Goal: Task Accomplishment & Management: Complete application form

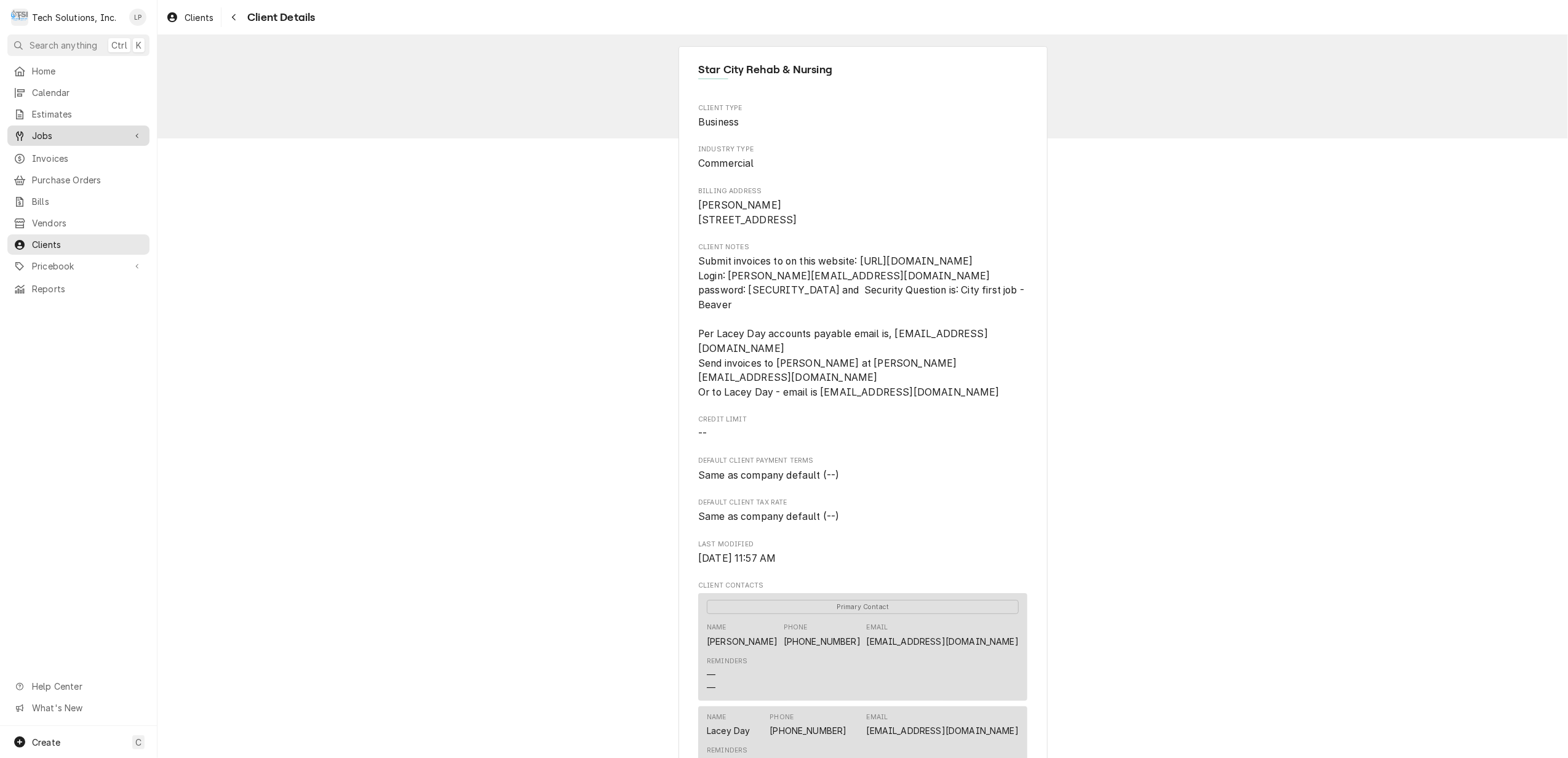
click at [40, 131] on span "Jobs" at bounding box center [78, 135] width 93 height 13
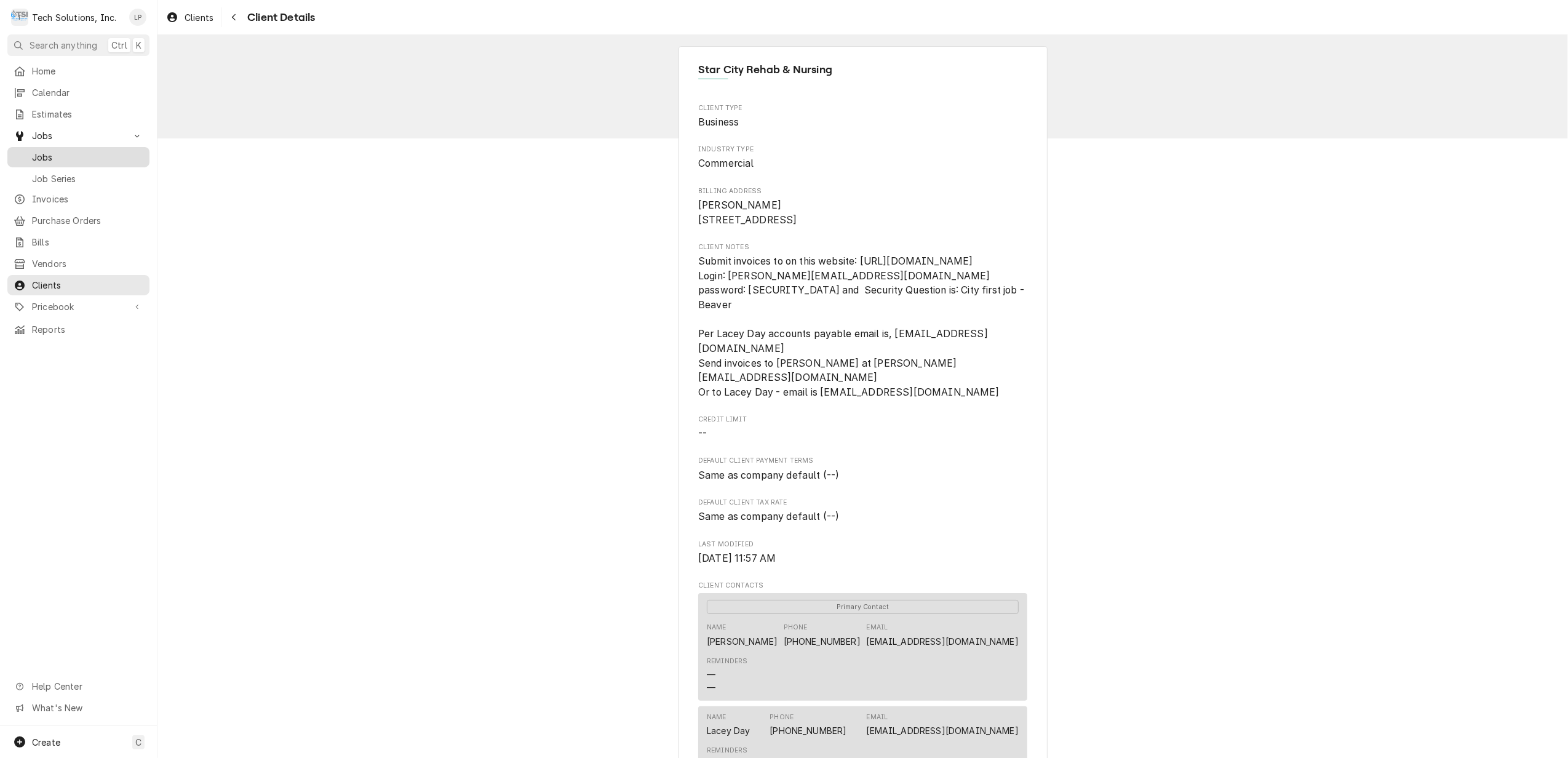
click at [46, 155] on span "Jobs" at bounding box center [87, 157] width 111 height 13
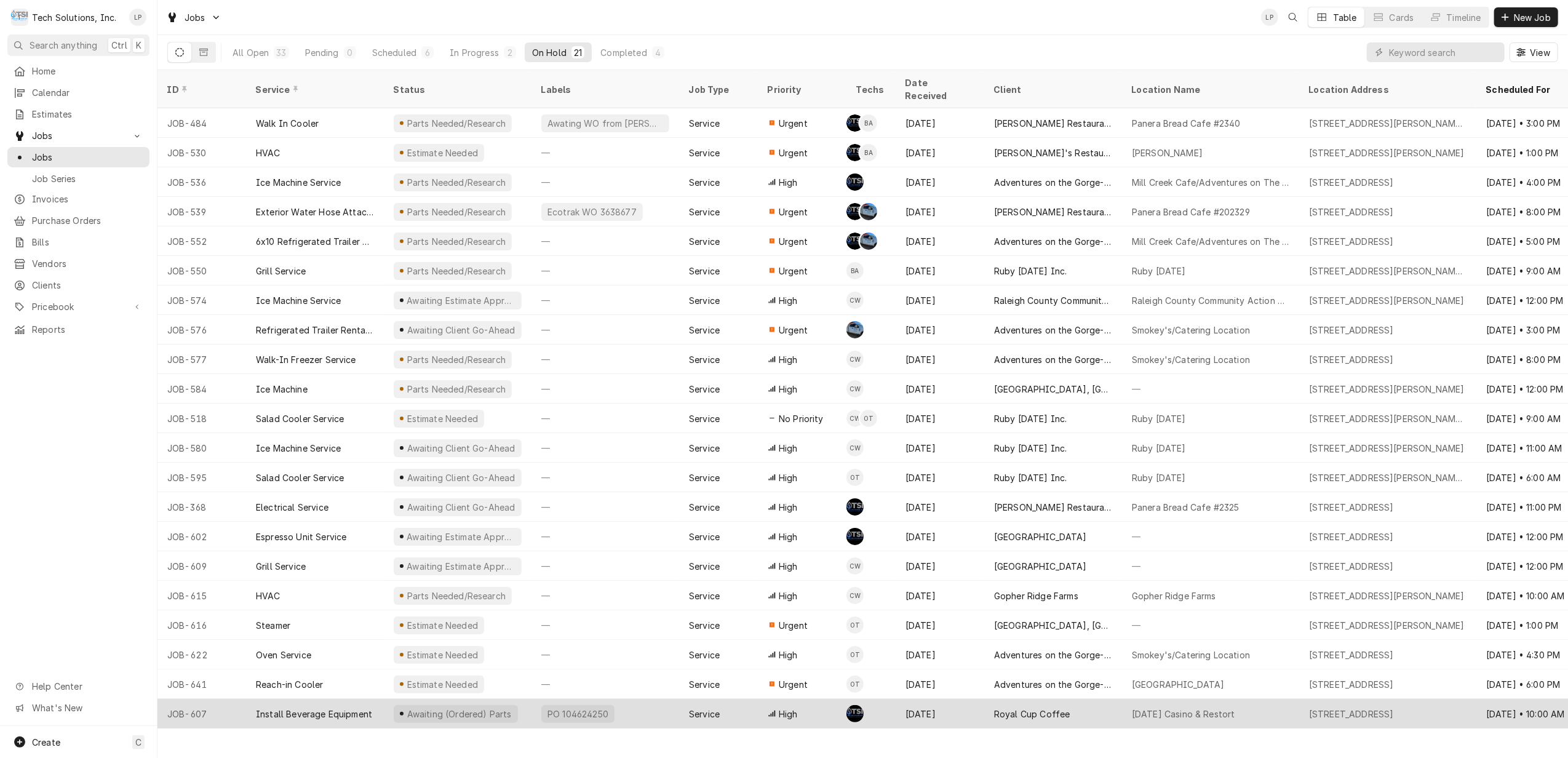
click at [661, 703] on div "PO 104624250" at bounding box center [605, 714] width 148 height 30
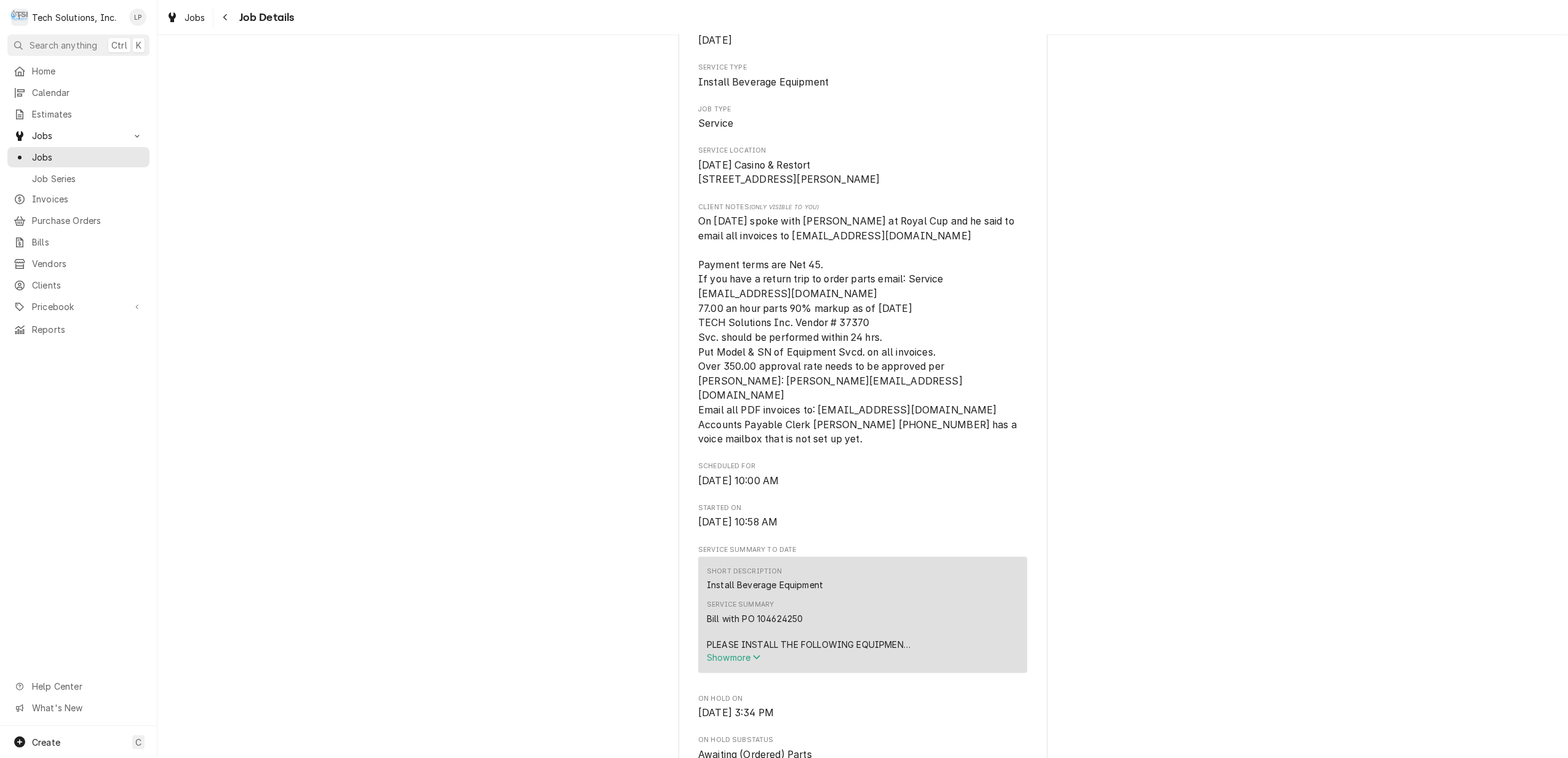
scroll to position [246, 0]
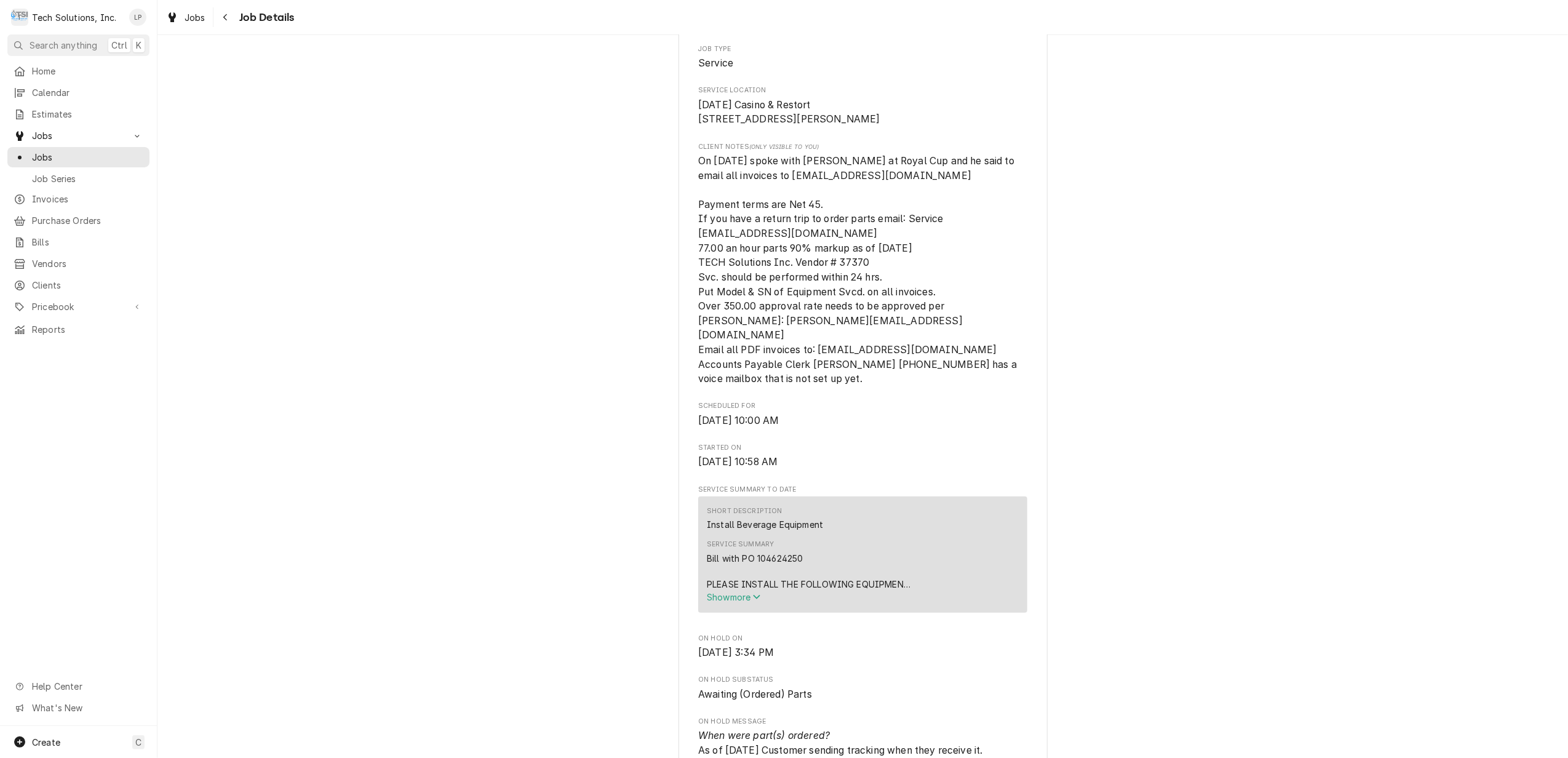
click at [739, 602] on span "Show more" at bounding box center [734, 597] width 54 height 10
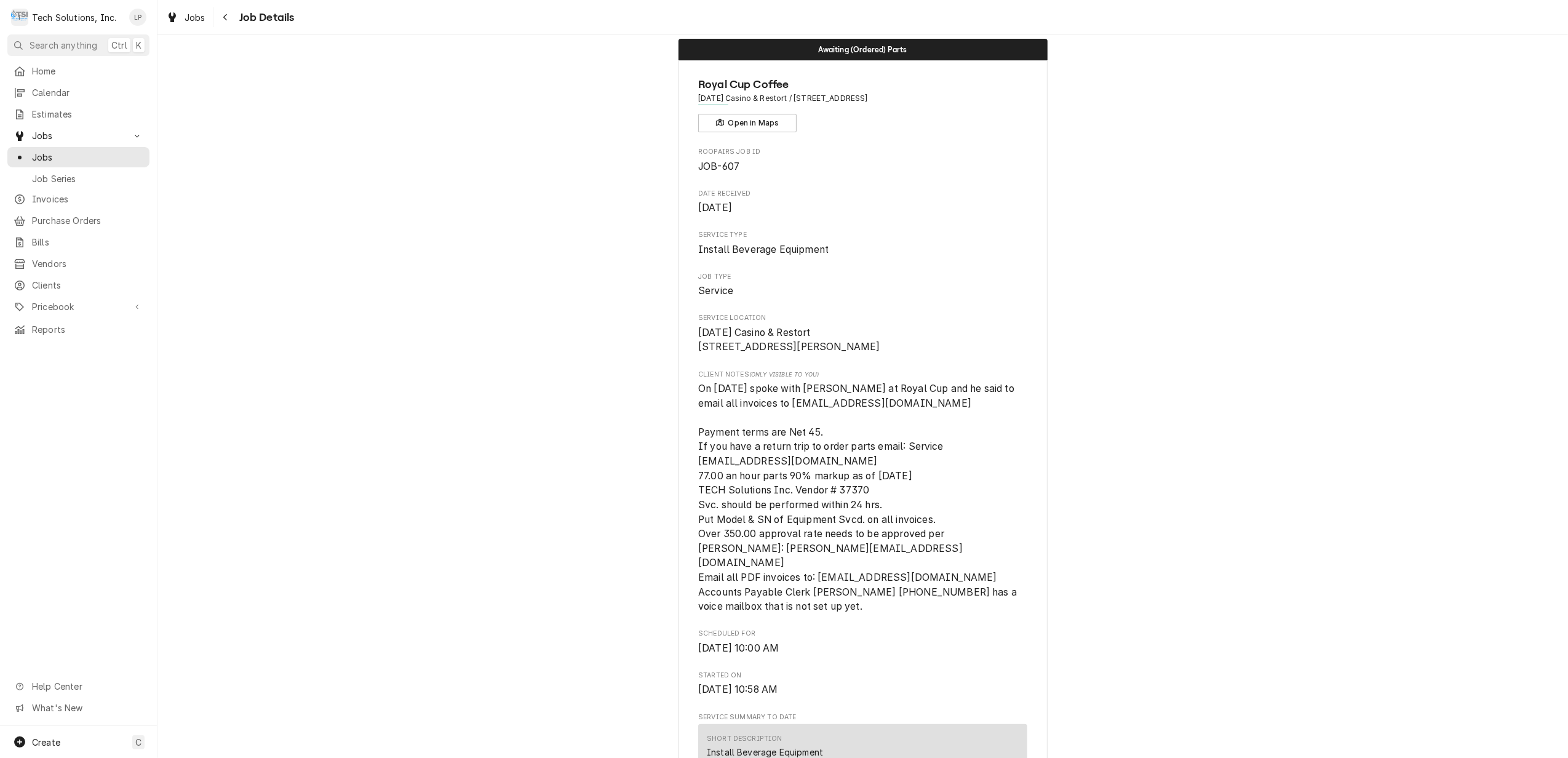
scroll to position [0, 0]
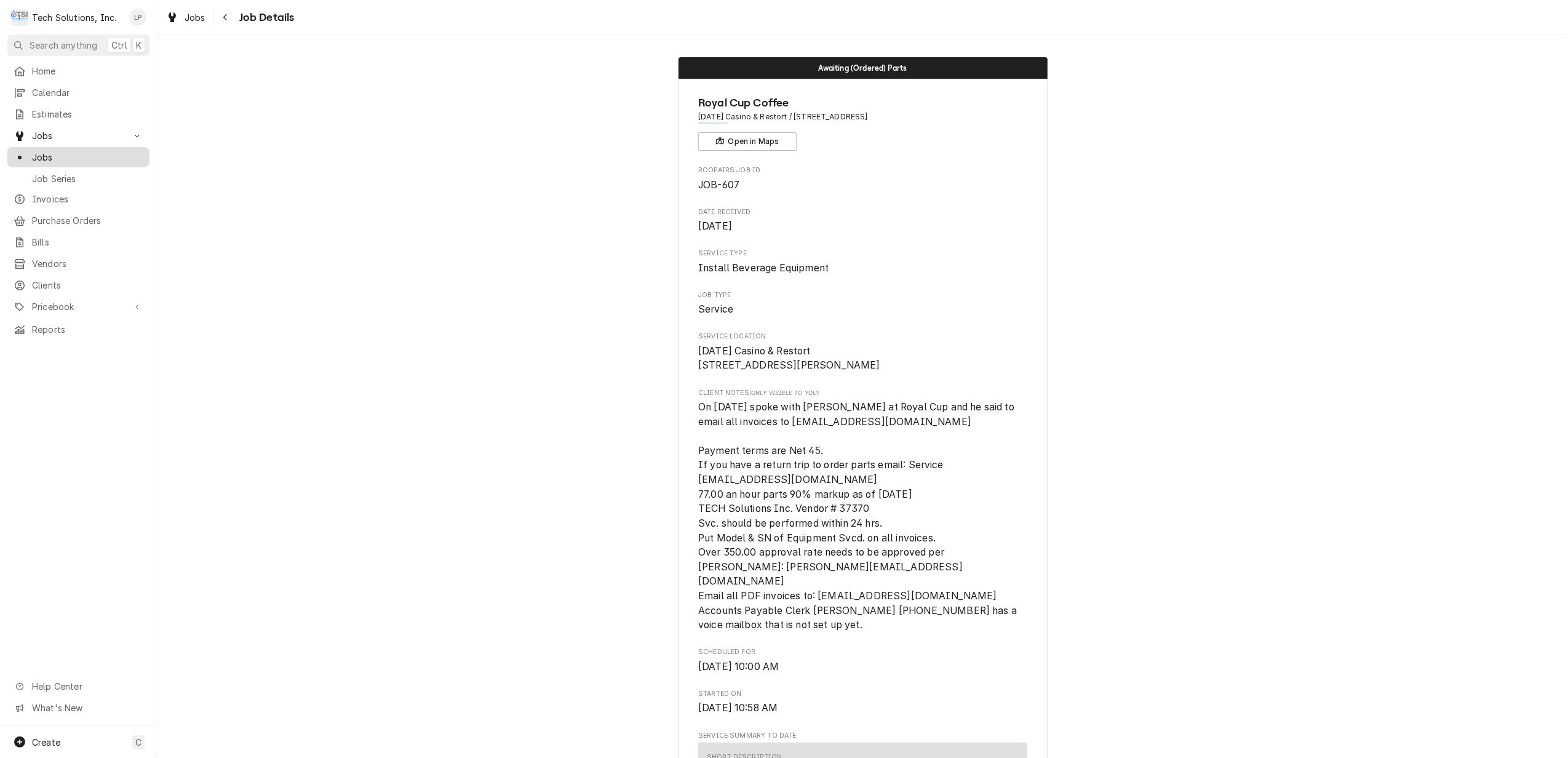
click at [67, 151] on span "Jobs" at bounding box center [87, 157] width 111 height 13
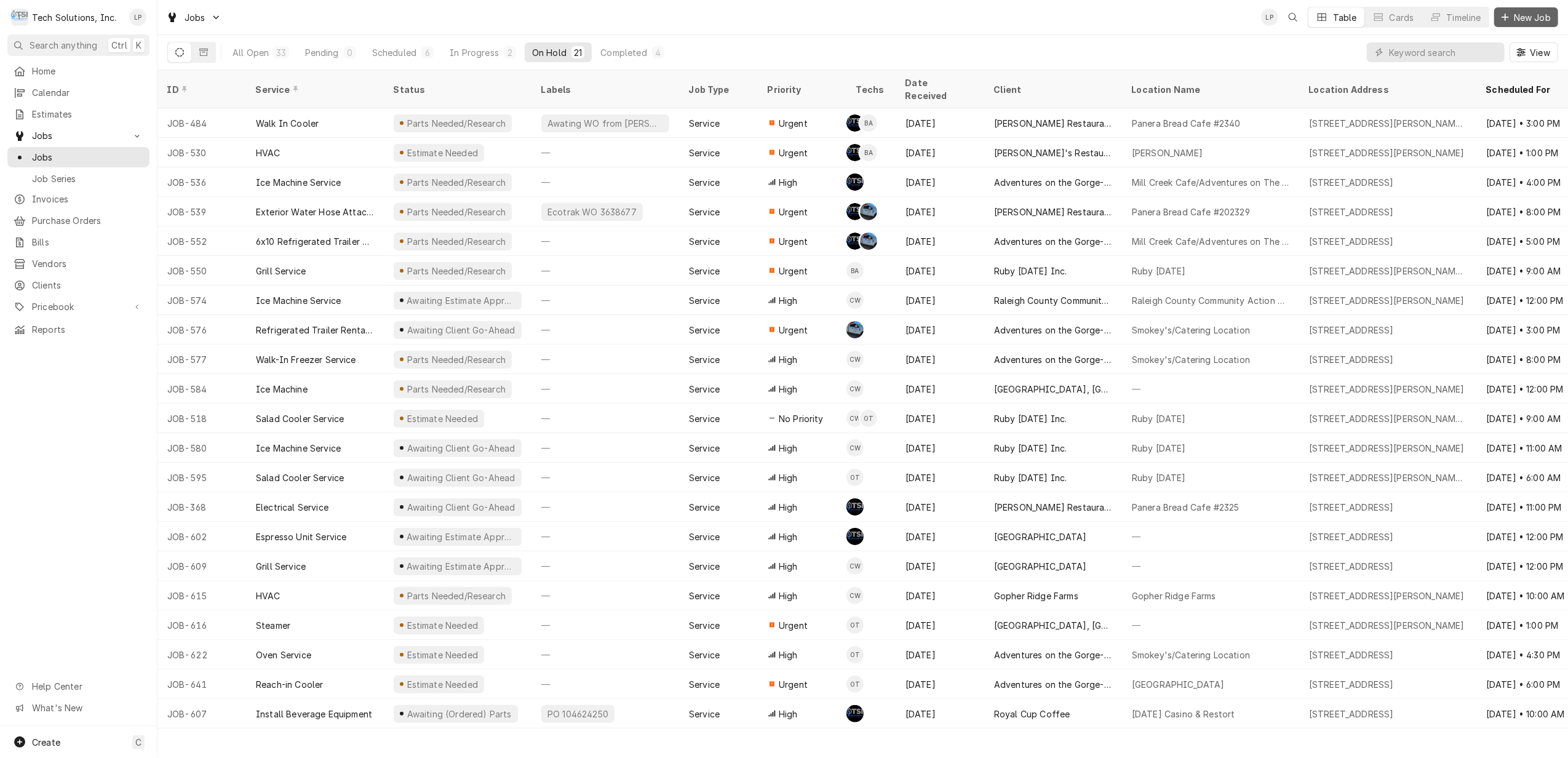
click at [1529, 16] on span "New Job" at bounding box center [1532, 17] width 42 height 13
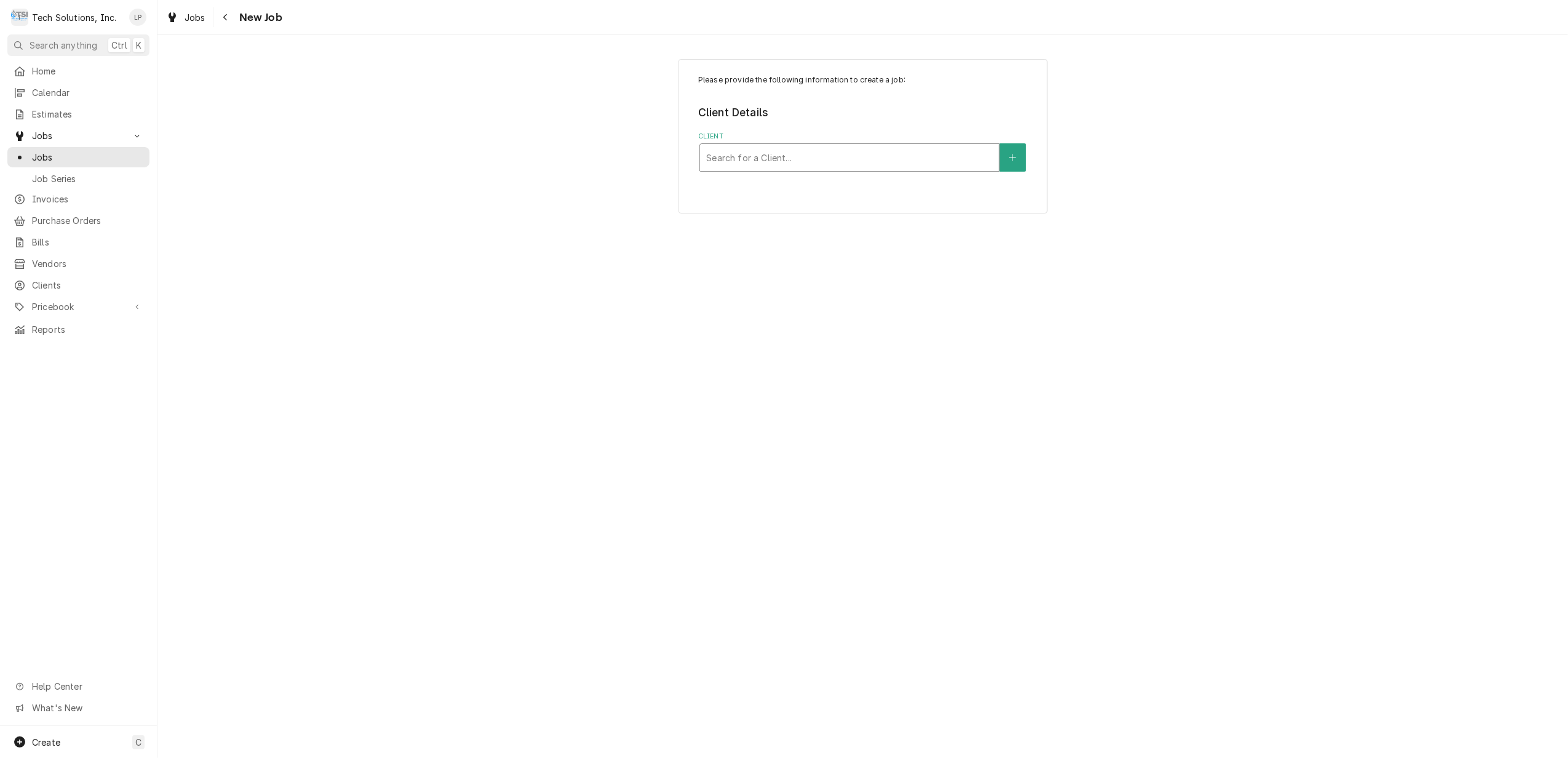
click at [913, 161] on div "Client" at bounding box center [849, 158] width 286 height 22
type input "fly"
click at [909, 185] on div "Flynn Restaurant Group" at bounding box center [850, 185] width 299 height 19
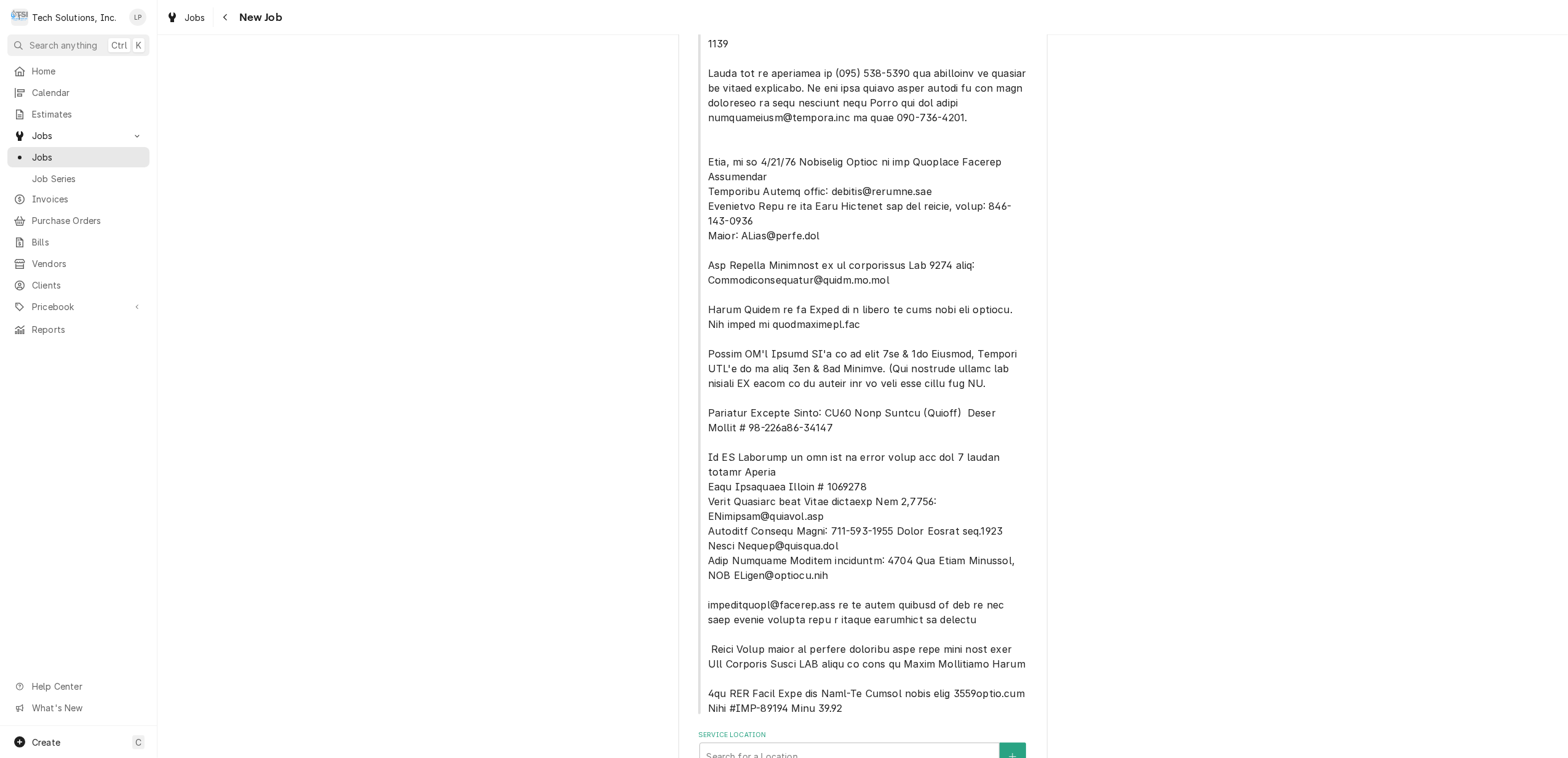
scroll to position [398, 0]
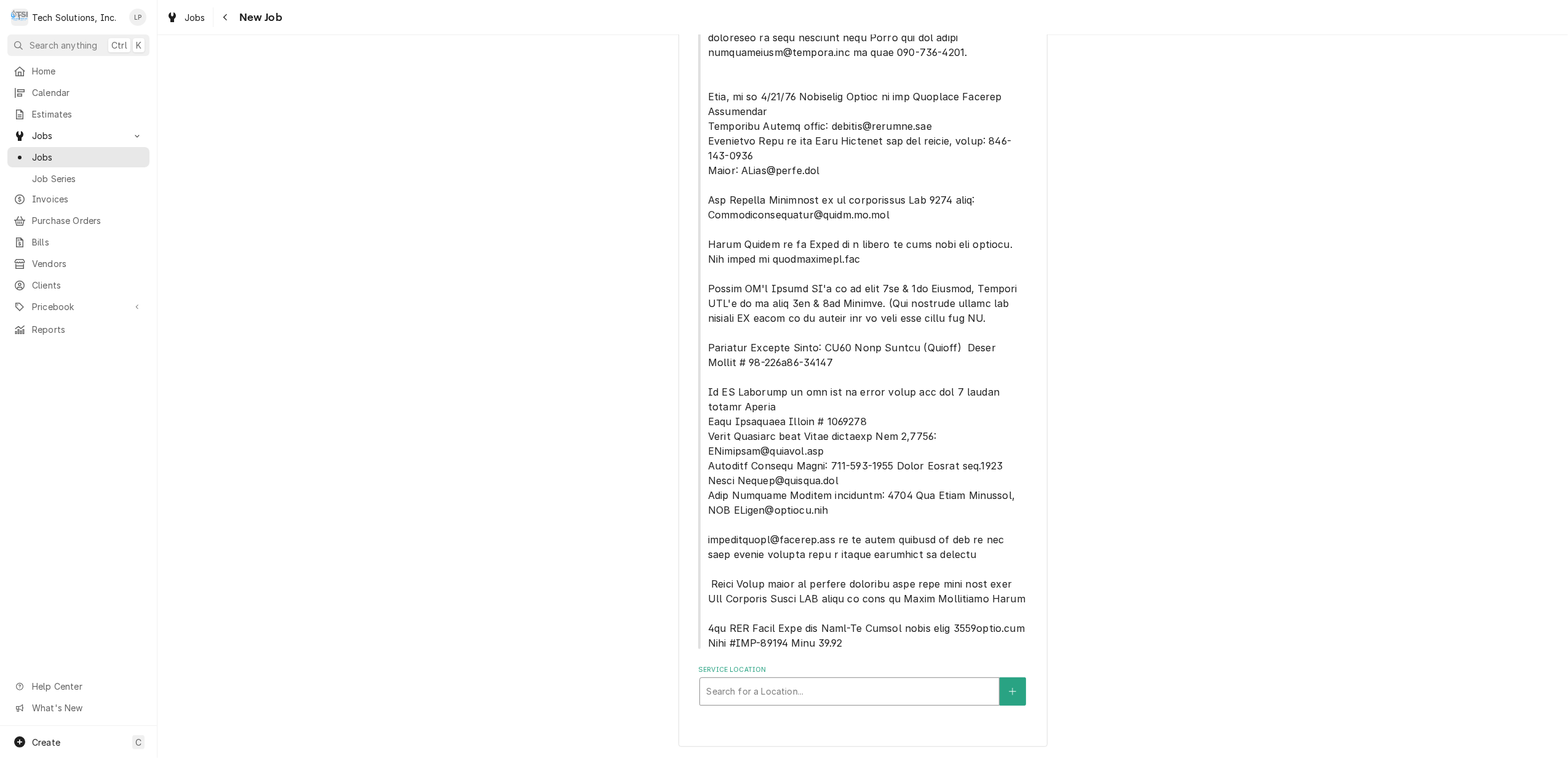
click at [910, 688] on div "Service Location" at bounding box center [849, 691] width 286 height 22
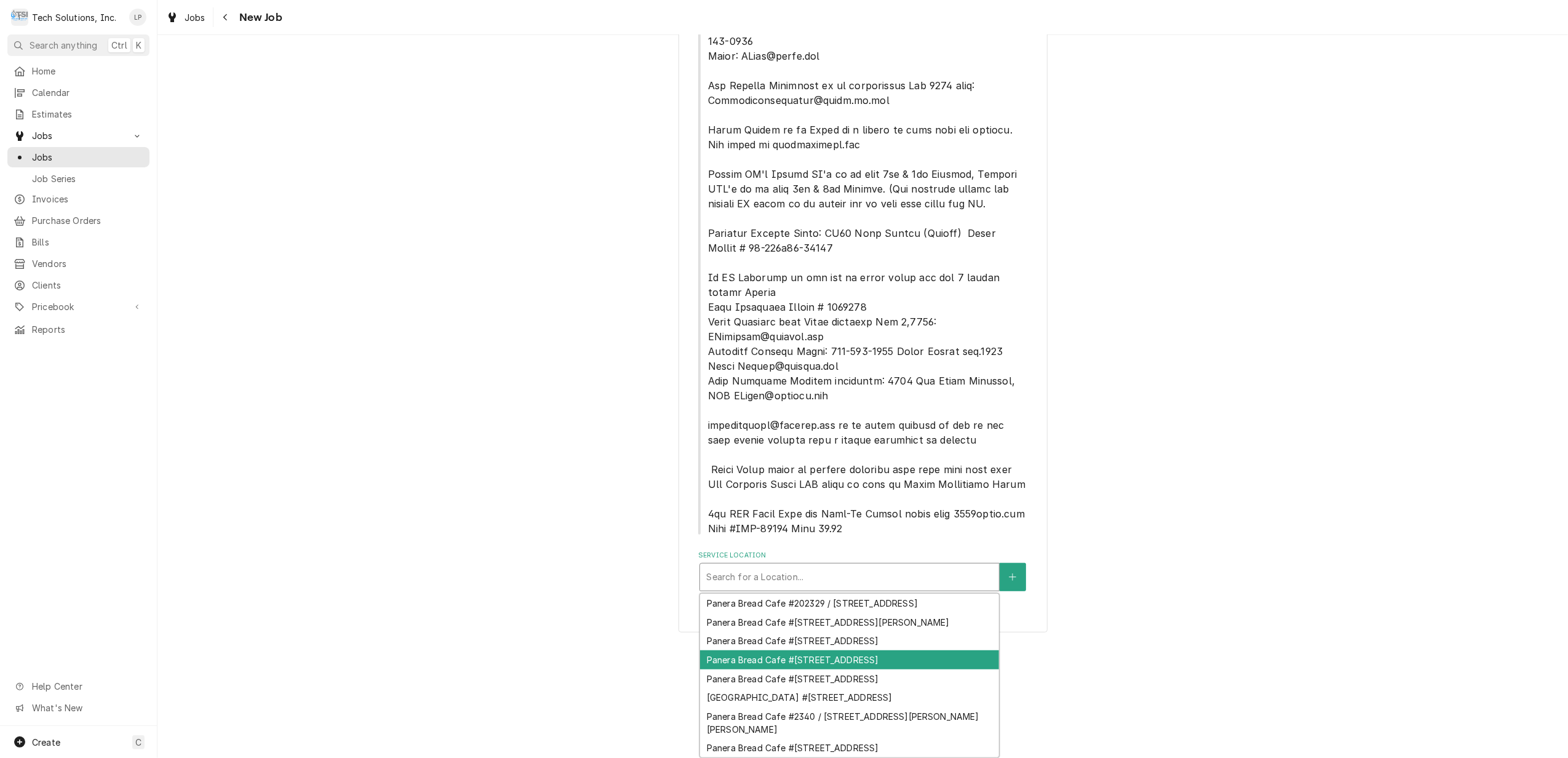
scroll to position [57, 0]
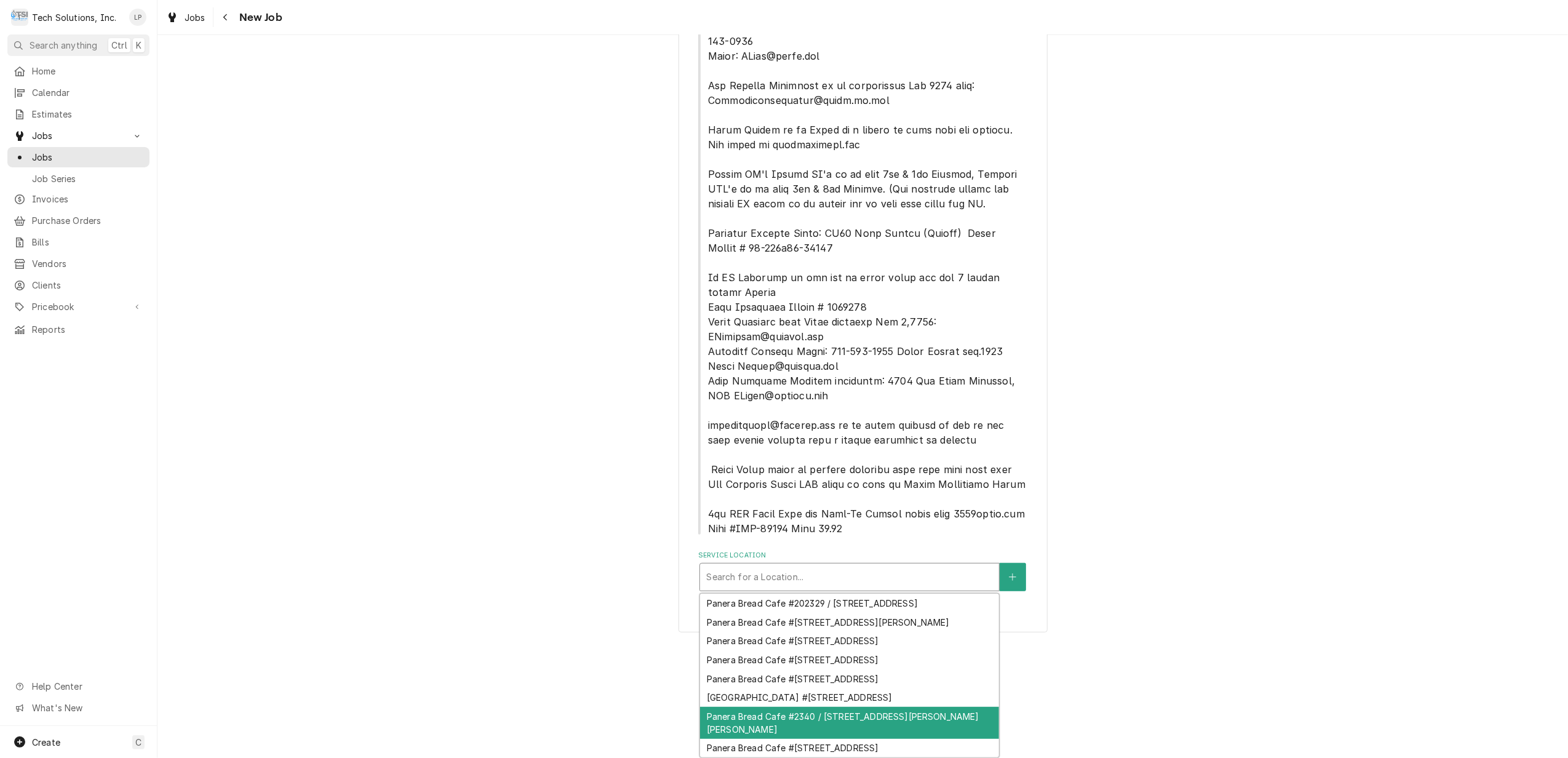
click at [909, 707] on div "Panera Bread Cafe #2340 / 1410 N. Eisenhower Dr., Beckley, WV 25801" at bounding box center [850, 723] width 299 height 32
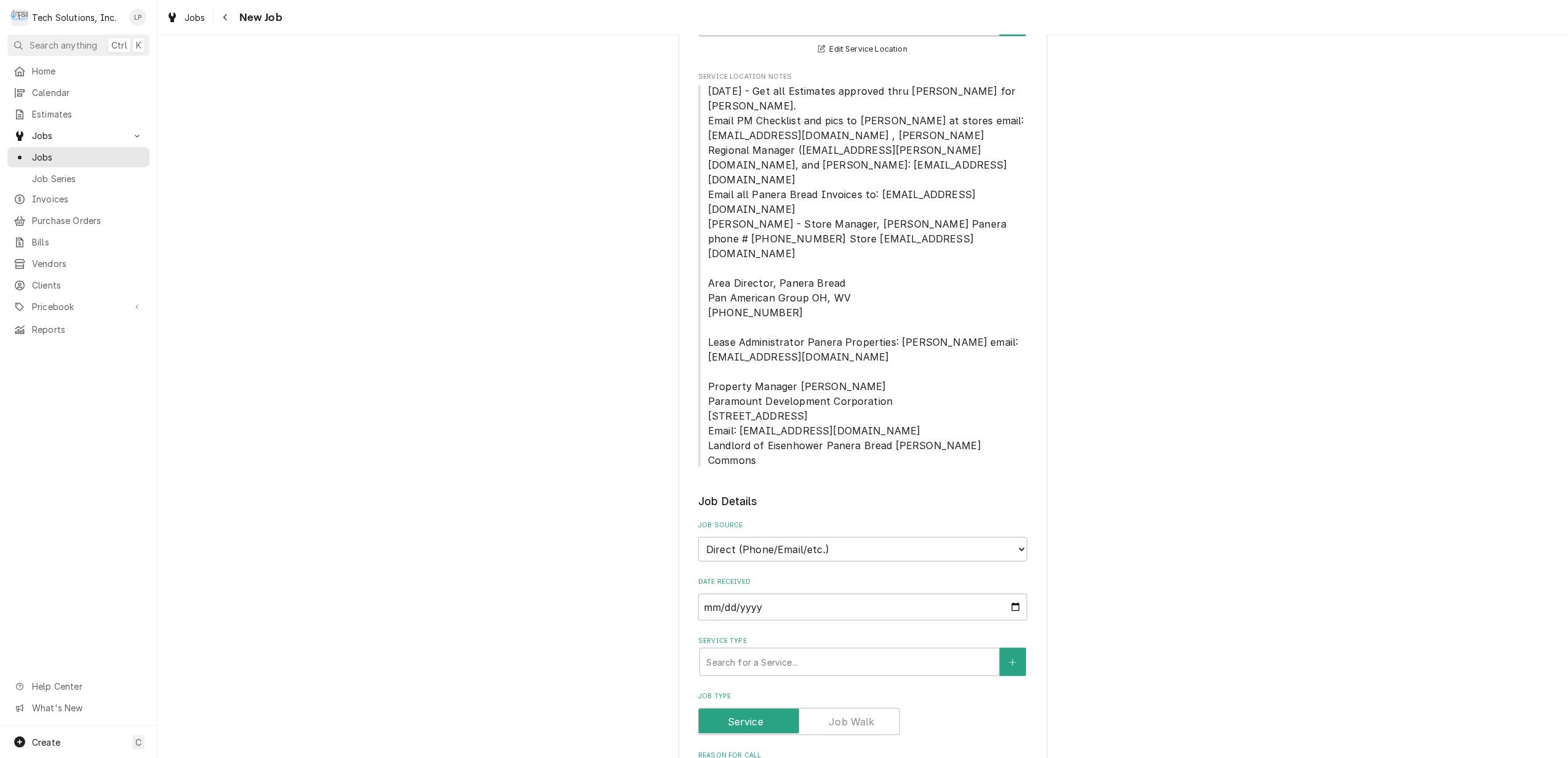
scroll to position [1136, 0]
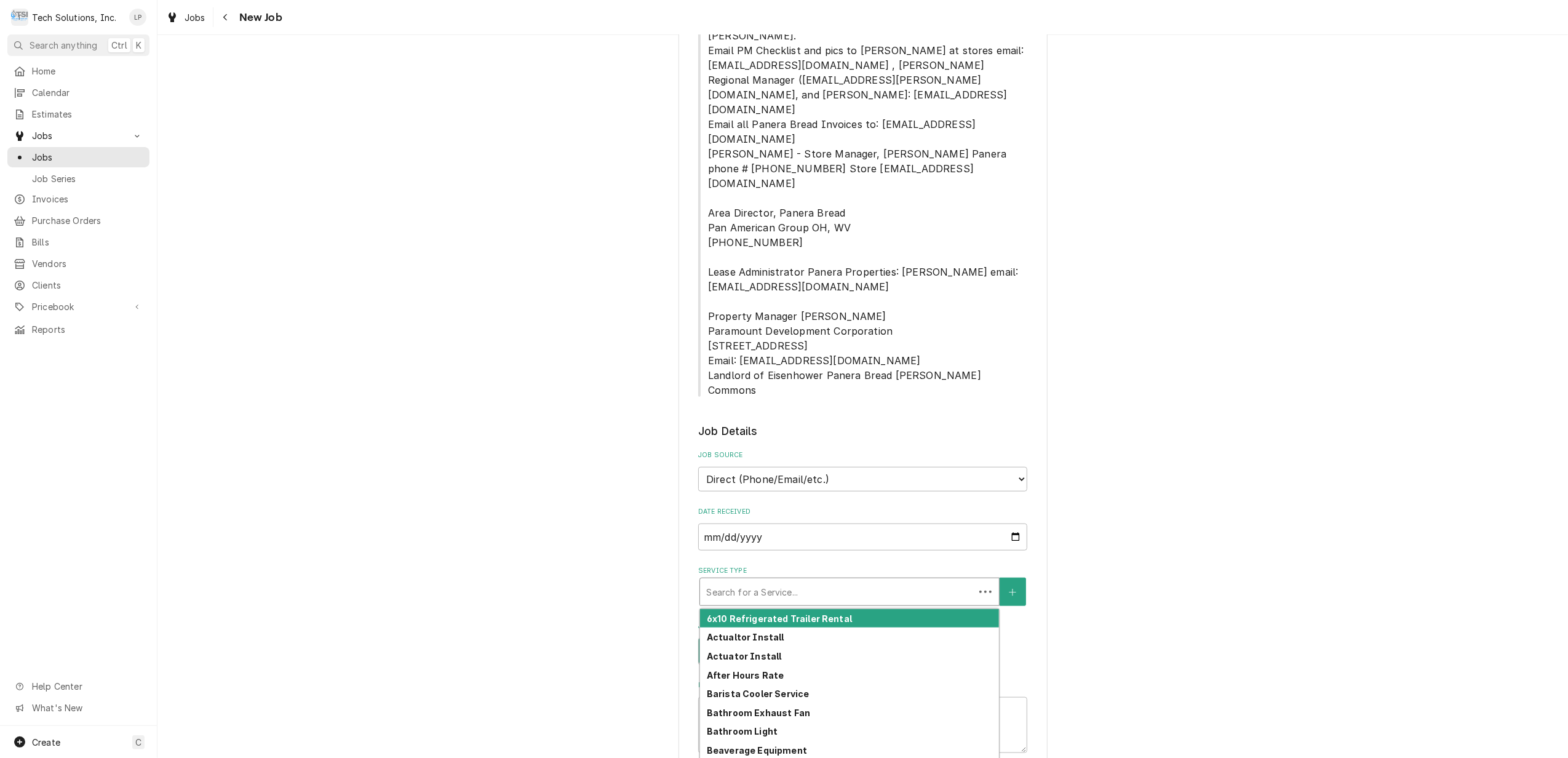
click at [942, 581] on div "Service Type" at bounding box center [837, 592] width 262 height 22
type textarea "x"
type input "T"
type textarea "x"
type input "Tu"
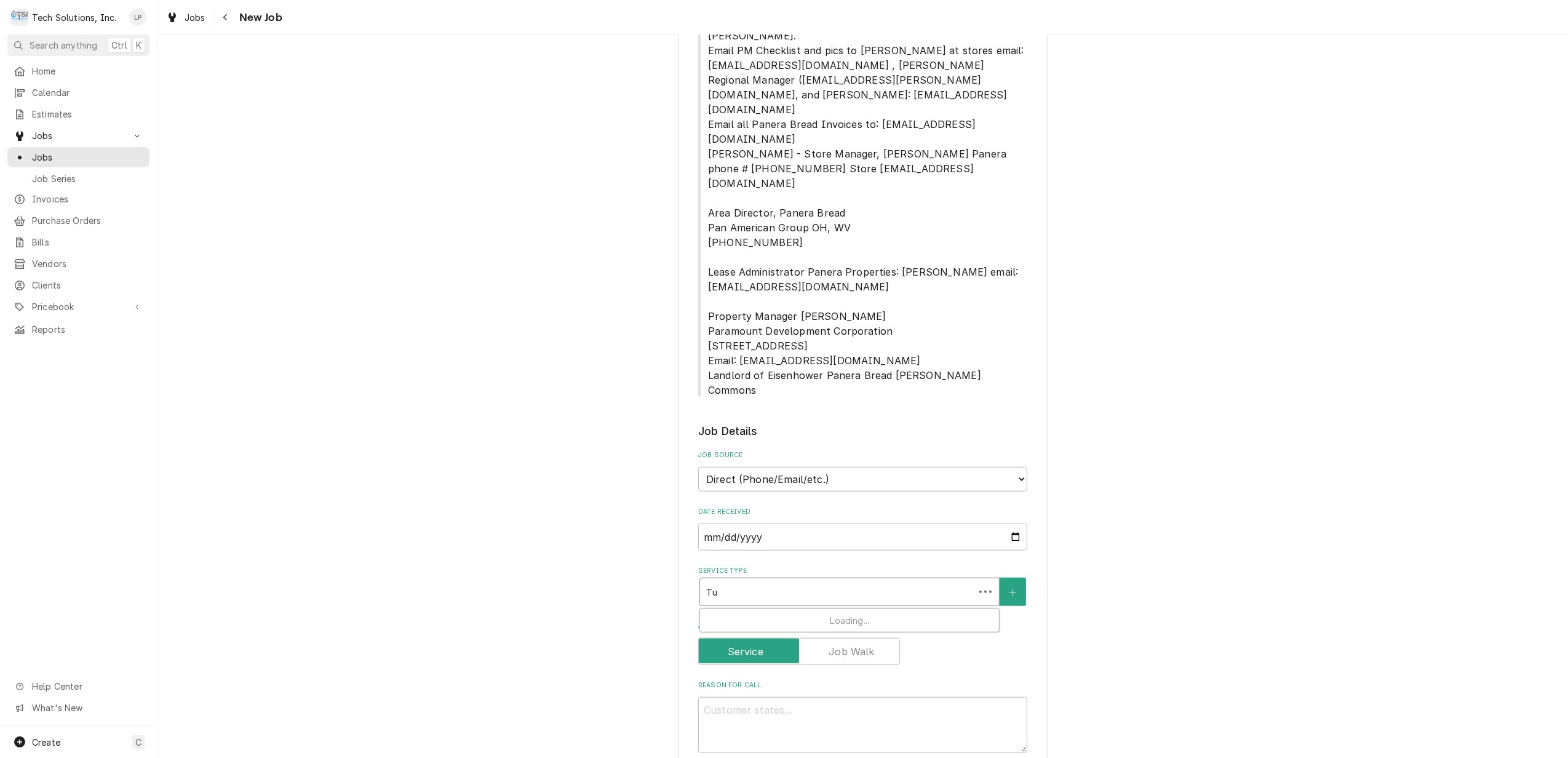
type textarea "x"
type input "Tur"
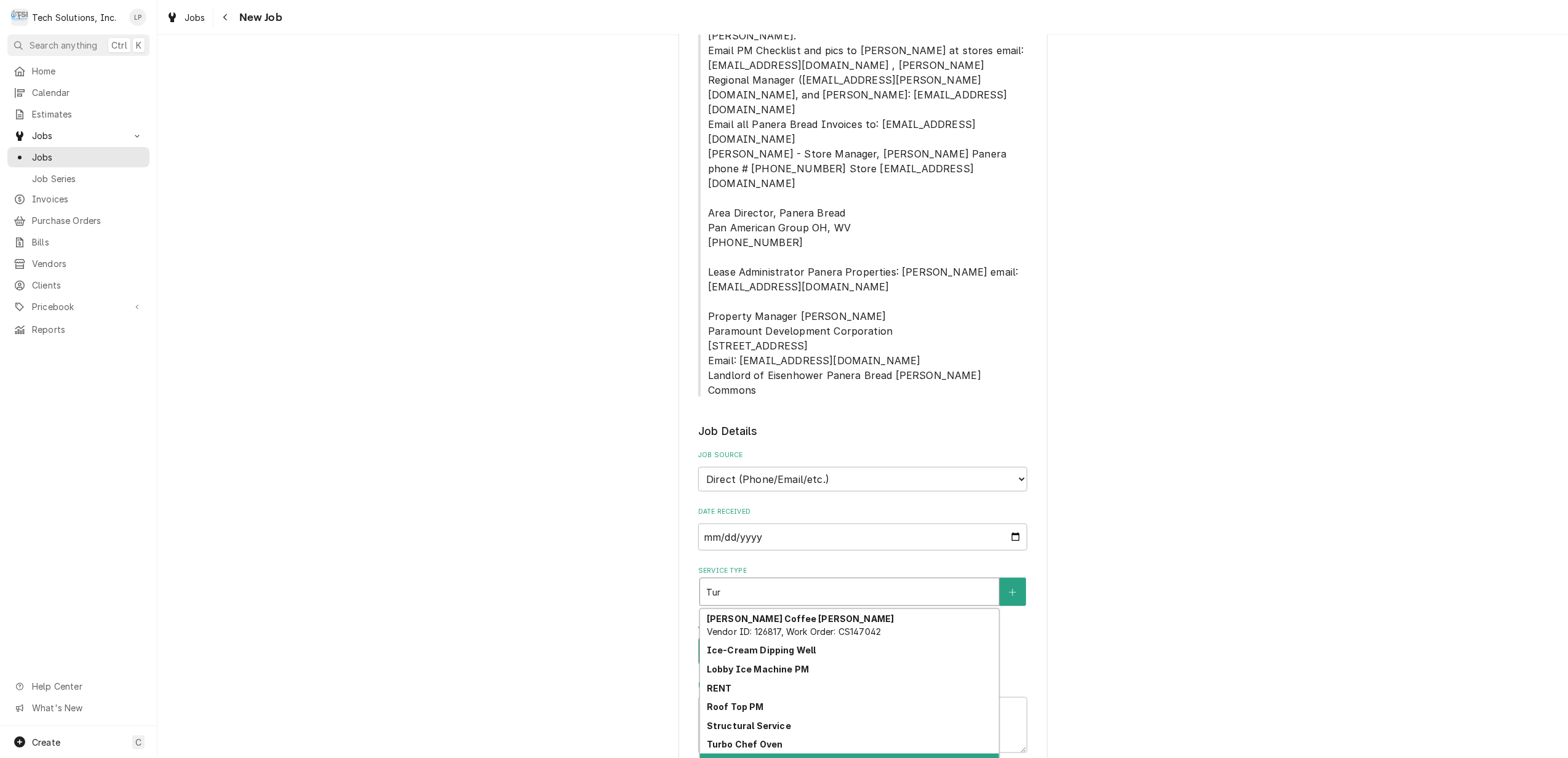
click at [884, 754] on div "Turbo Chef Service" at bounding box center [850, 763] width 299 height 19
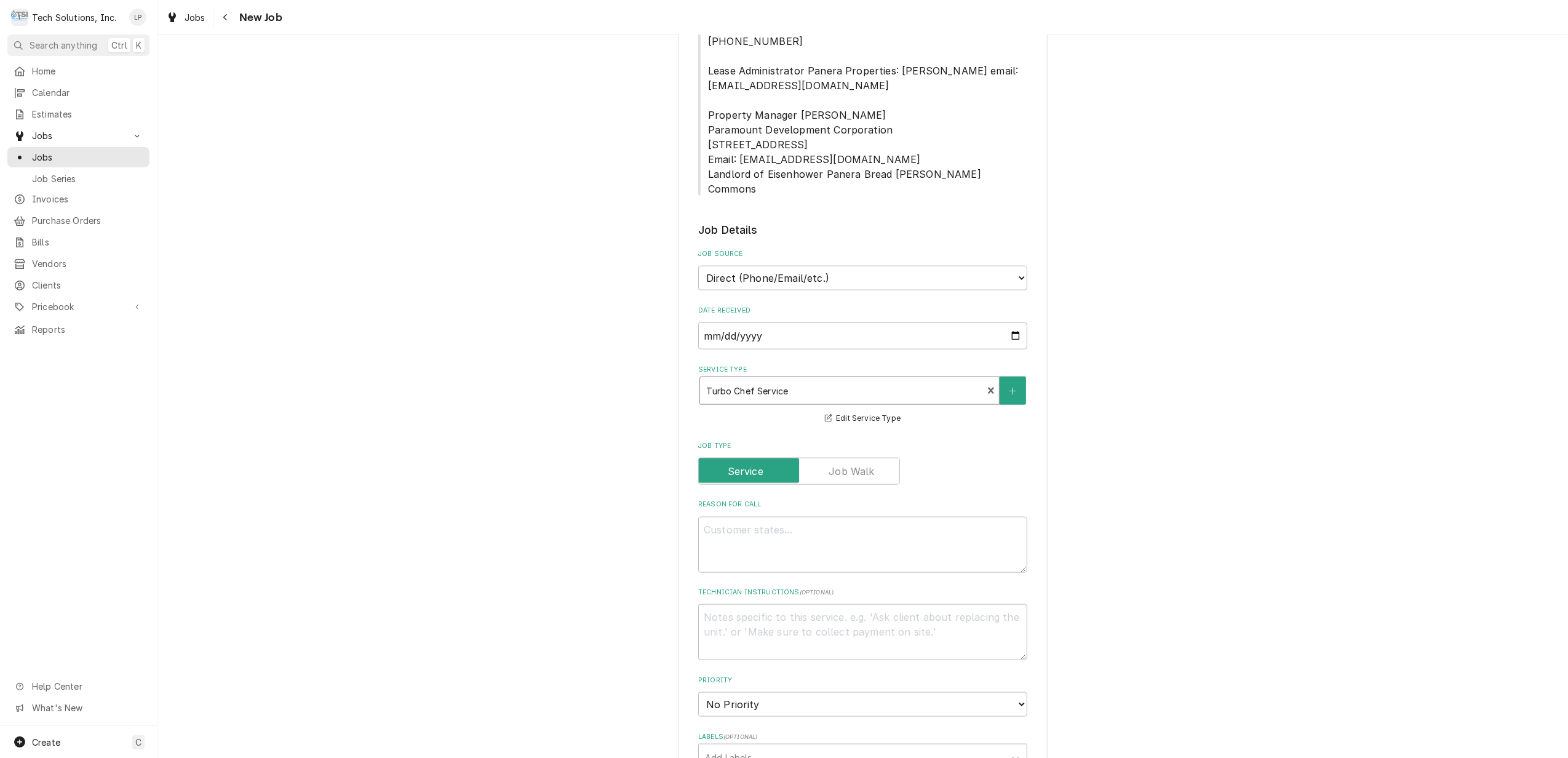
scroll to position [1381, 0]
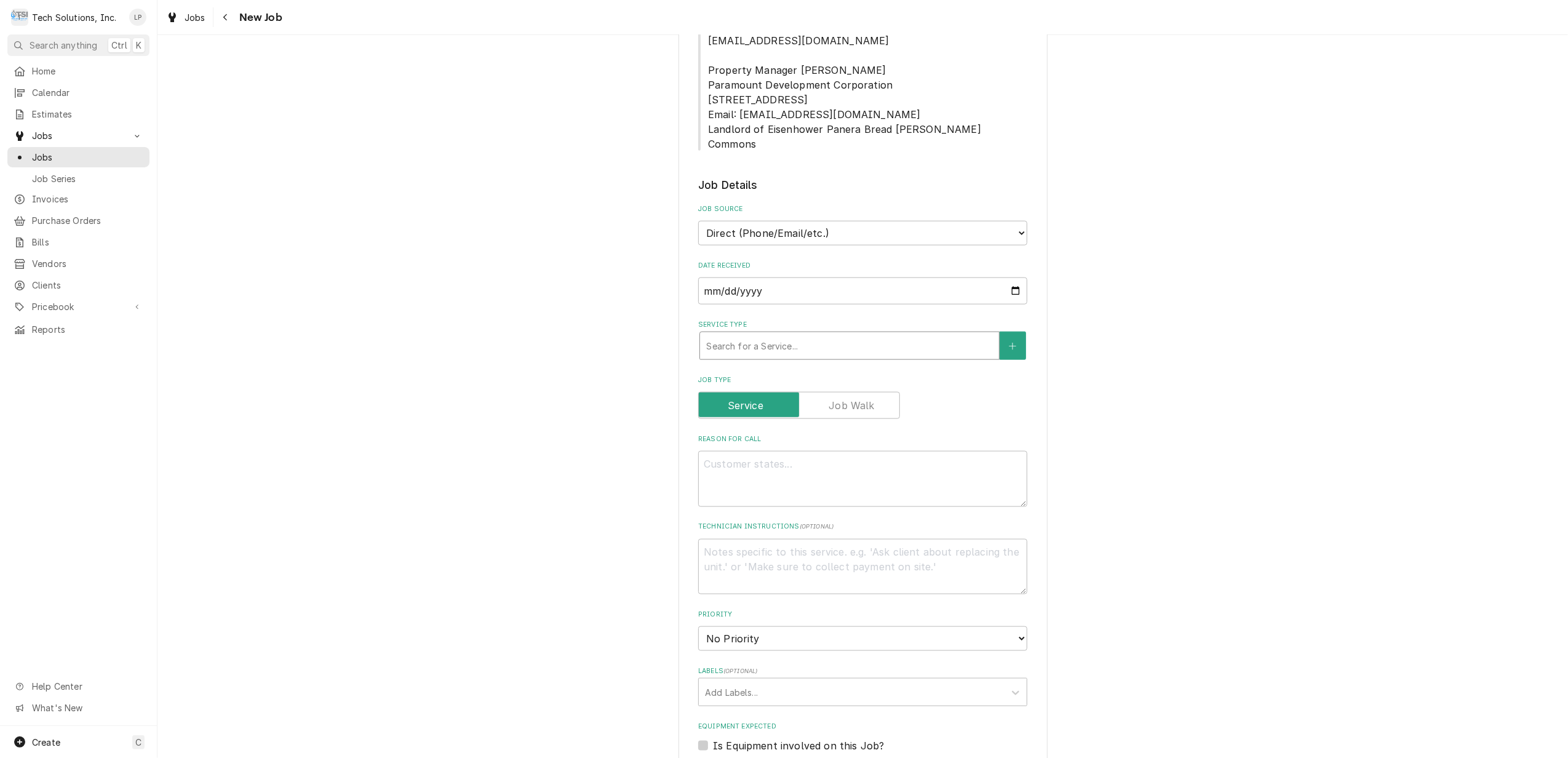
click at [952, 335] on div "Service Type" at bounding box center [849, 346] width 286 height 22
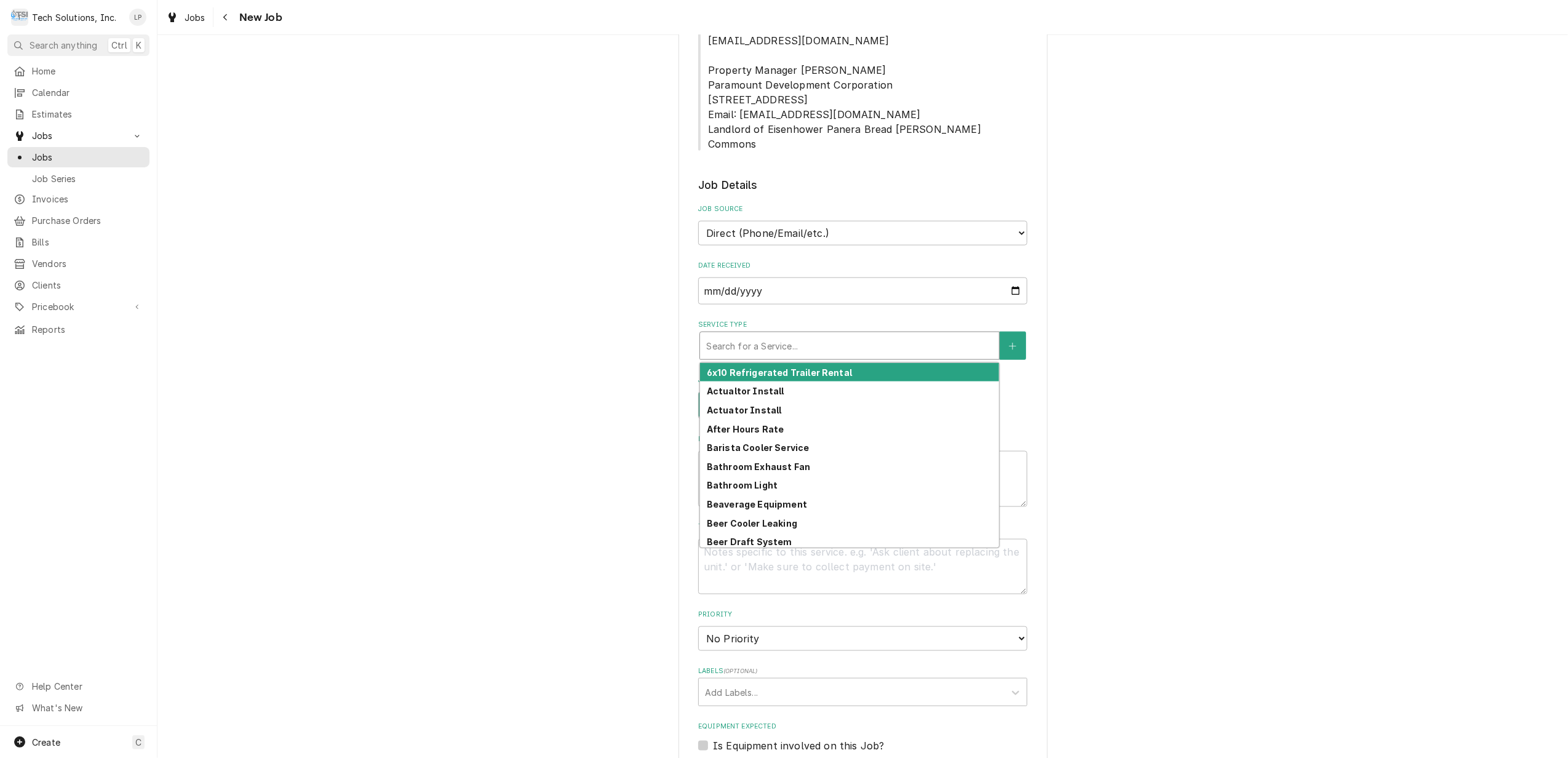
type textarea "x"
type input "T"
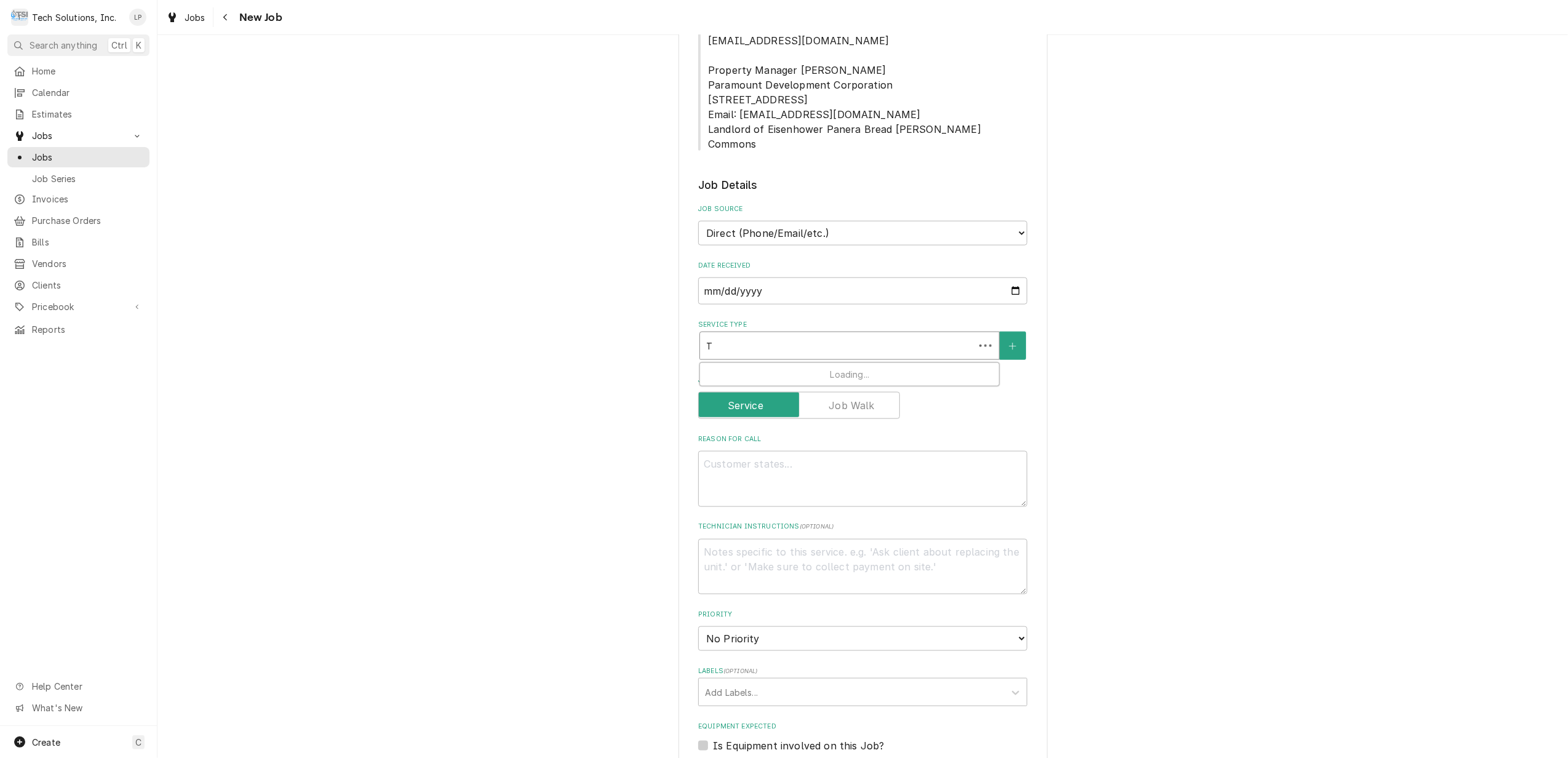
type textarea "x"
type input "Tu"
type textarea "x"
type input "Tur"
type textarea "x"
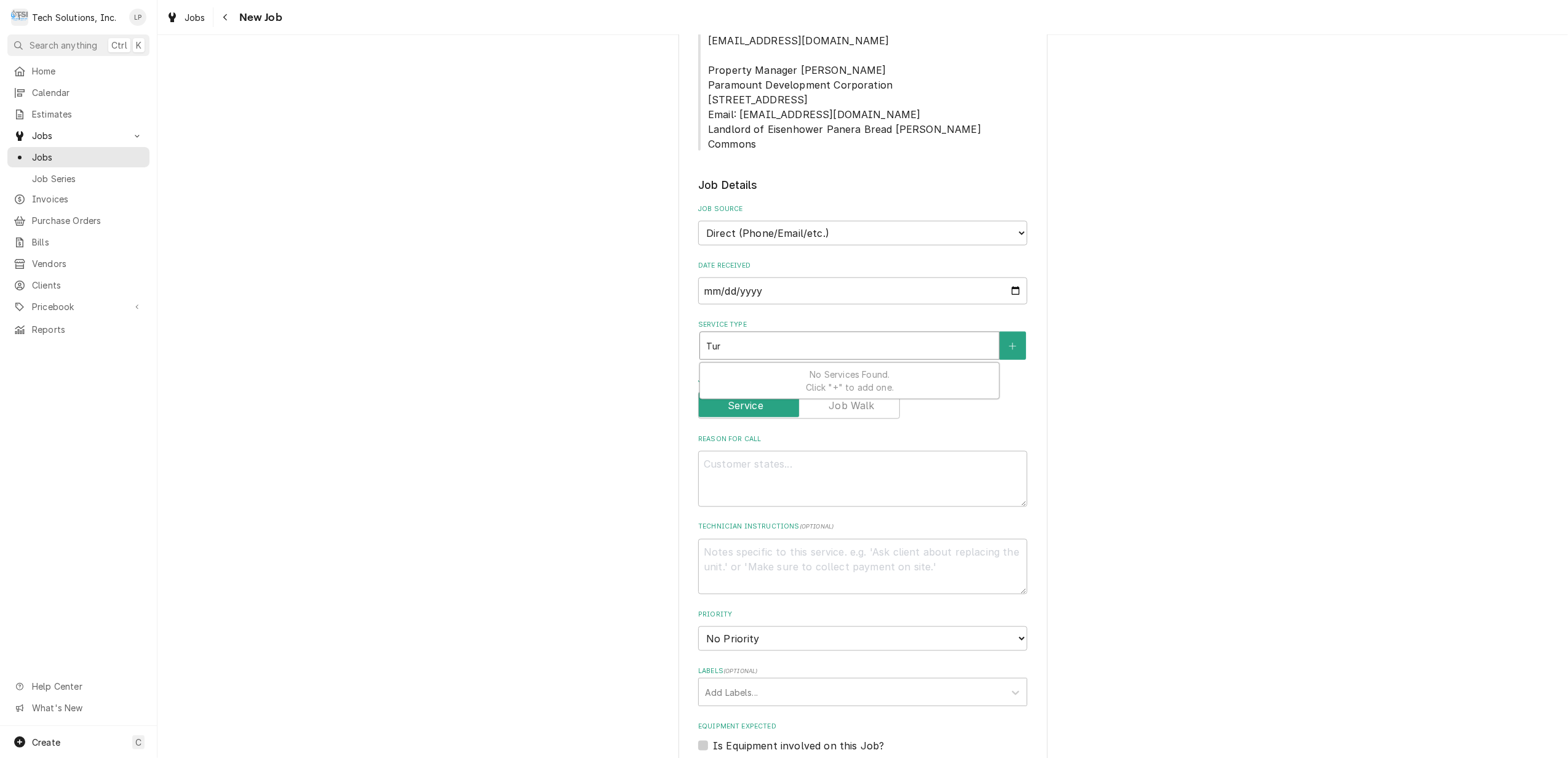
type input "Turb"
click at [945, 363] on div "Turbo Chef Oven" at bounding box center [850, 373] width 299 height 19
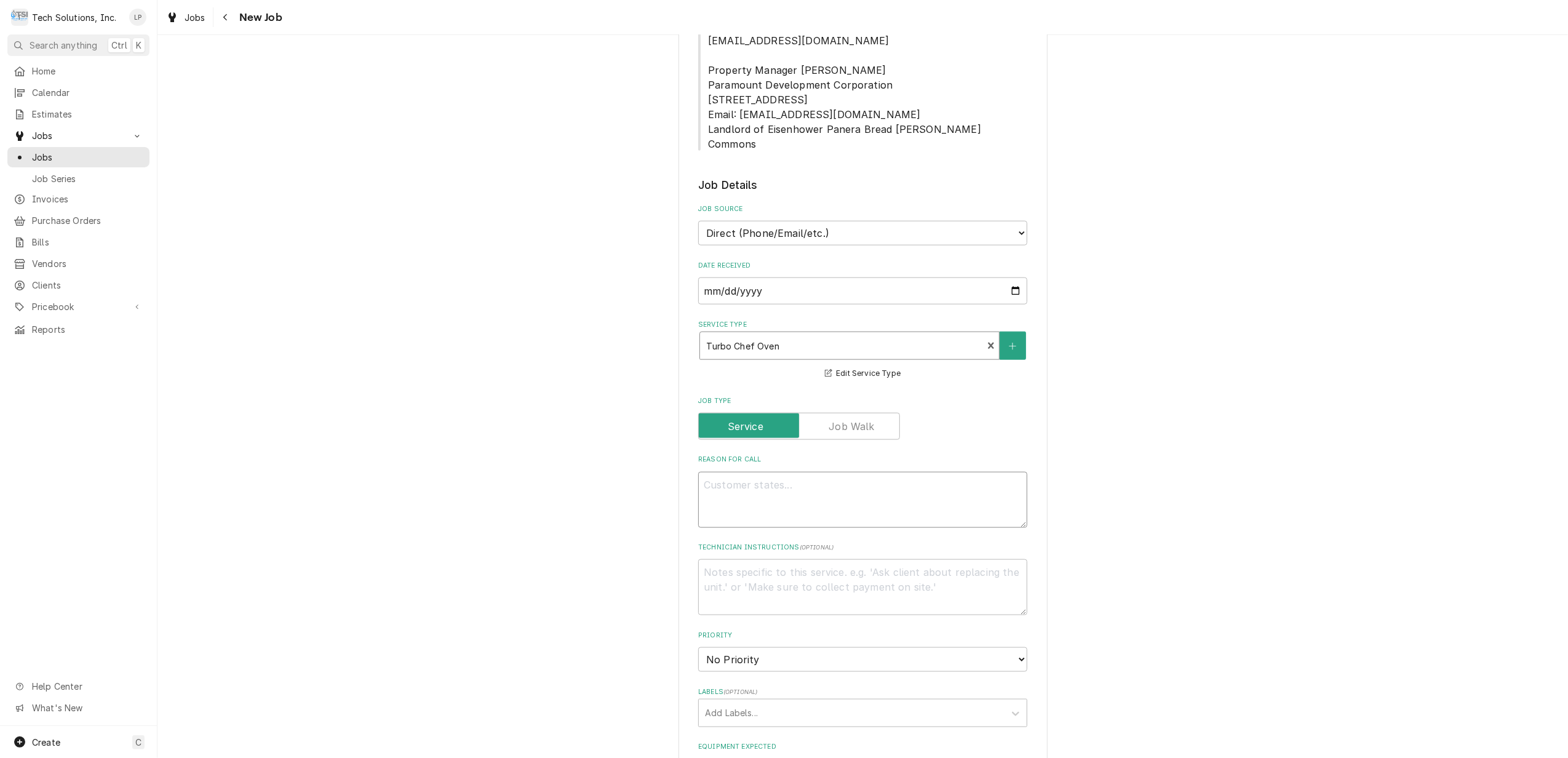
click at [862, 472] on textarea "Reason For Call" at bounding box center [862, 499] width 329 height 56
type textarea "x"
type textarea "T"
type textarea "x"
type textarea "Tu"
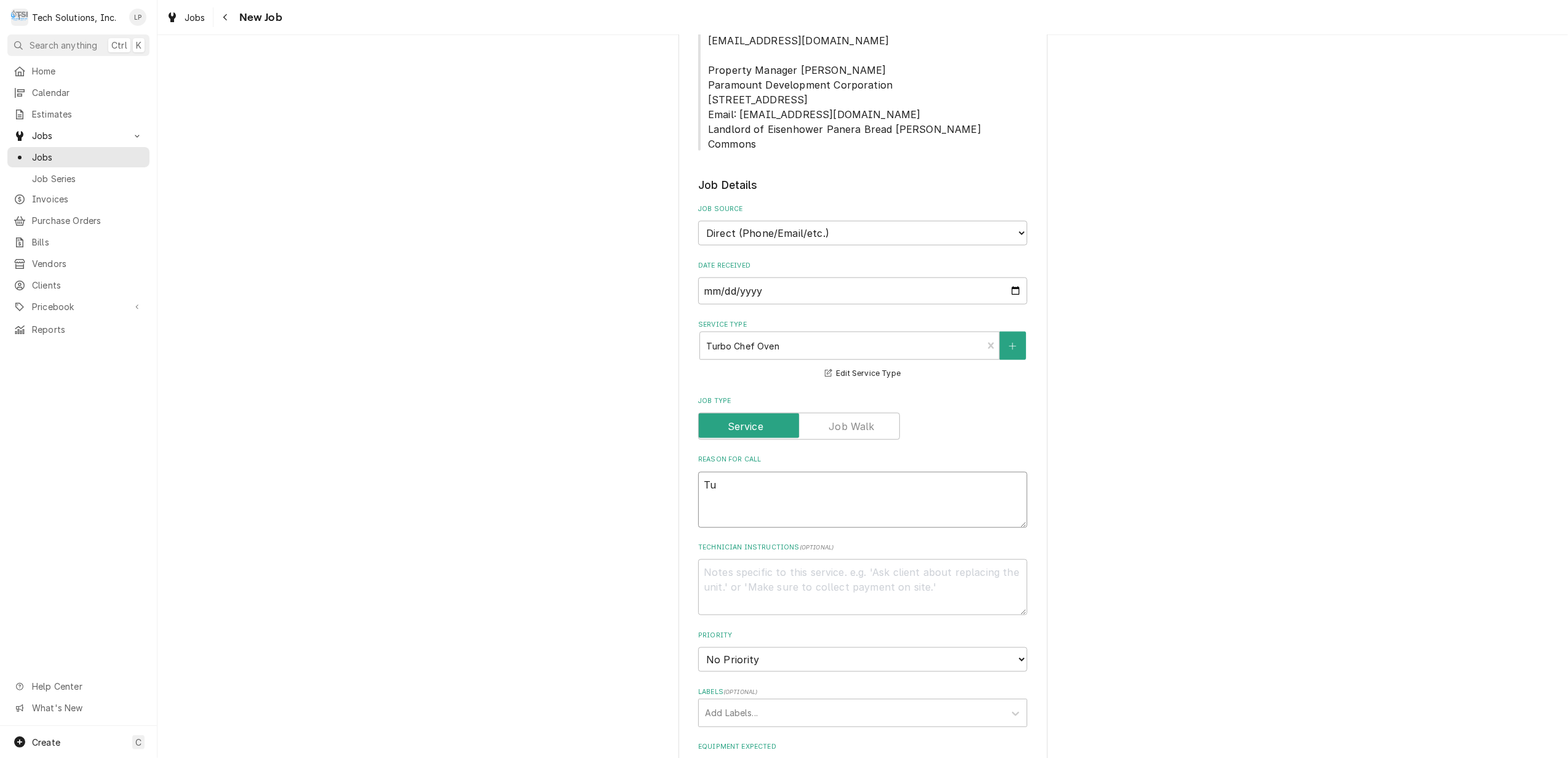
type textarea "x"
type textarea "Tub"
type textarea "x"
type textarea "Tubo"
type textarea "x"
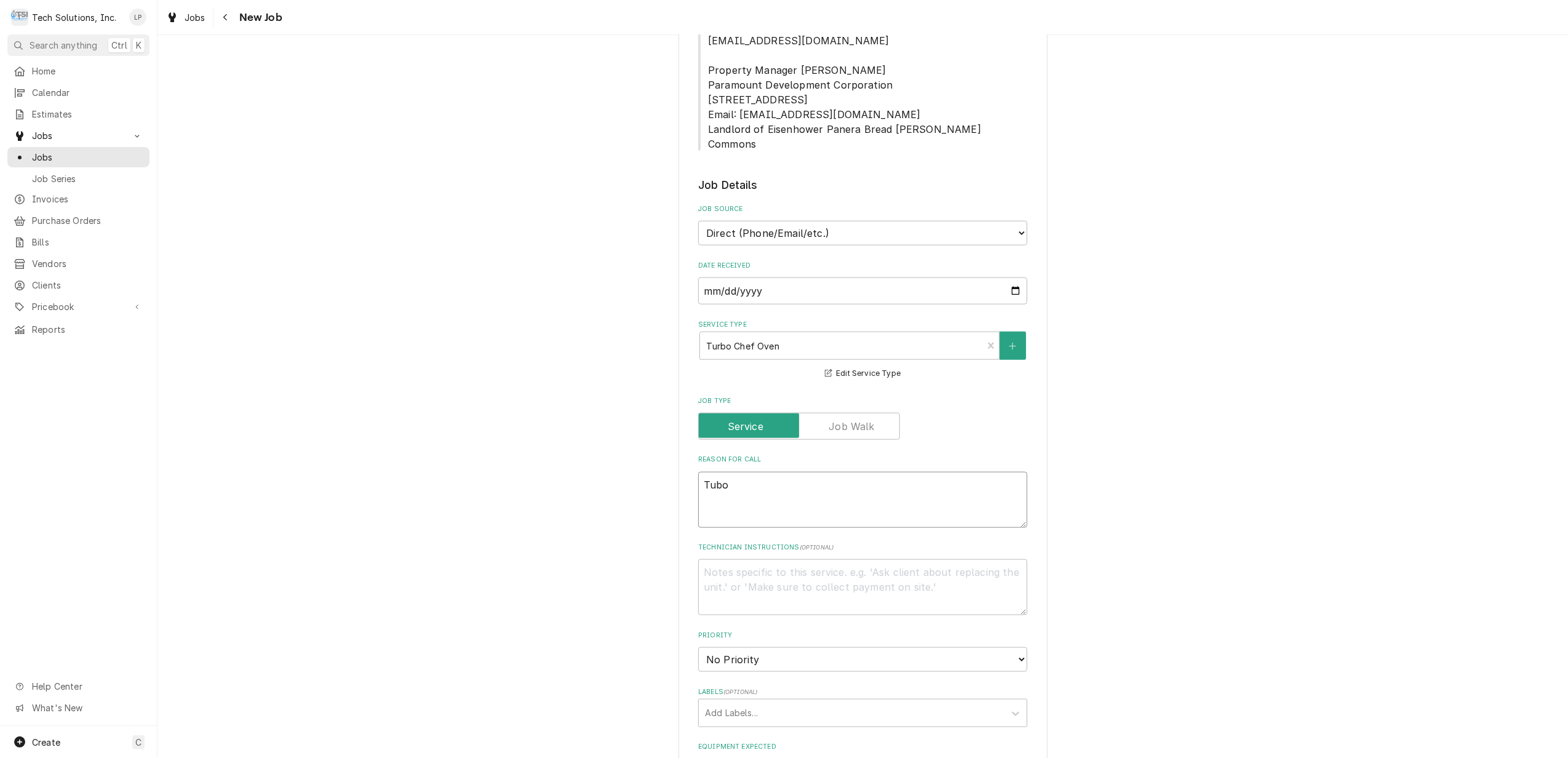
type textarea "Tub"
type textarea "x"
type textarea "Tu"
type textarea "x"
type textarea "Tur"
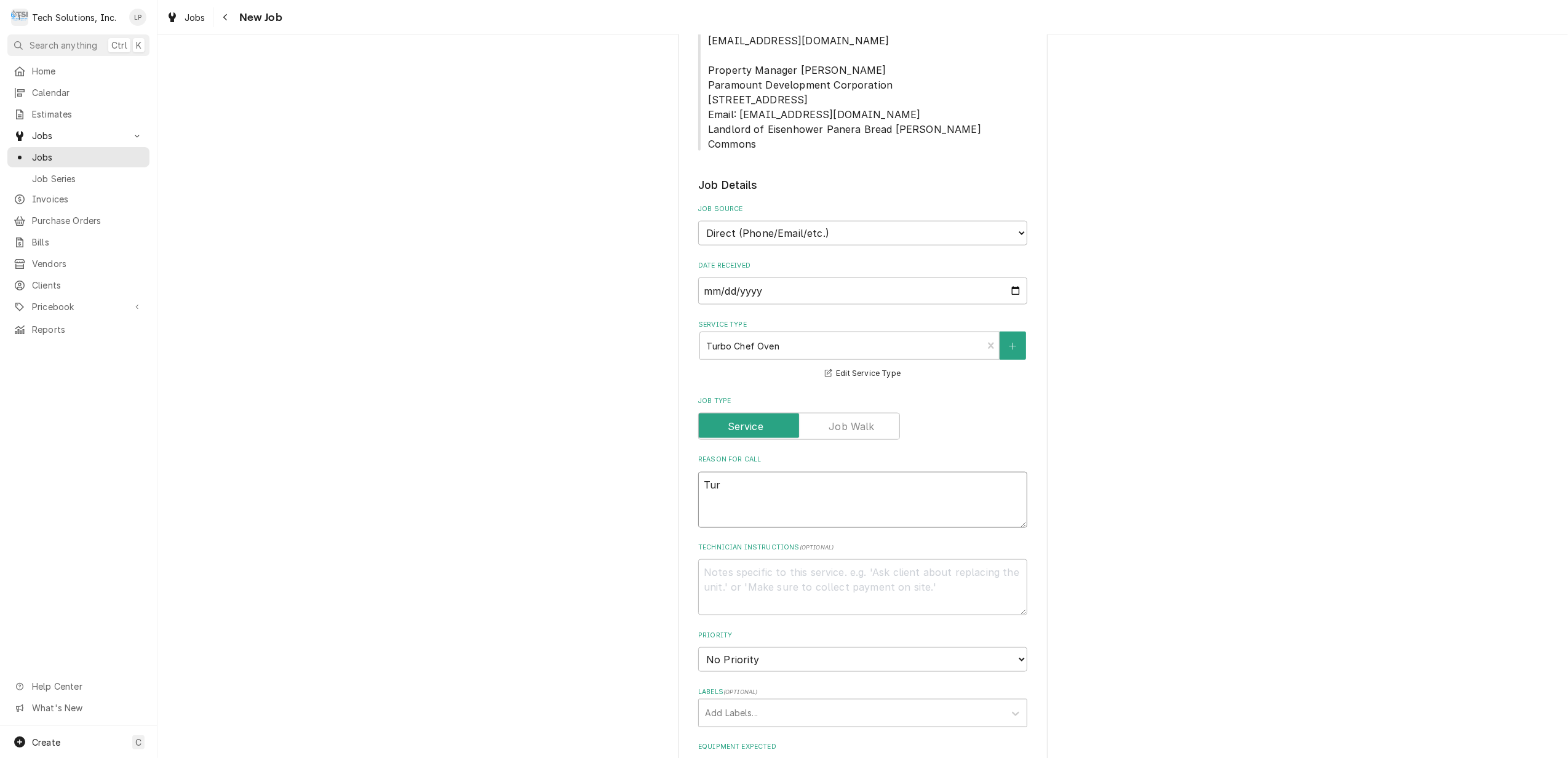
type textarea "x"
type textarea "Turb"
type textarea "x"
type textarea "Turbo"
type textarea "x"
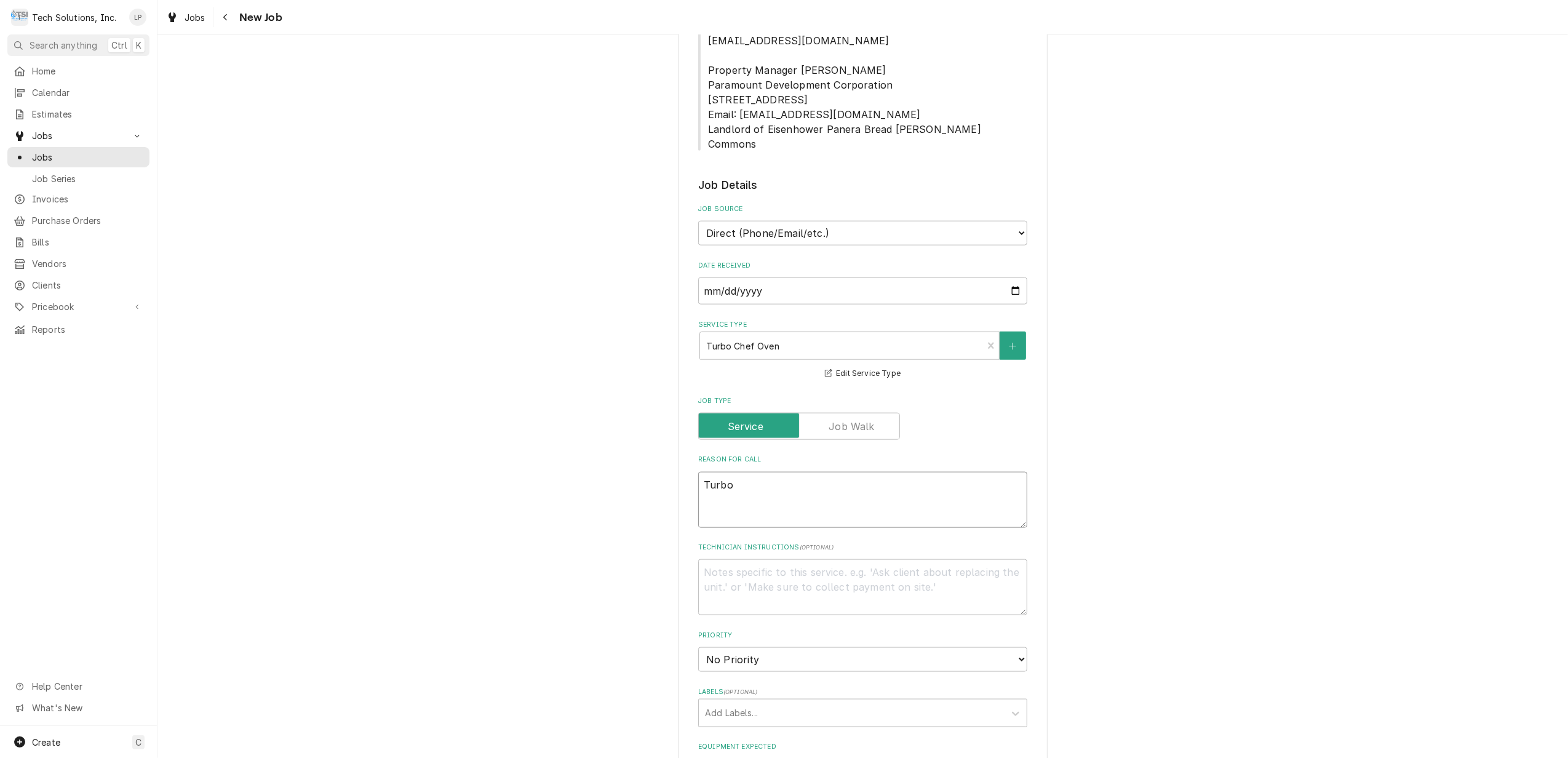
type textarea "Turbo"
type textarea "x"
type textarea "Turbo C"
type textarea "x"
type textarea "Turbo Ch"
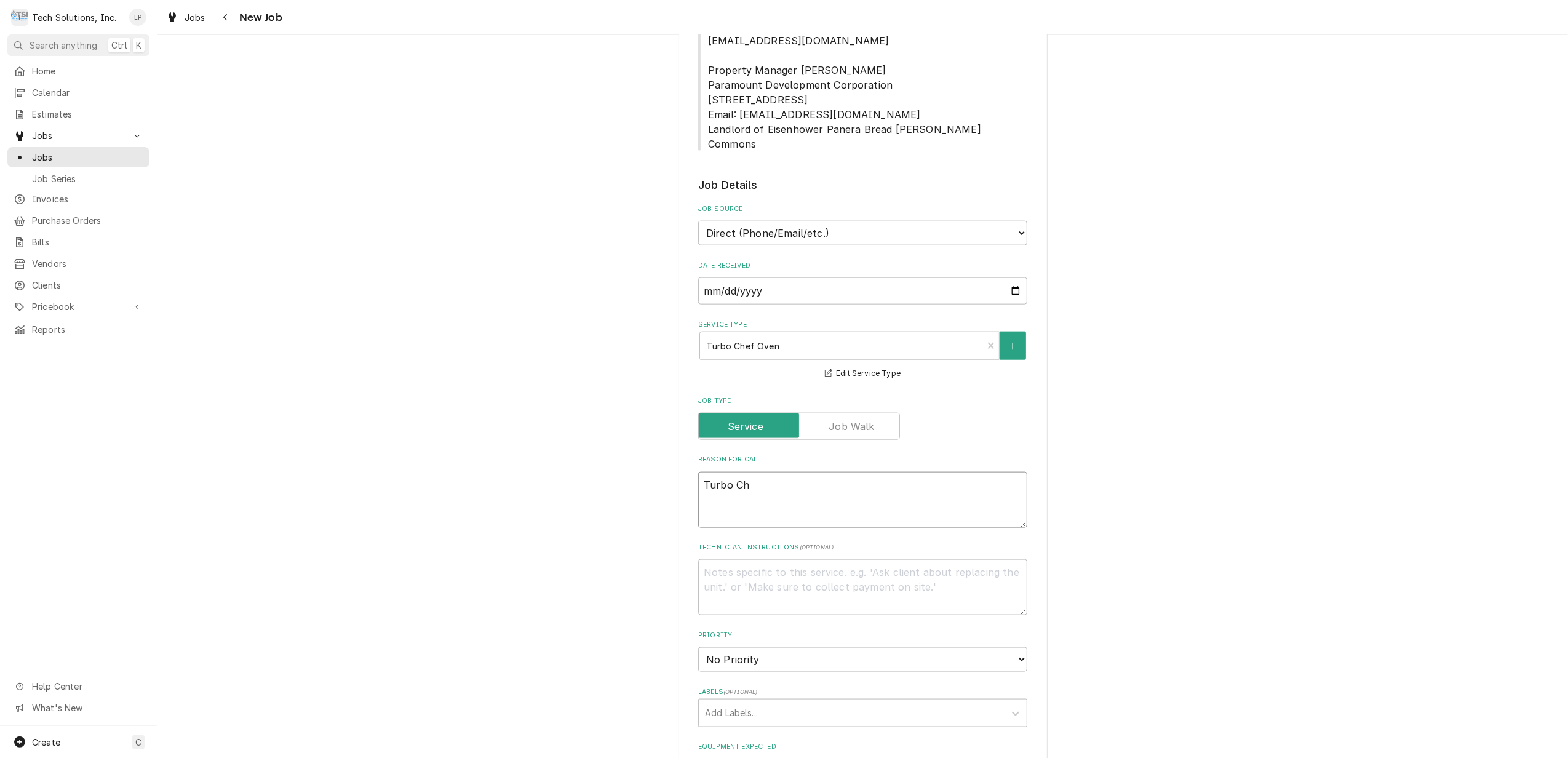
type textarea "x"
type textarea "Turbo Che"
type textarea "x"
type textarea "Turbo Chef"
type textarea "x"
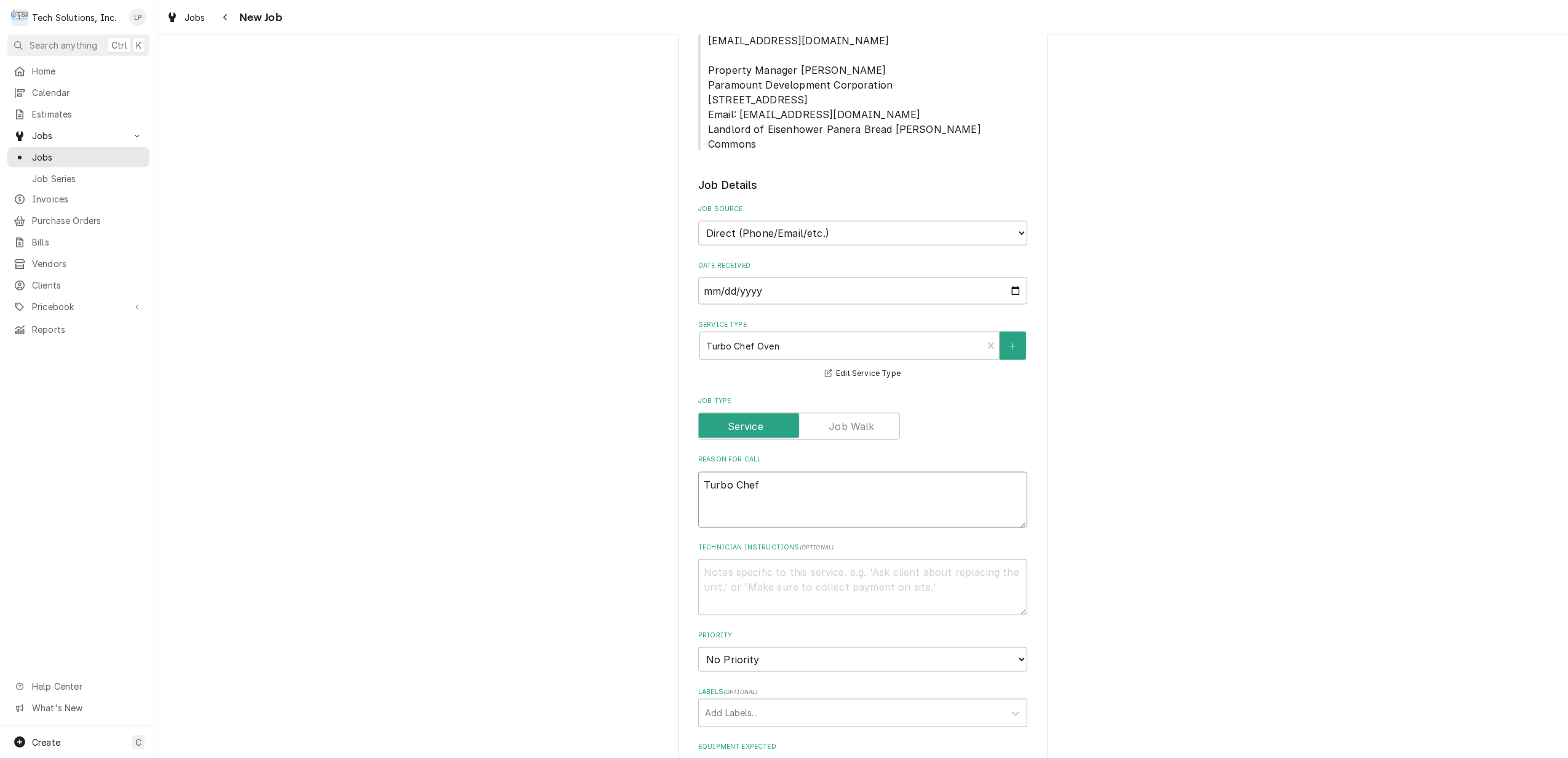
type textarea "Turbo Chef"
type textarea "x"
type textarea "Turbo Chef i"
type textarea "x"
type textarea "Turbo Chef in"
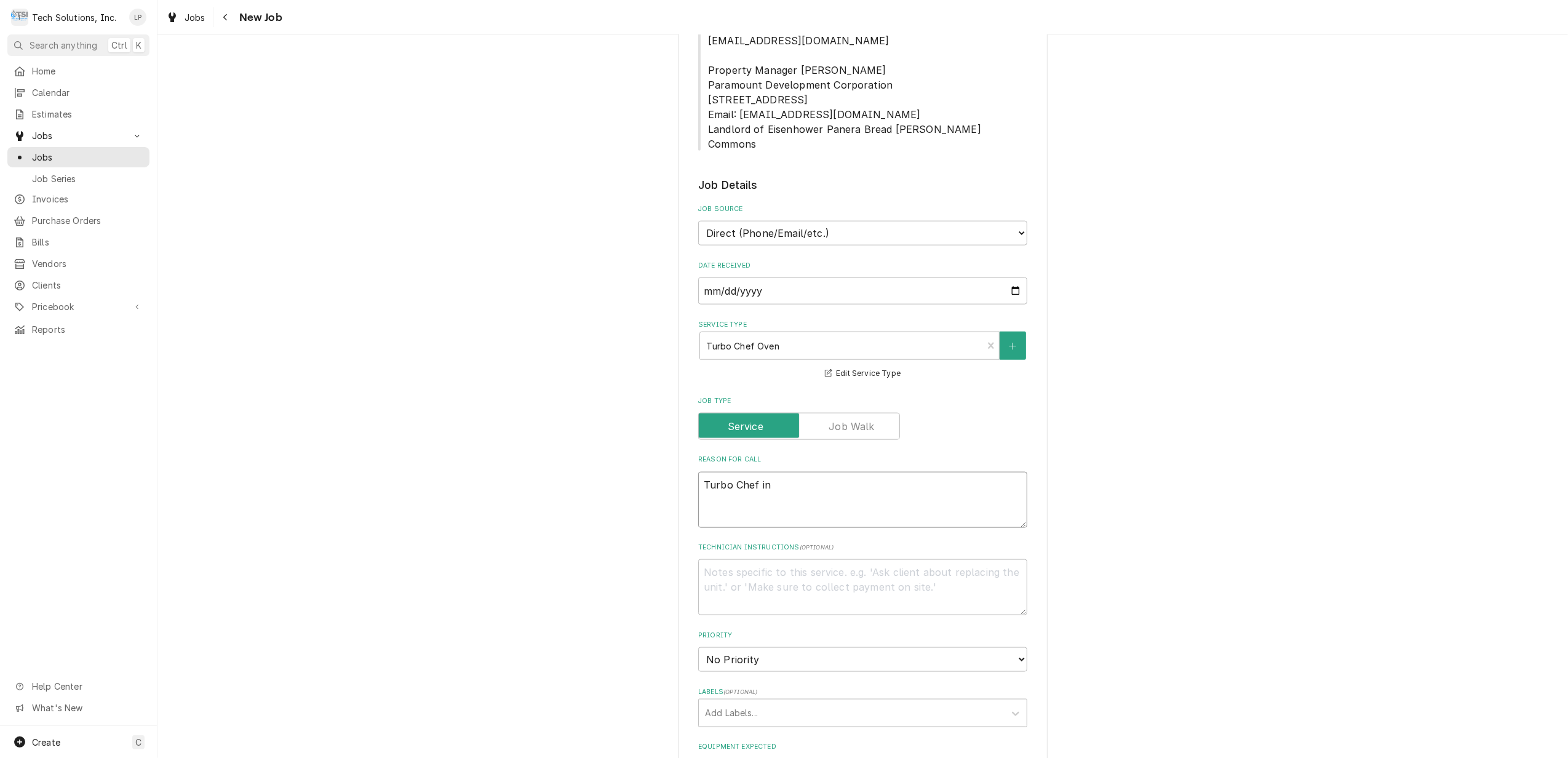
type textarea "x"
type textarea "Turbo Chef in D"
type textarea "x"
type textarea "Turbo Chef in Dr"
type textarea "x"
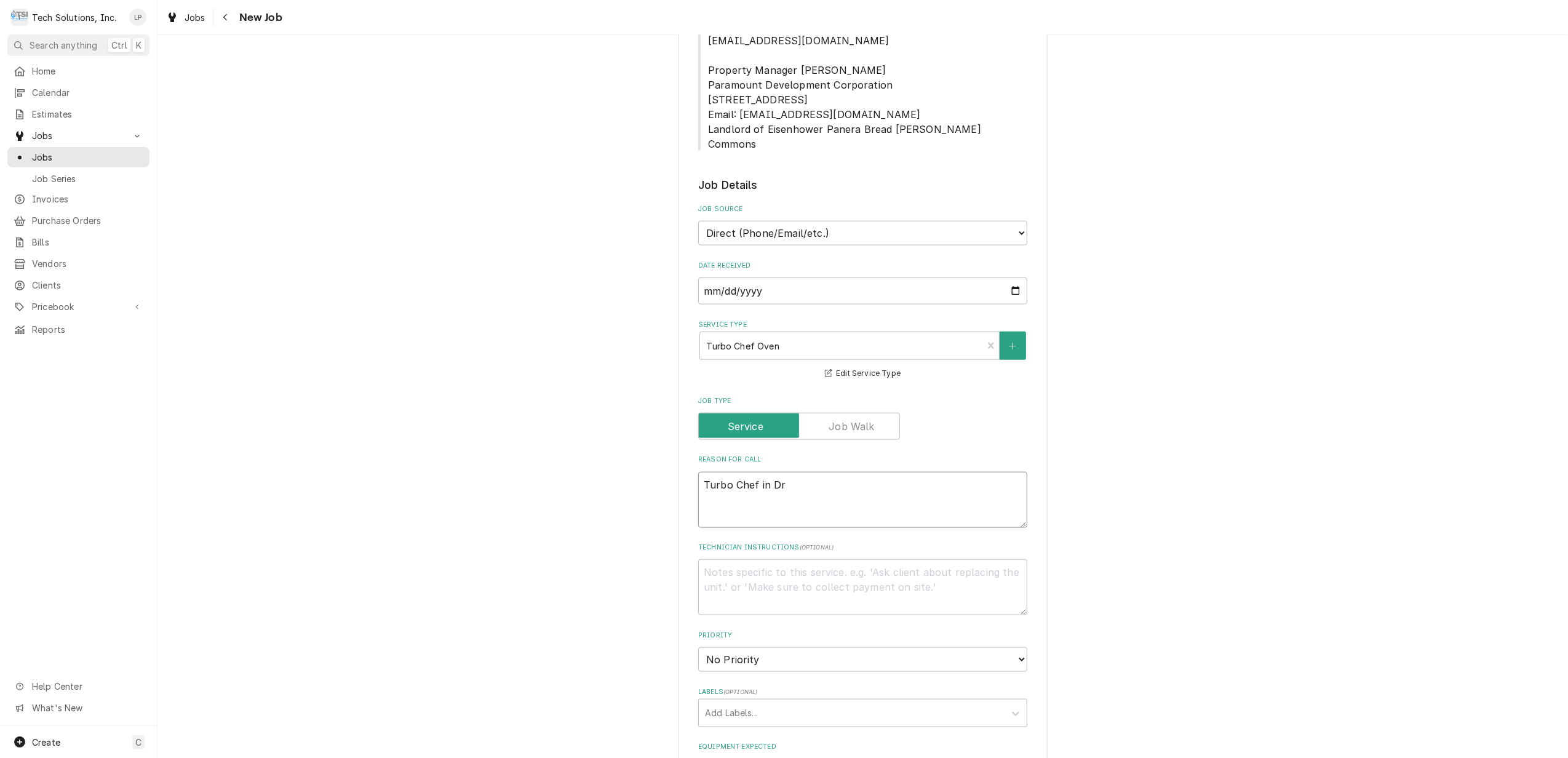
type textarea "Turbo Chef in Dri"
type textarea "x"
type textarea "Turbo Chef in Driv"
type textarea "x"
type textarea "Turbo Chef in Drive"
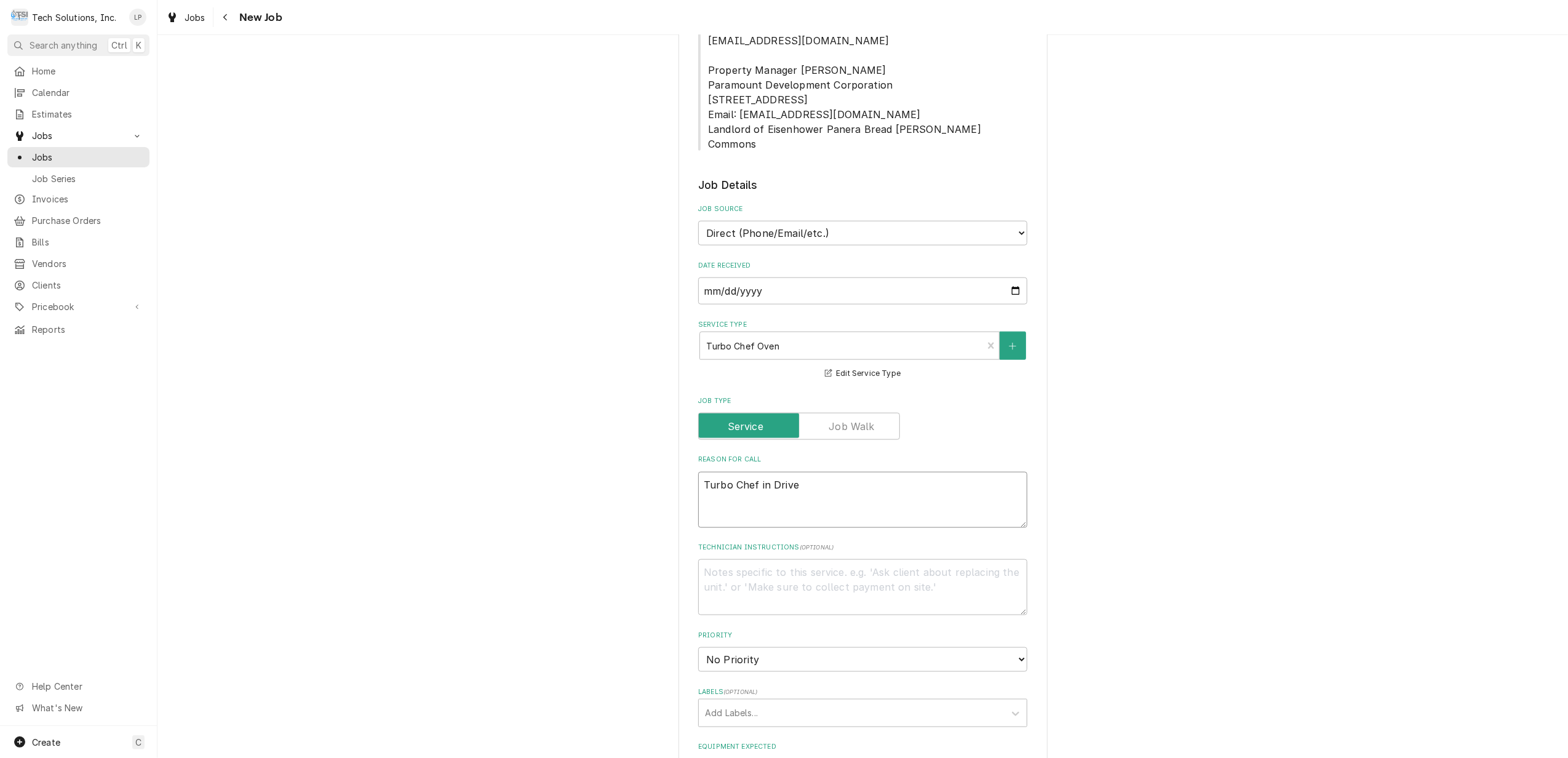
type textarea "x"
type textarea "Turbo Chef in Drive"
type textarea "x"
type textarea "Turbo Chef in Drive T"
type textarea "x"
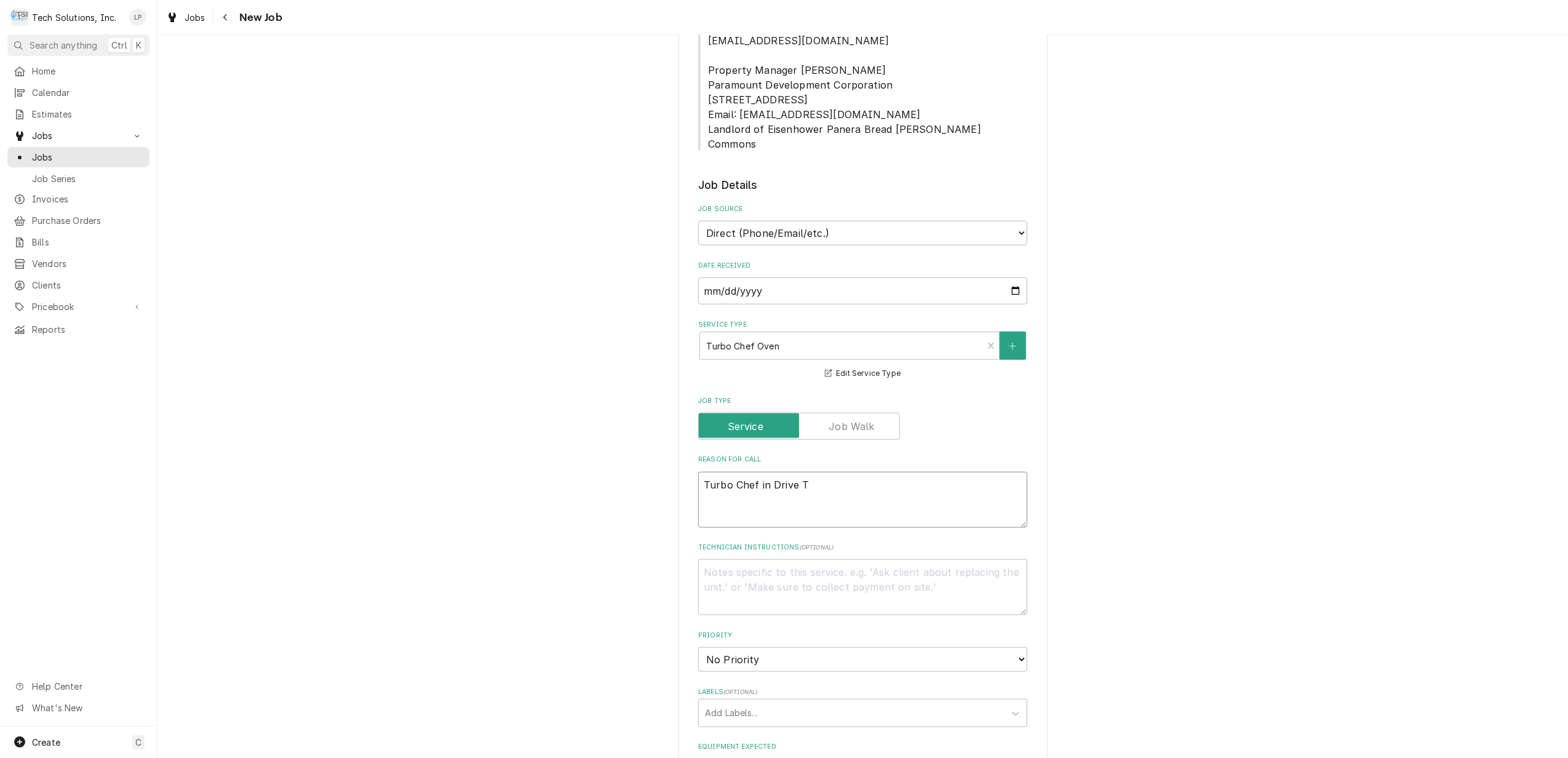
type textarea "Turbo Chef in Drive Th"
type textarea "x"
type textarea "Turbo Chef in Drive Thr"
type textarea "x"
type textarea "Turbo Chef in Drive Thru"
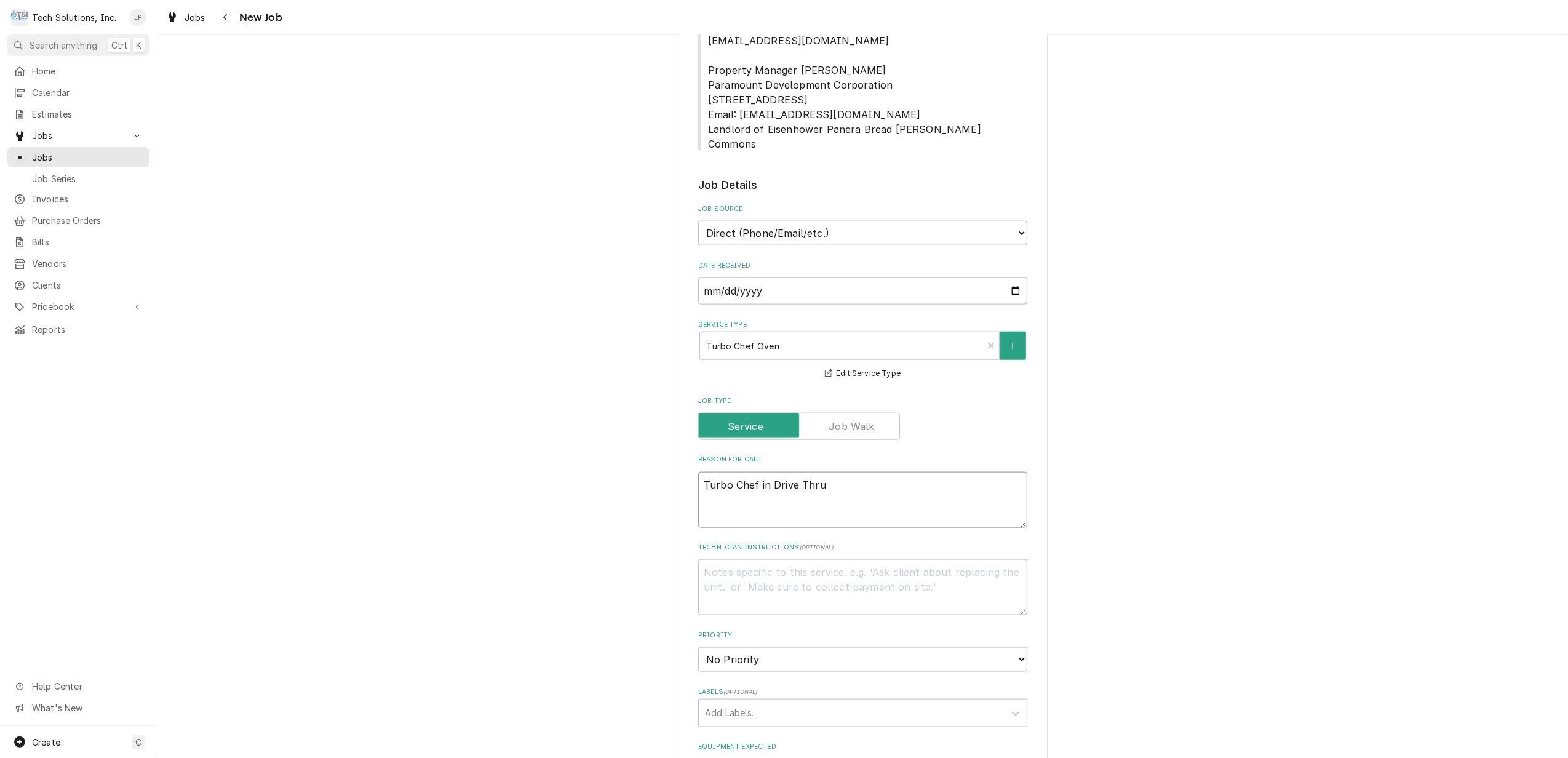
type textarea "x"
type textarea "Turbo Chef in Drive Thru"
type textarea "x"
type textarea "Turbo Chef in Drive Thru i"
type textarea "x"
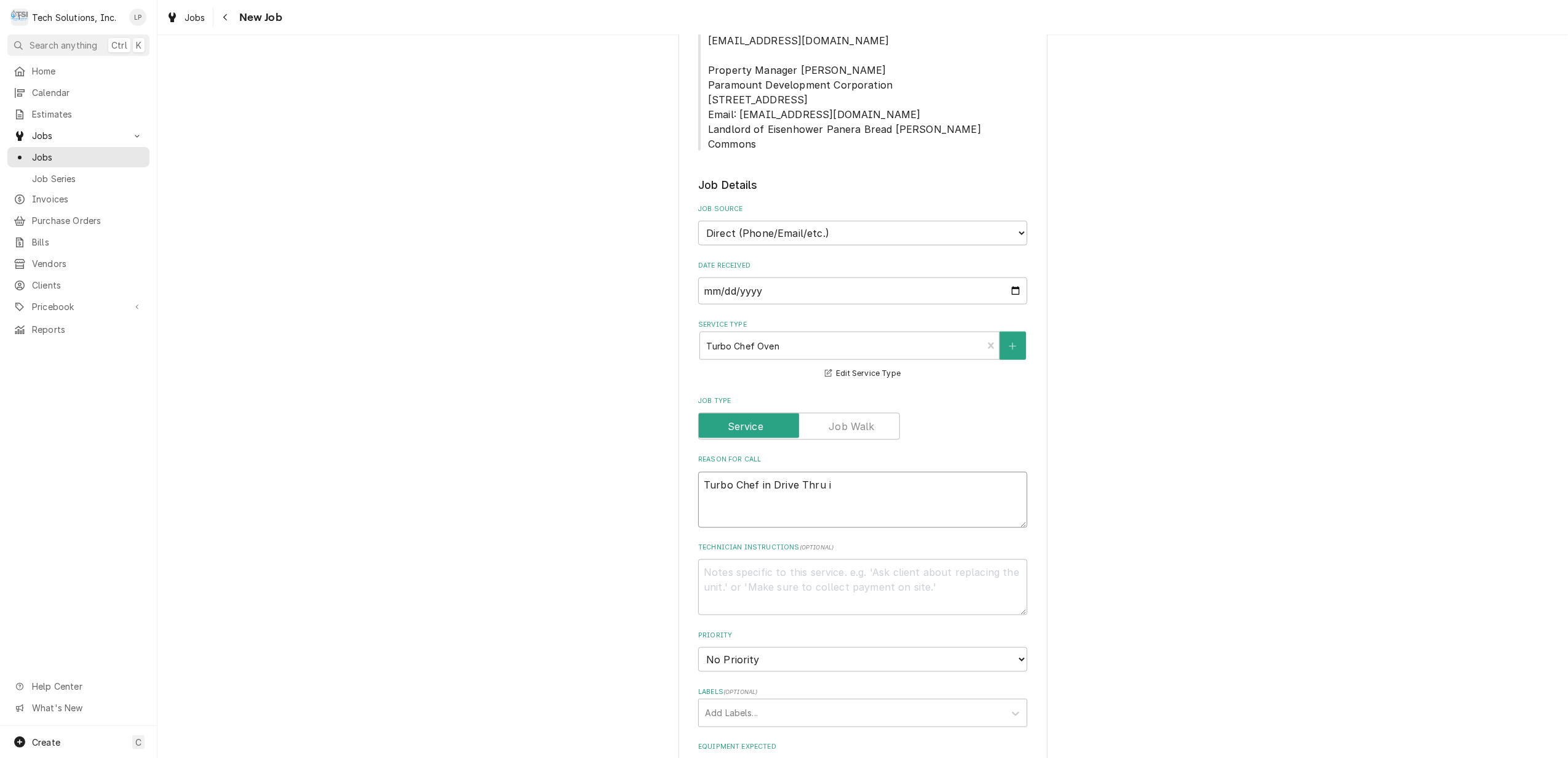
type textarea "Turbo Chef in Drive Thru is"
type textarea "x"
type textarea "Turbo Chef in Drive Thru is"
type textarea "x"
type textarea "Turbo Chef in Drive Thru is h"
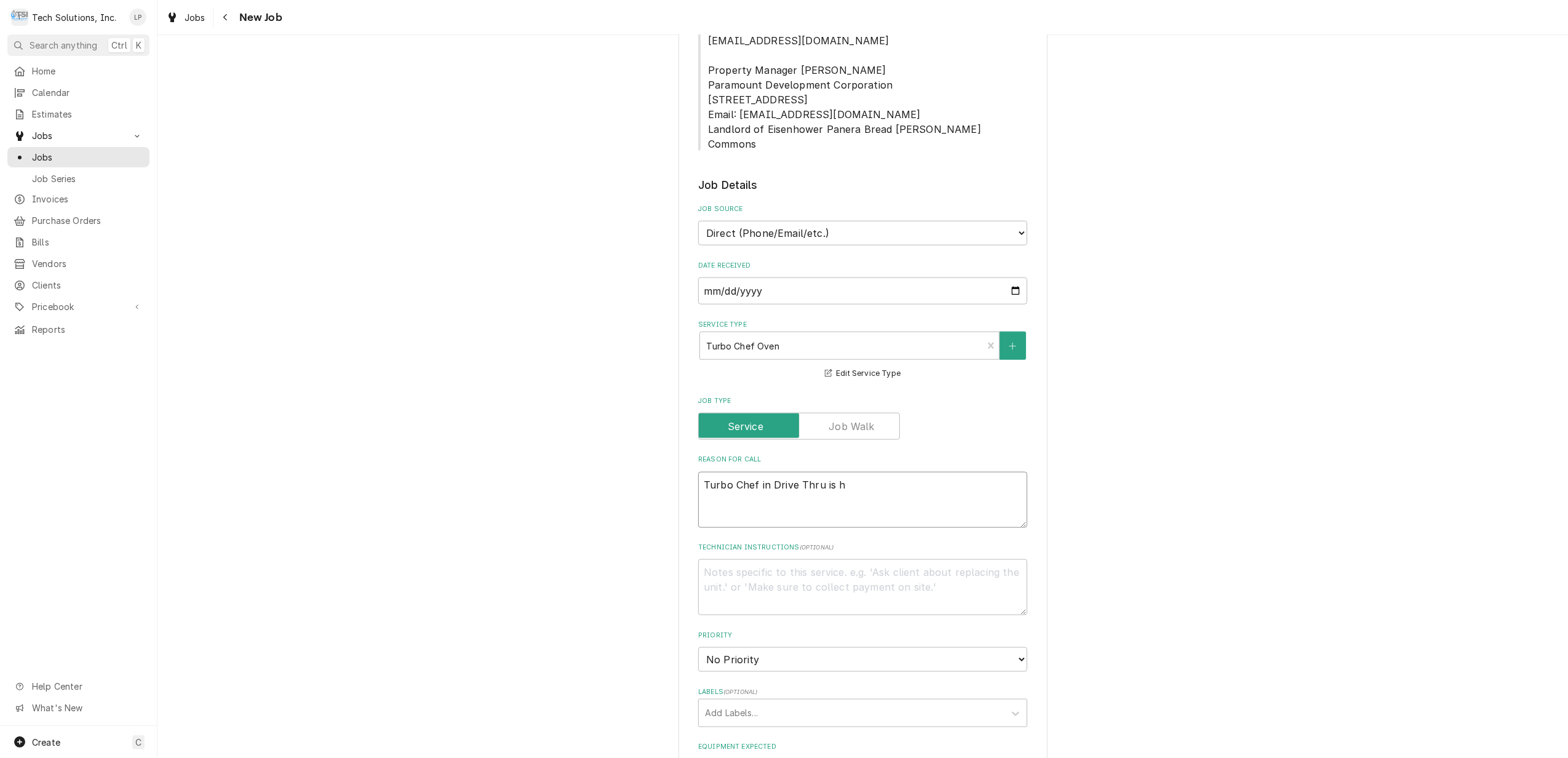
type textarea "x"
type textarea "Turbo Chef in Drive Thru is ha"
type textarea "x"
type textarea "Turbo Chef in Drive Thru is havi"
type textarea "x"
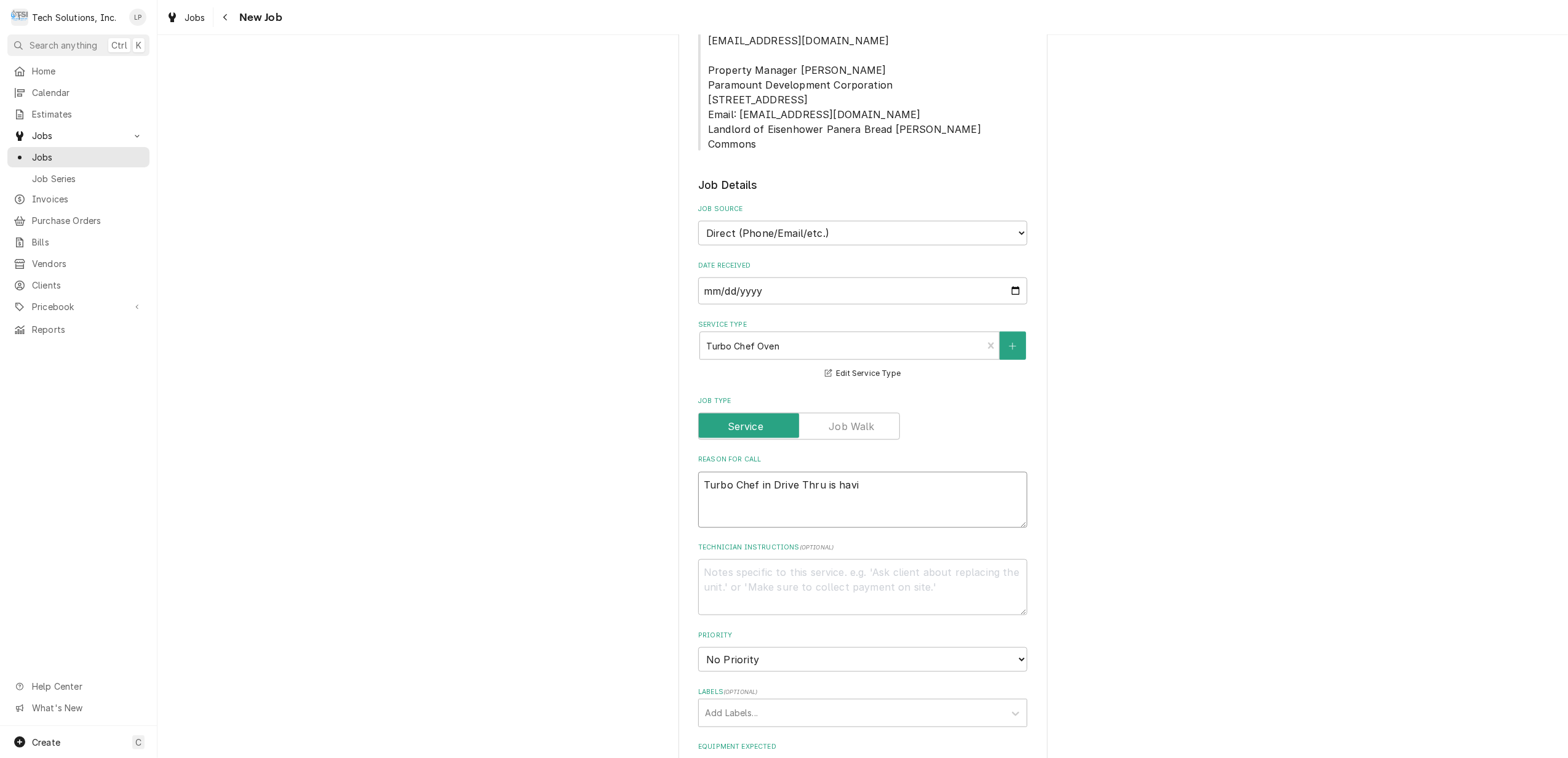
type textarea "Turbo Chef in Drive Thru is havin"
type textarea "x"
type textarea "Turbo Chef in Drive Thru is having"
type textarea "x"
type textarea "Turbo Chef in Drive Thru is having"
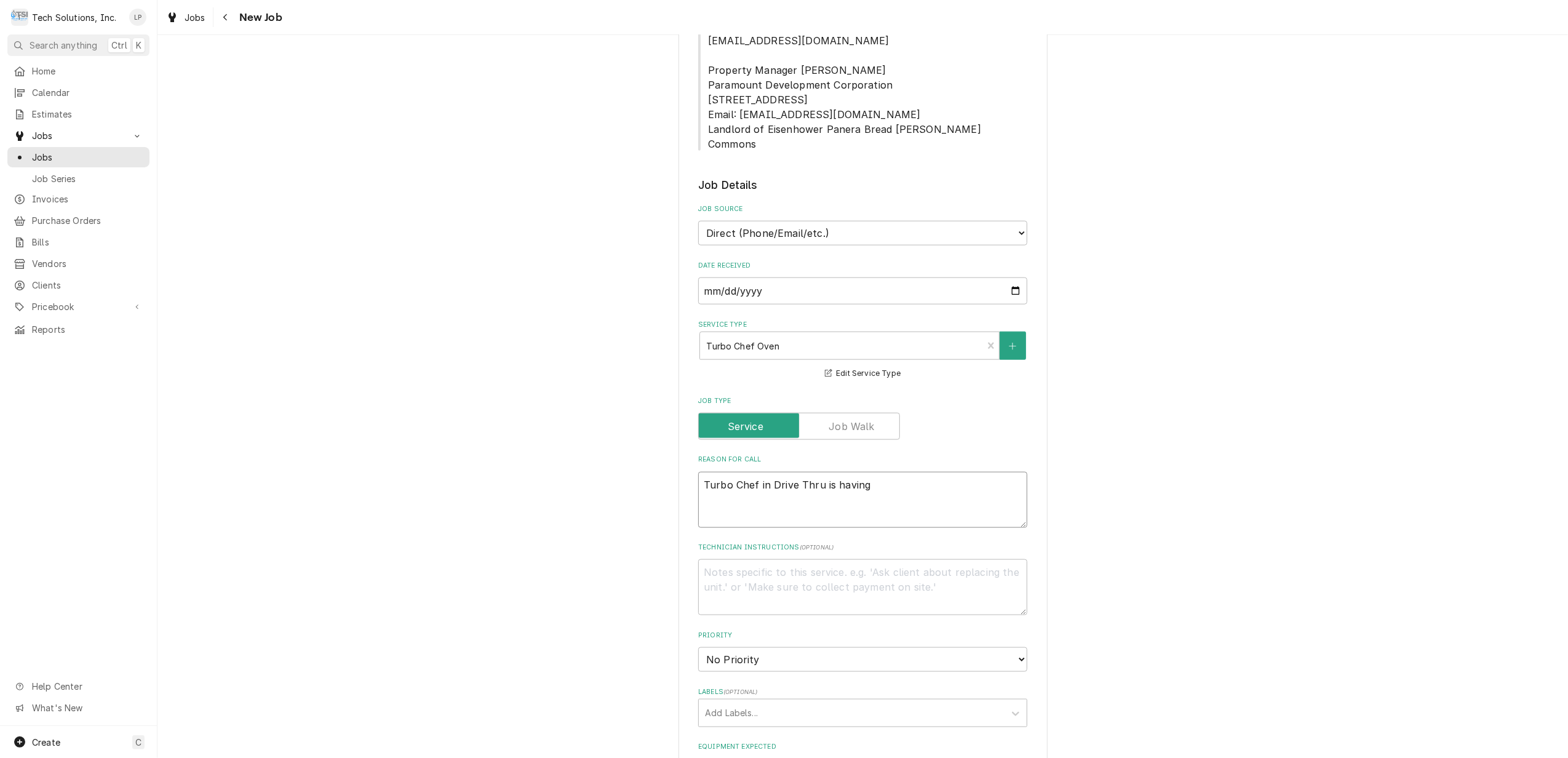
type textarea "x"
type textarea "Turbo Chef in Drive Thru is having m"
type textarea "x"
type textarea "Turbo Chef in Drive Thru is having mu"
type textarea "x"
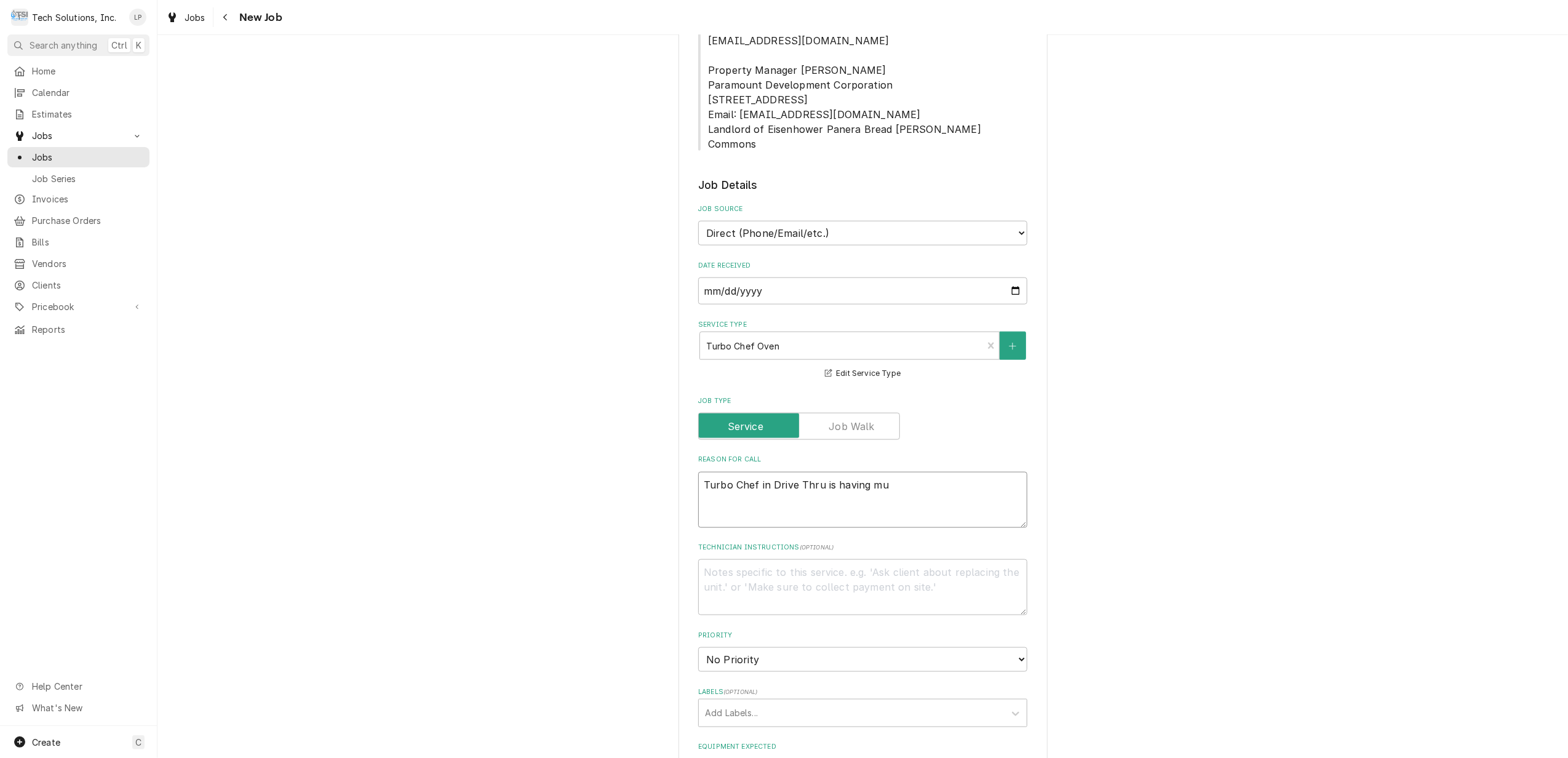
type textarea "Turbo Chef in Drive Thru is having mul"
type textarea "x"
type textarea "Turbo Chef in Drive Thru is having mult"
type textarea "x"
type textarea "Turbo Chef in Drive Thru is having multi"
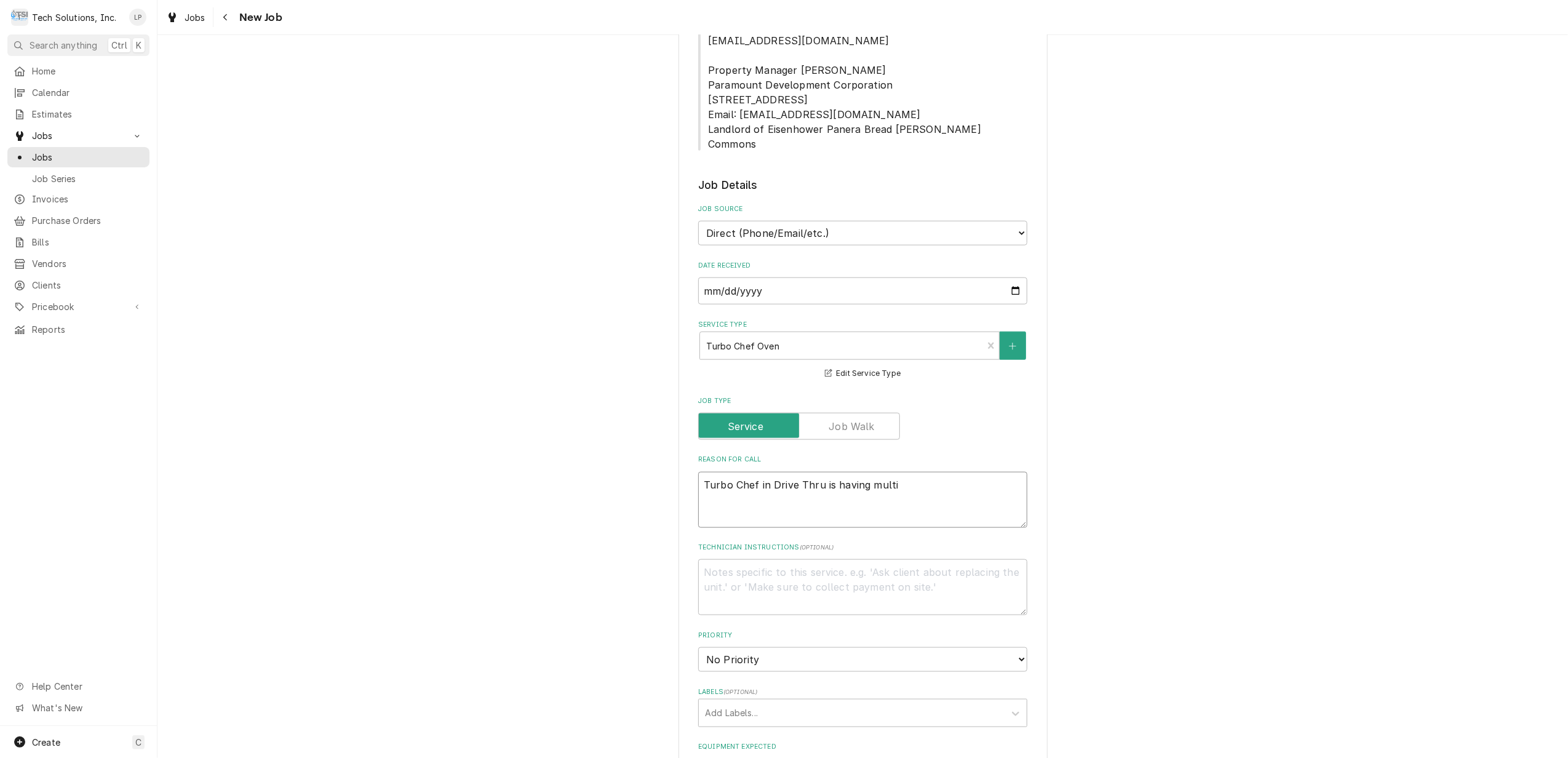
type textarea "x"
type textarea "Turbo Chef in Drive Thru is having multip"
type textarea "x"
type textarea "Turbo Chef in Drive Thru is having multipl"
type textarea "x"
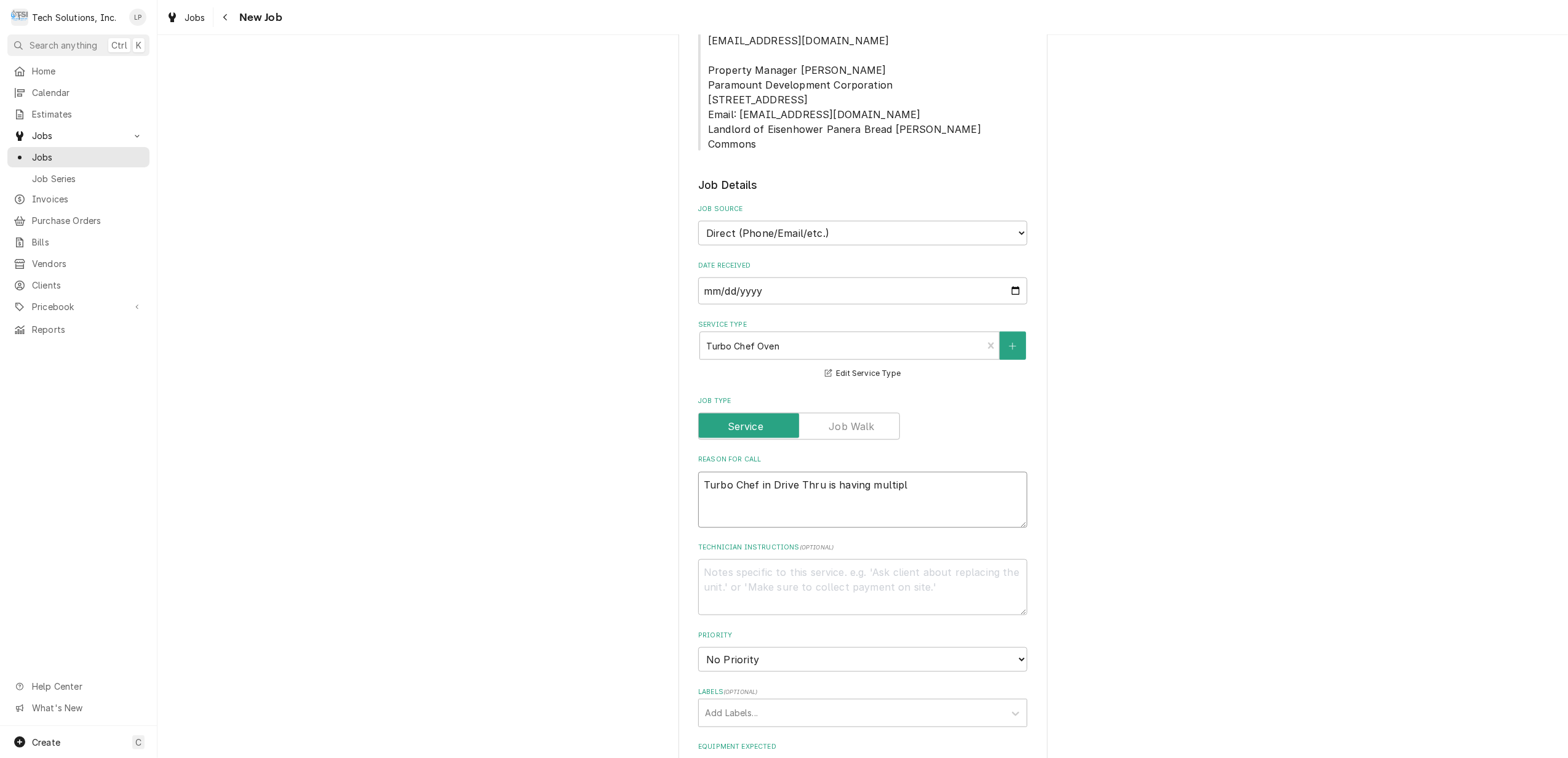
type textarea "Turbo Chef in Drive Thru is having multiple"
type textarea "x"
type textarea "Turbo Chef in Drive Thru is having multiple"
type textarea "x"
type textarea "Turbo Chef in Drive Thru is having multiple i"
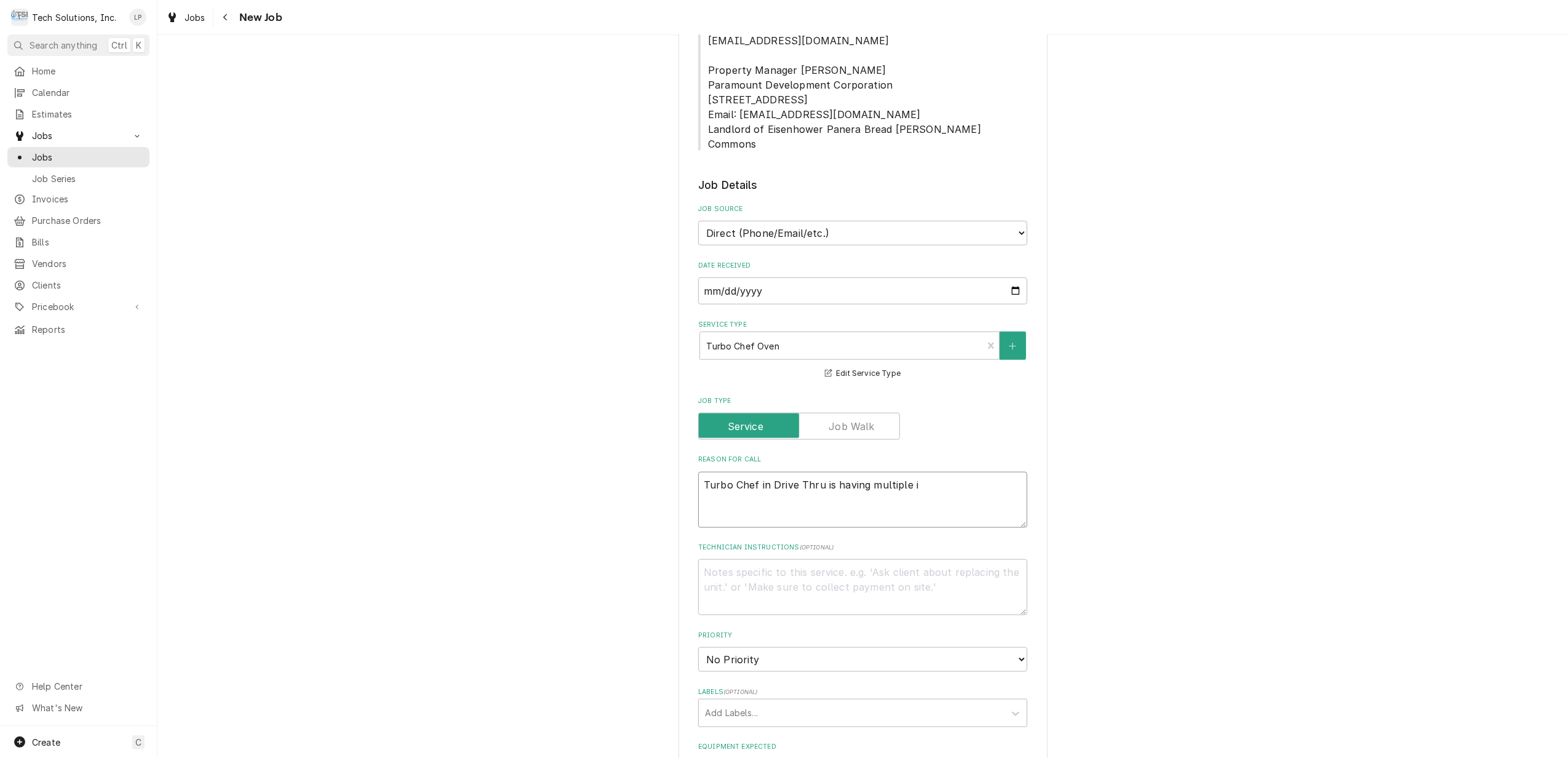
type textarea "x"
type textarea "Turbo Chef in Drive Thru is having multiple is"
type textarea "x"
type textarea "Turbo Chef in Drive Thru is having multiple iss"
type textarea "x"
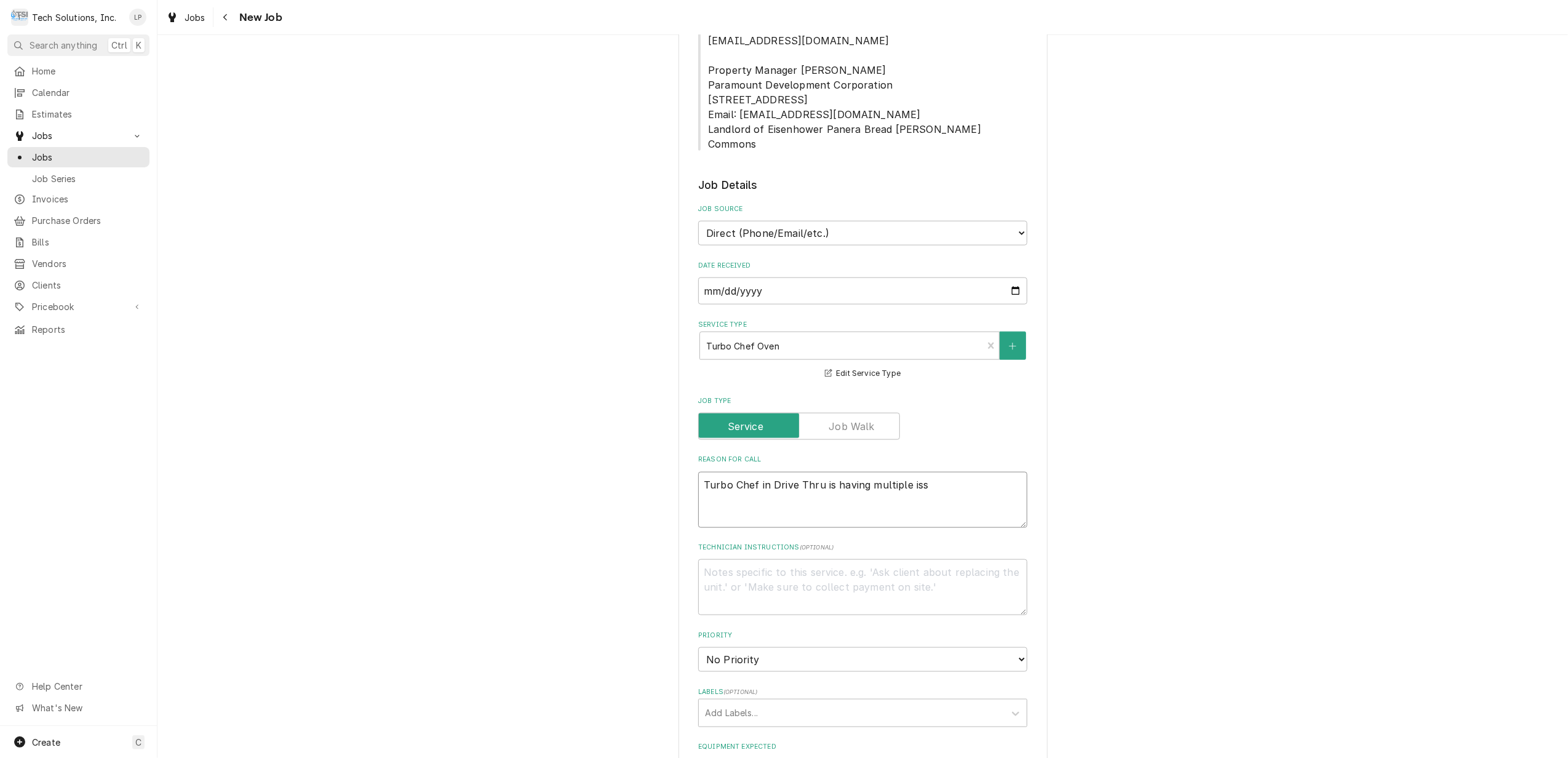
type textarea "Turbo Chef in Drive Thru is having multiple issu"
type textarea "x"
type textarea "Turbo Chef in Drive Thru is having multiple issue"
type textarea "x"
type textarea "Turbo Chef in Drive Thru is having multiple issues"
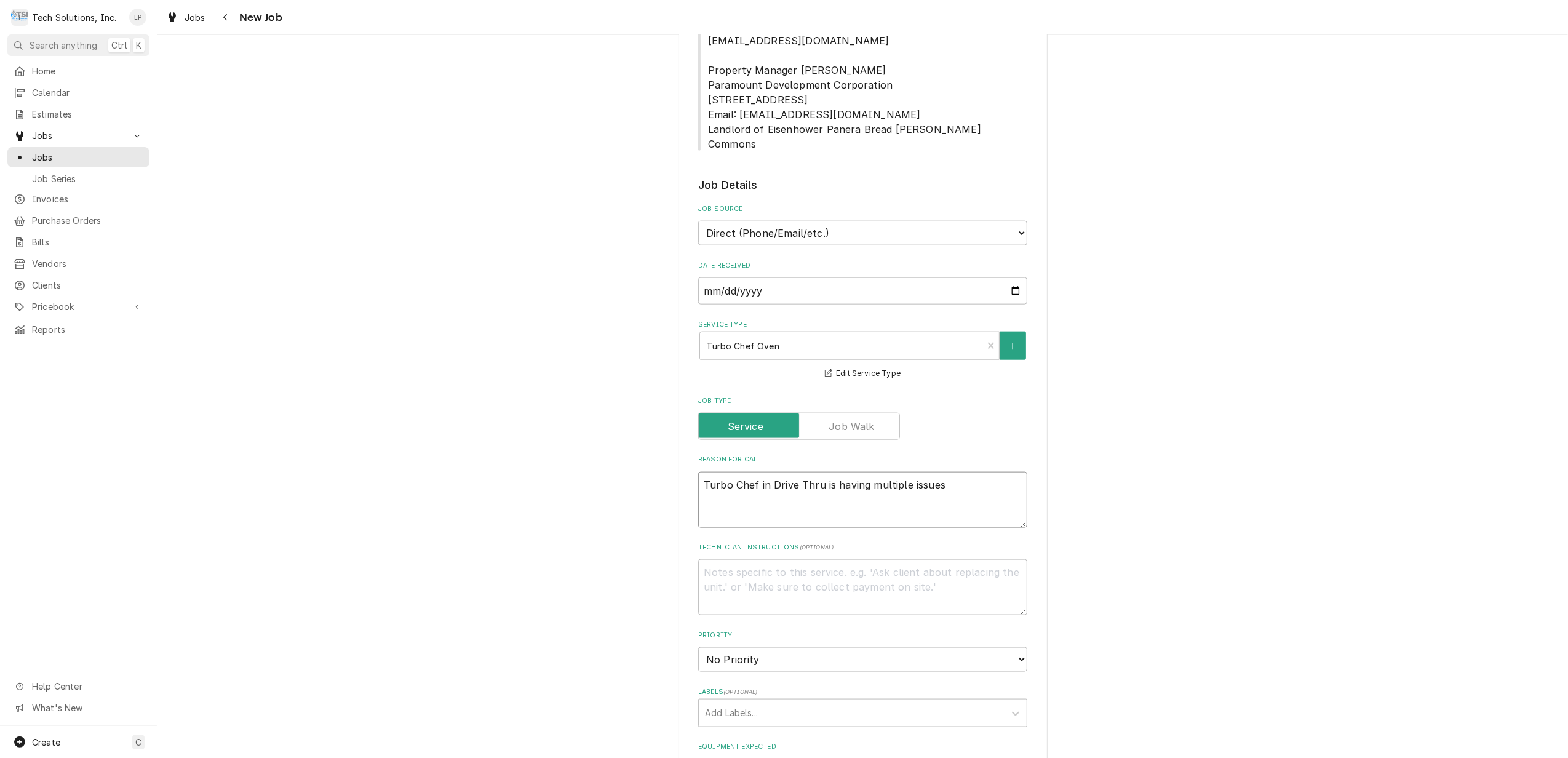
type textarea "x"
type textarea "Turbo Chef in Drive Thru is having multiple issues-"
type textarea "x"
type textarea "Turbo Chef in Drive Thru is having multiple issues-"
type textarea "x"
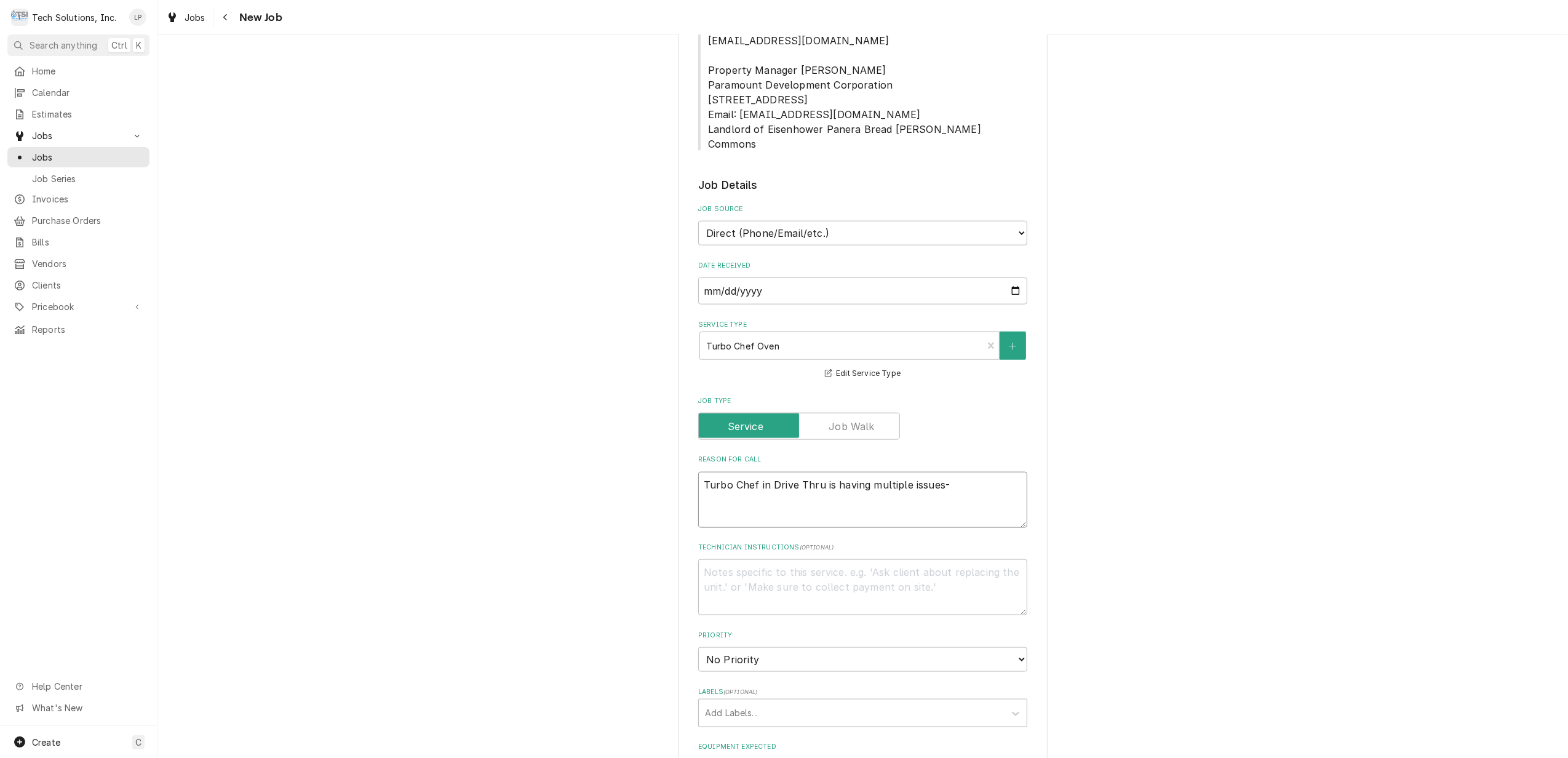
type textarea "Turbo Chef in Drive Thru is having multiple issues- t"
type textarea "x"
type textarea "Turbo Chef in Drive Thru is having multiple issues- to"
type textarea "x"
type textarea "Turbo Chef in Drive Thru is having multiple issues- top"
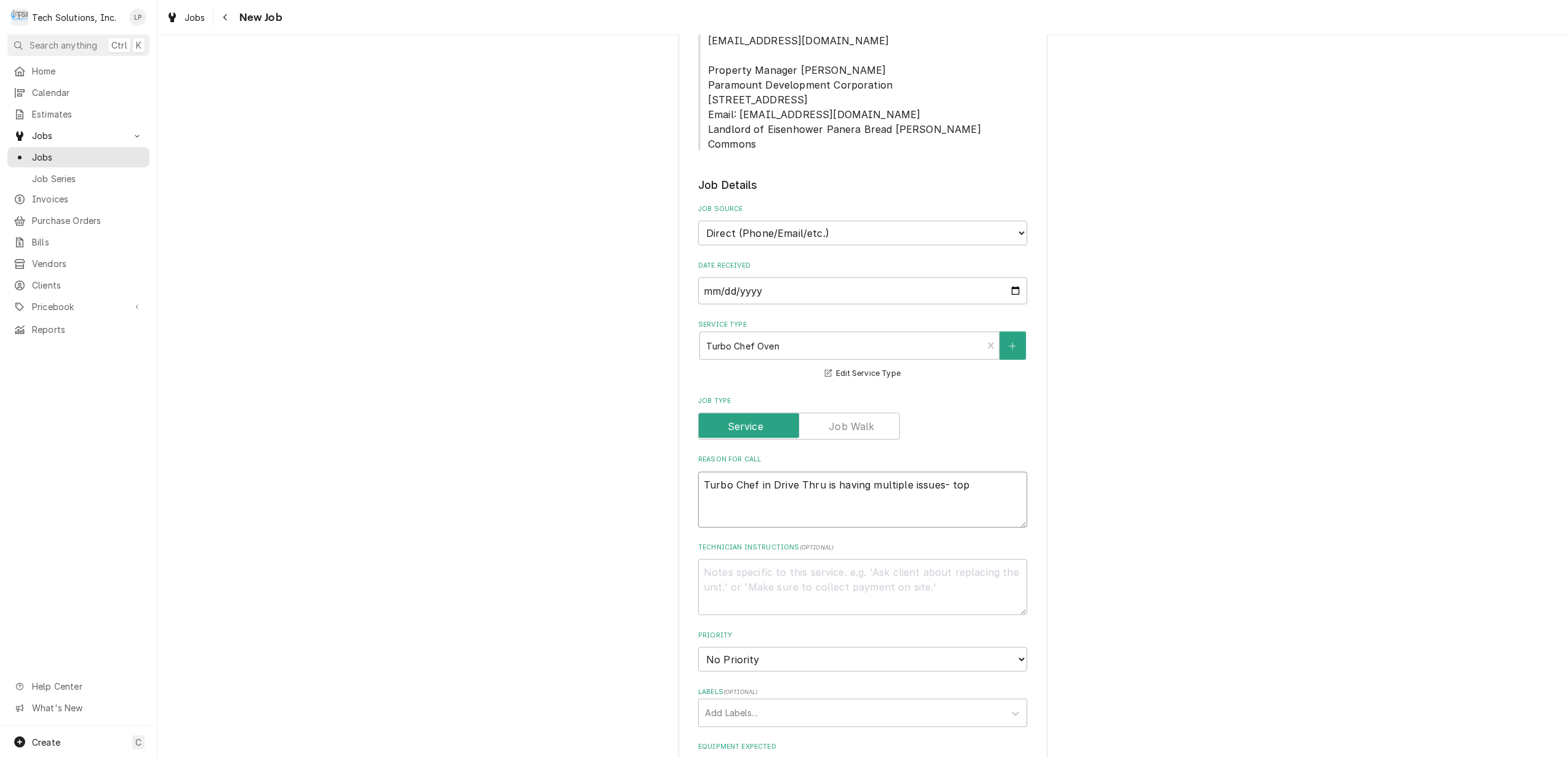
type textarea "x"
type textarea "Turbo Chef in Drive Thru is having multiple issues- top"
type textarea "x"
type textarea "Turbo Chef in Drive Thru is having multiple issues- top i"
type textarea "x"
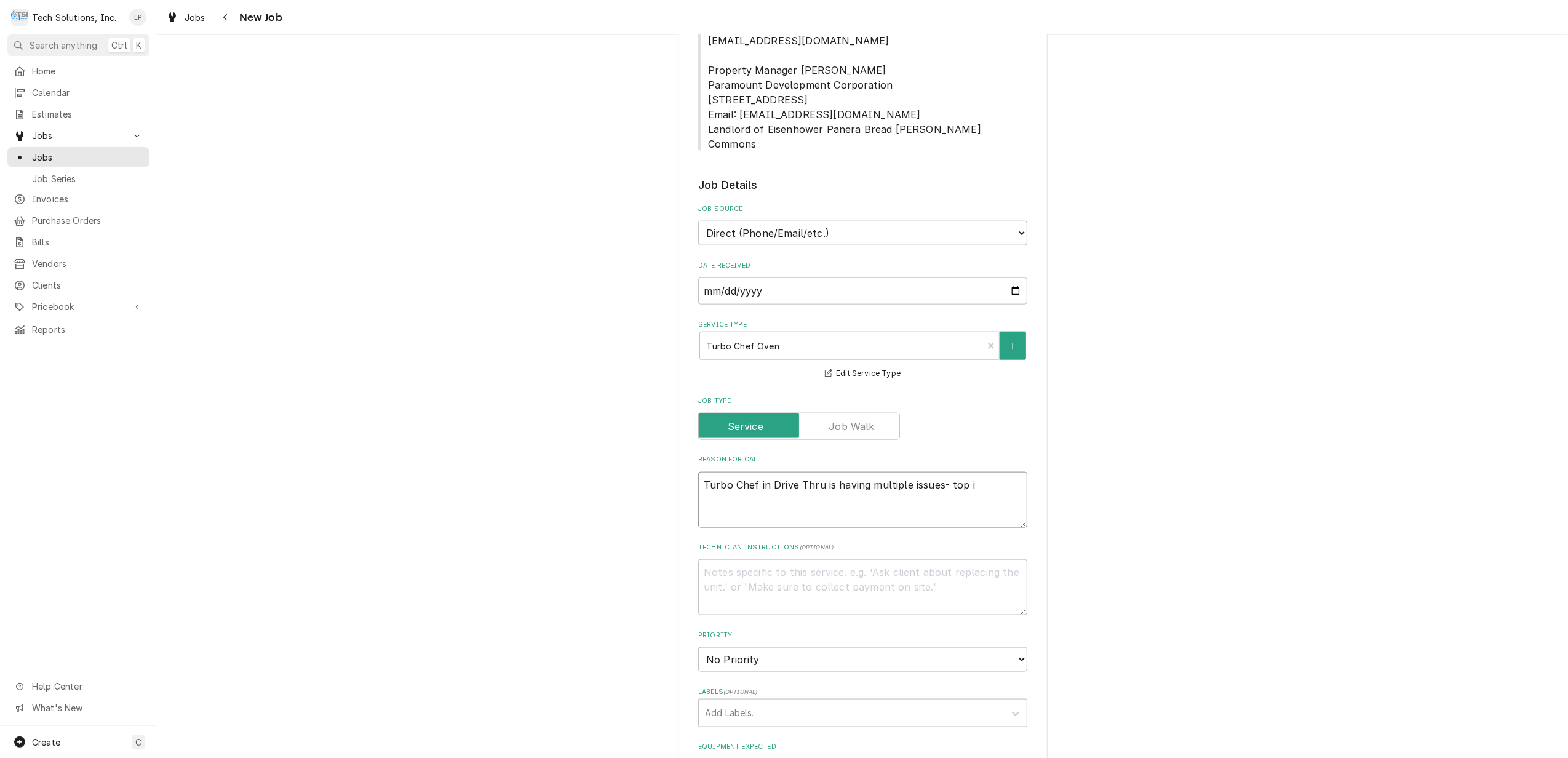
type textarea "Turbo Chef in Drive Thru is having multiple issues- top is"
type textarea "x"
type textarea "Turbo Chef in Drive Thru is having multiple issues- top is"
type textarea "x"
type textarea "Turbo Chef in Drive Thru is having multiple issues- top is n"
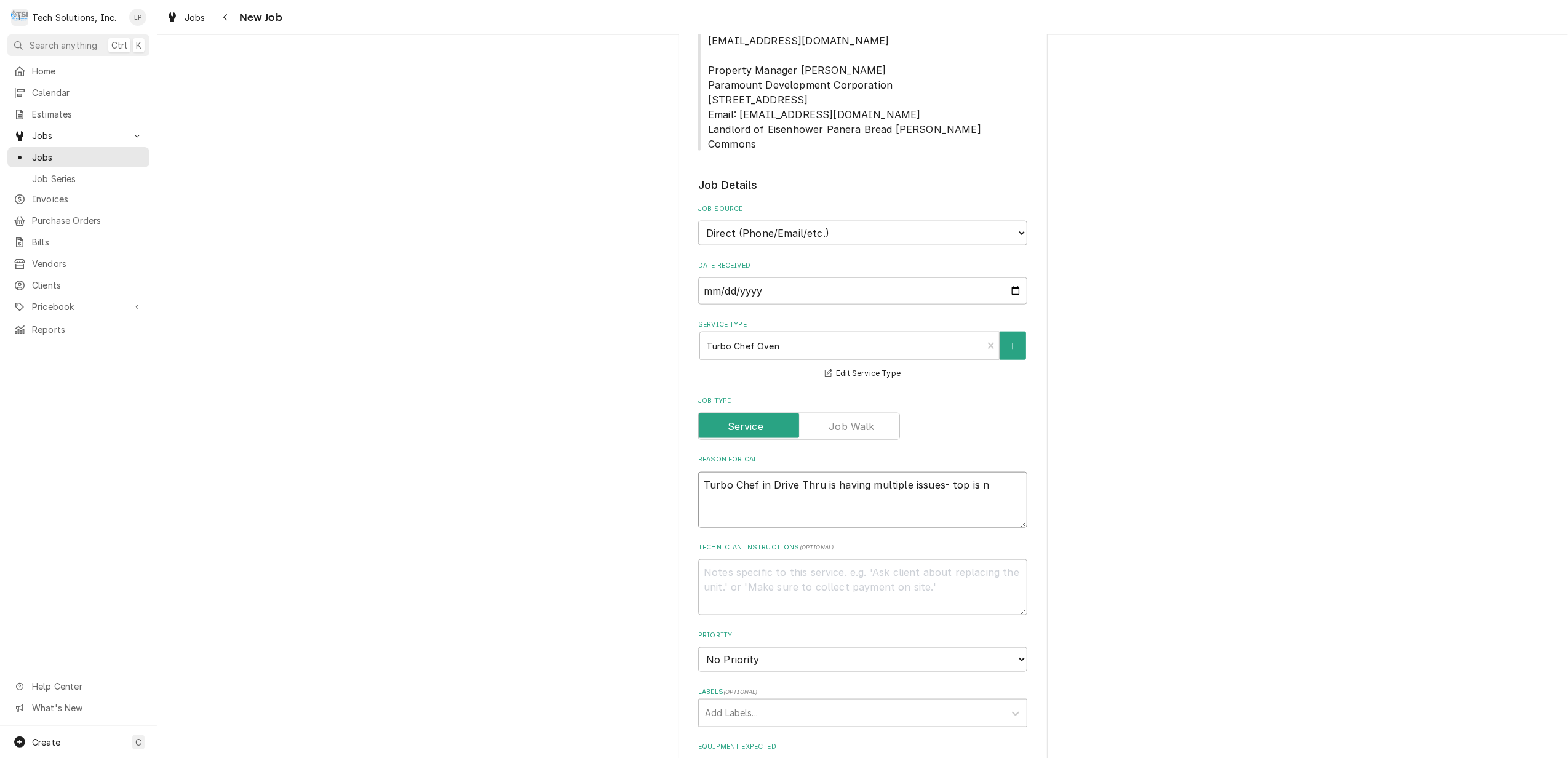
type textarea "x"
type textarea "Turbo Chef in Drive Thru is having multiple issues- top is no"
type textarea "x"
type textarea "Turbo Chef in Drive Thru is having multiple issues- top is not"
type textarea "x"
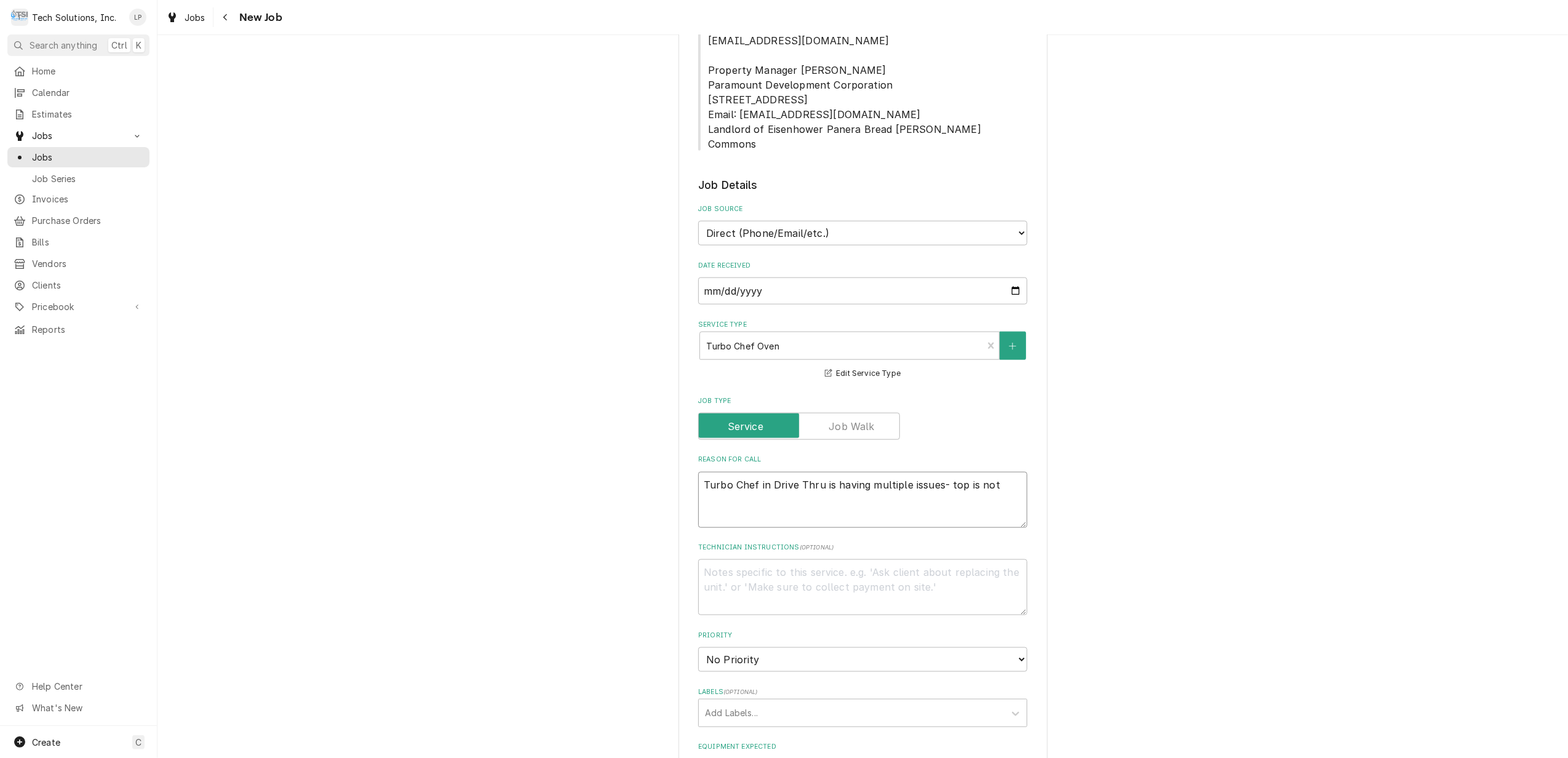
type textarea "Turbo Chef in Drive Thru is having multiple issues- top is not"
type textarea "x"
type textarea "Turbo Chef in Drive Thru is having multiple issues- top is not h"
type textarea "x"
type textarea "Turbo Chef in Drive Thru is having multiple issues- top is not he"
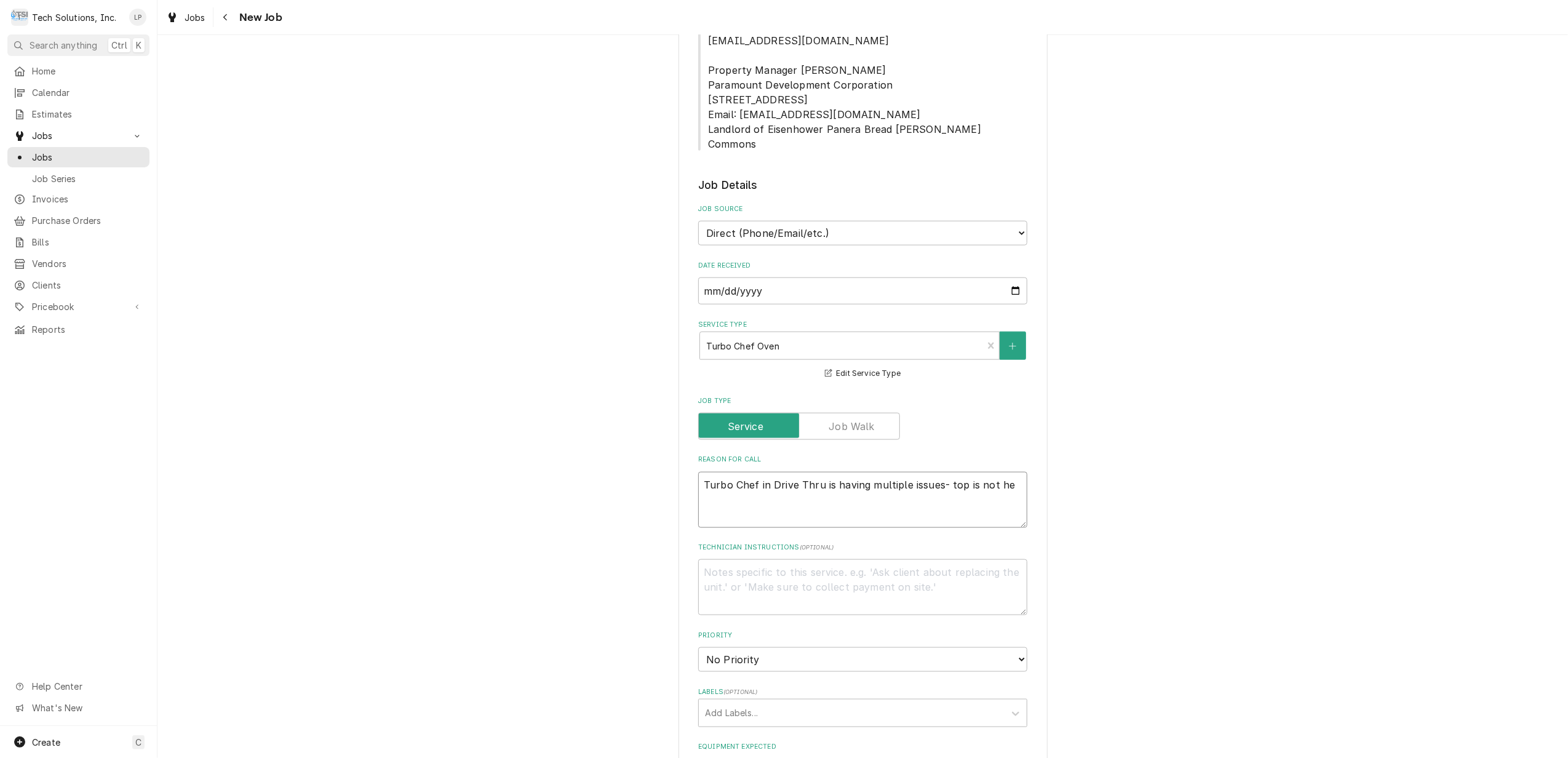
type textarea "x"
type textarea "Turbo Chef in Drive Thru is having multiple issues- top is not hea"
type textarea "x"
type textarea "Turbo Chef in Drive Thru is having multiple issues- top is not heat"
type textarea "x"
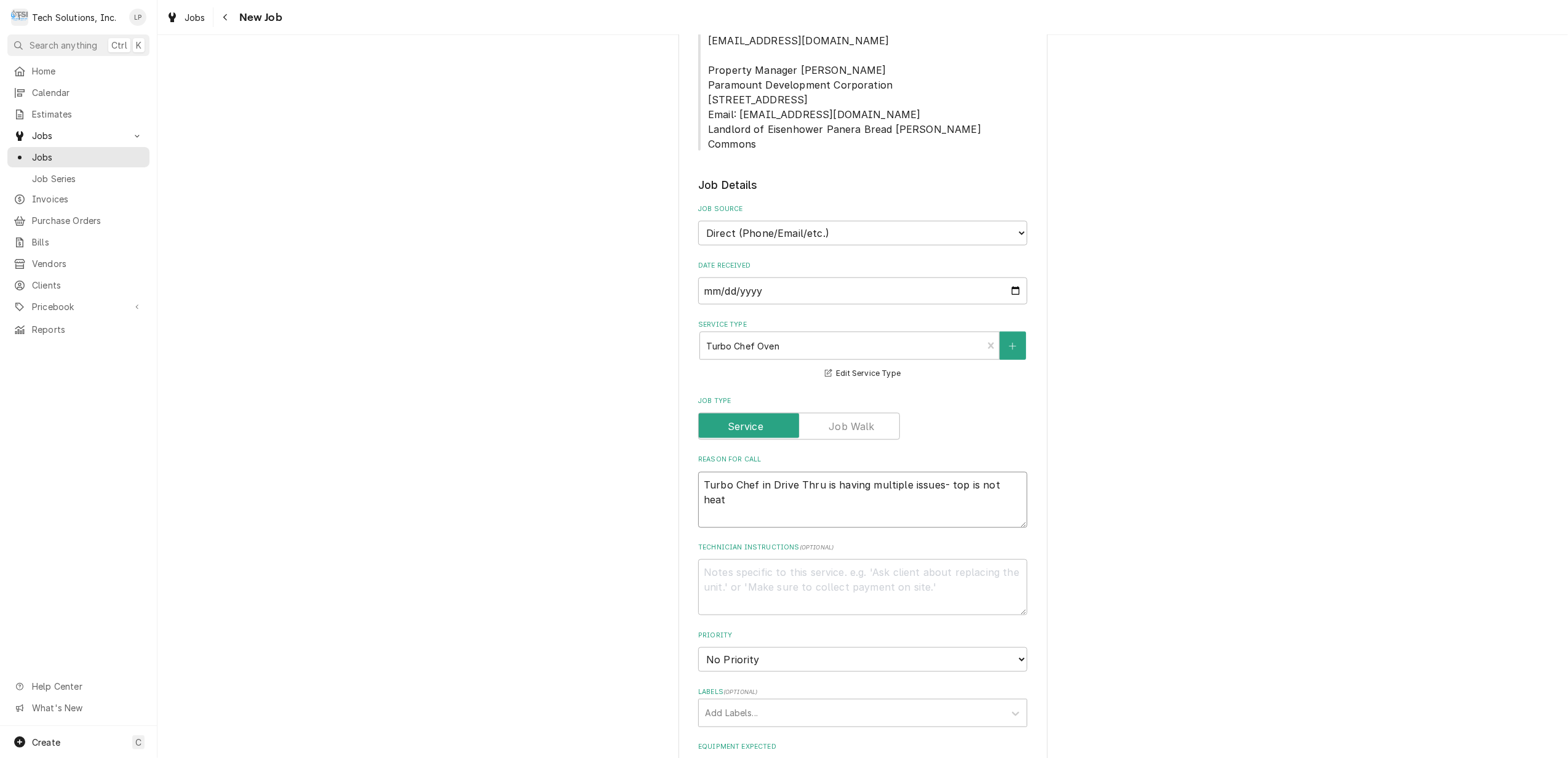
type textarea "Turbo Chef in Drive Thru is having multiple issues- top is not heati"
type textarea "x"
type textarea "Turbo Chef in Drive Thru is having multiple issues- top is not heatin"
type textarea "x"
type textarea "Turbo Chef in Drive Thru is having multiple issues- top is not heating"
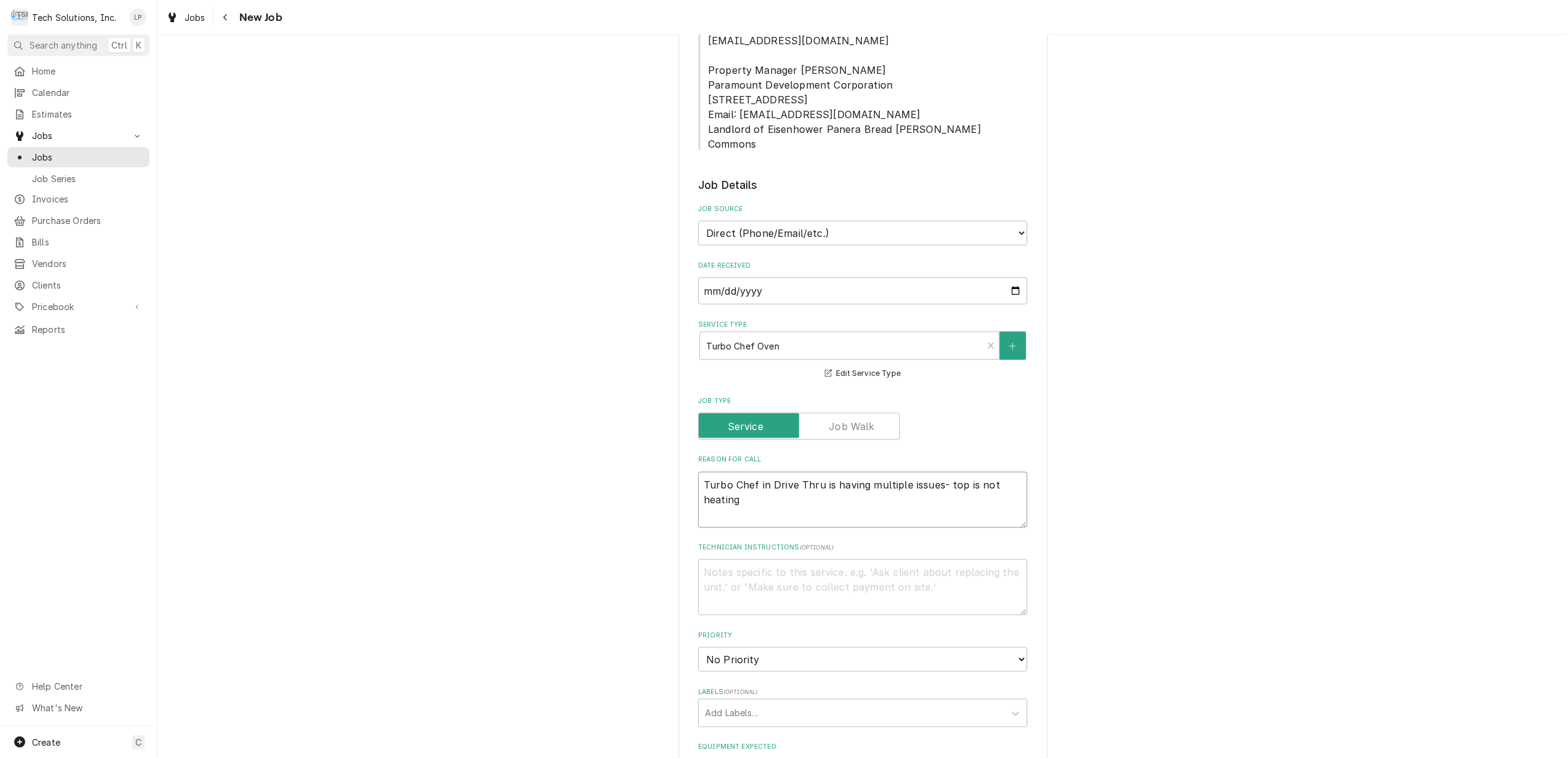
type textarea "x"
type textarea "Turbo Chef in Drive Thru is having multiple issues- top is not heating,"
type textarea "x"
type textarea "Turbo Chef in Drive Thru is having multiple issues- top is not heating,"
type textarea "x"
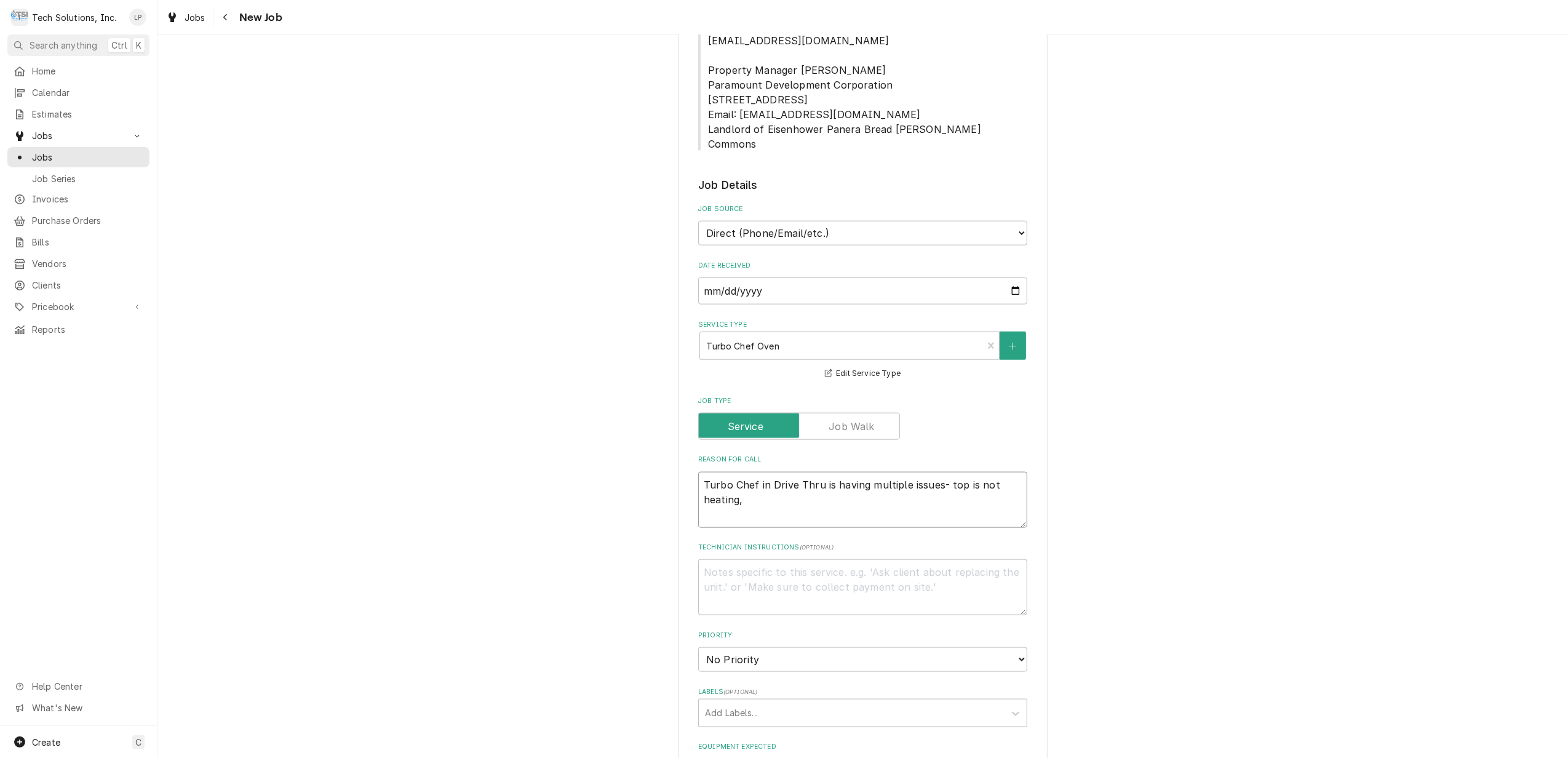
type textarea "Turbo Chef in Drive Thru is having multiple issues- top is not heating, t"
type textarea "x"
type textarea "Turbo Chef in Drive Thru is having multiple issues- top is not heating, th"
type textarea "x"
type textarea "Turbo Chef in Drive Thru is having multiple issues- top is not heating, the"
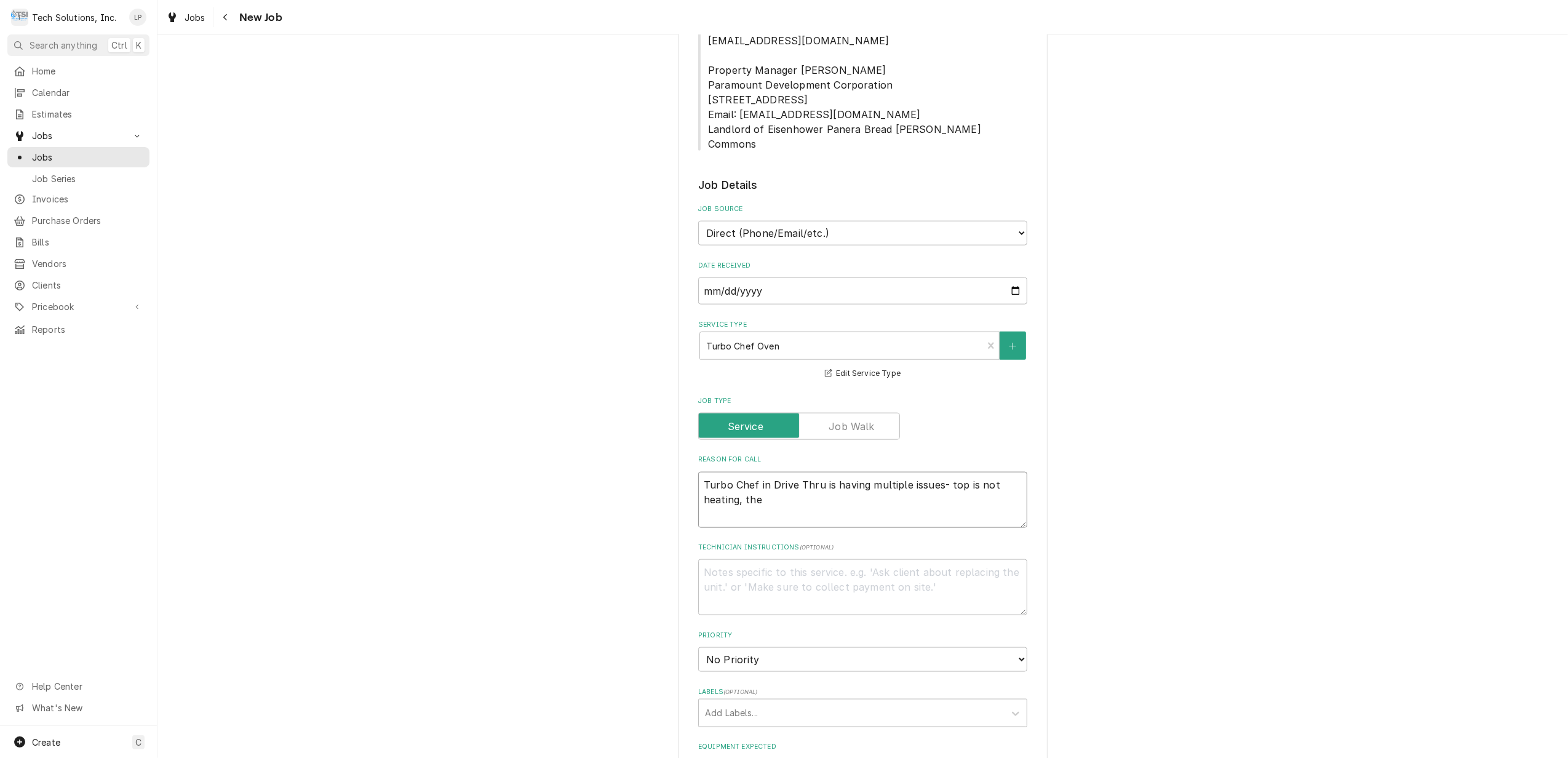
type textarea "x"
type textarea "Turbo Chef in Drive Thru is having multiple issues- top is not heating, the"
type textarea "x"
type textarea "Turbo Chef in Drive Thru is having multiple issues- top is not heating, the s"
type textarea "x"
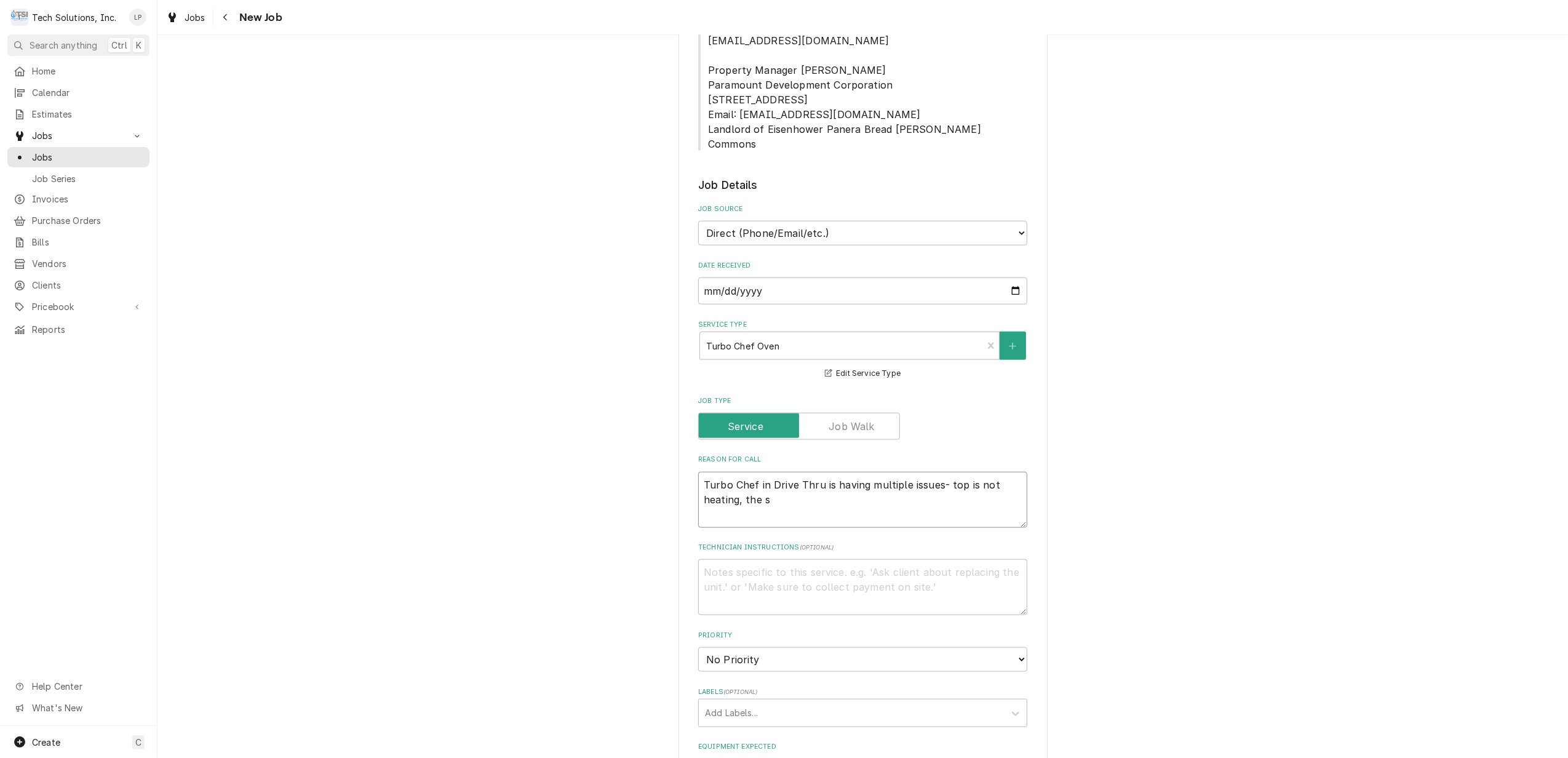
type textarea "Turbo Chef in Drive Thru is having multiple issues- top is not heating, the sc"
type textarea "x"
type textarea "Turbo Chef in Drive Thru is having multiple issues- top is not heating, the scr"
type textarea "x"
type textarea "Turbo Chef in Drive Thru is having multiple issues- top is not heating, the scre"
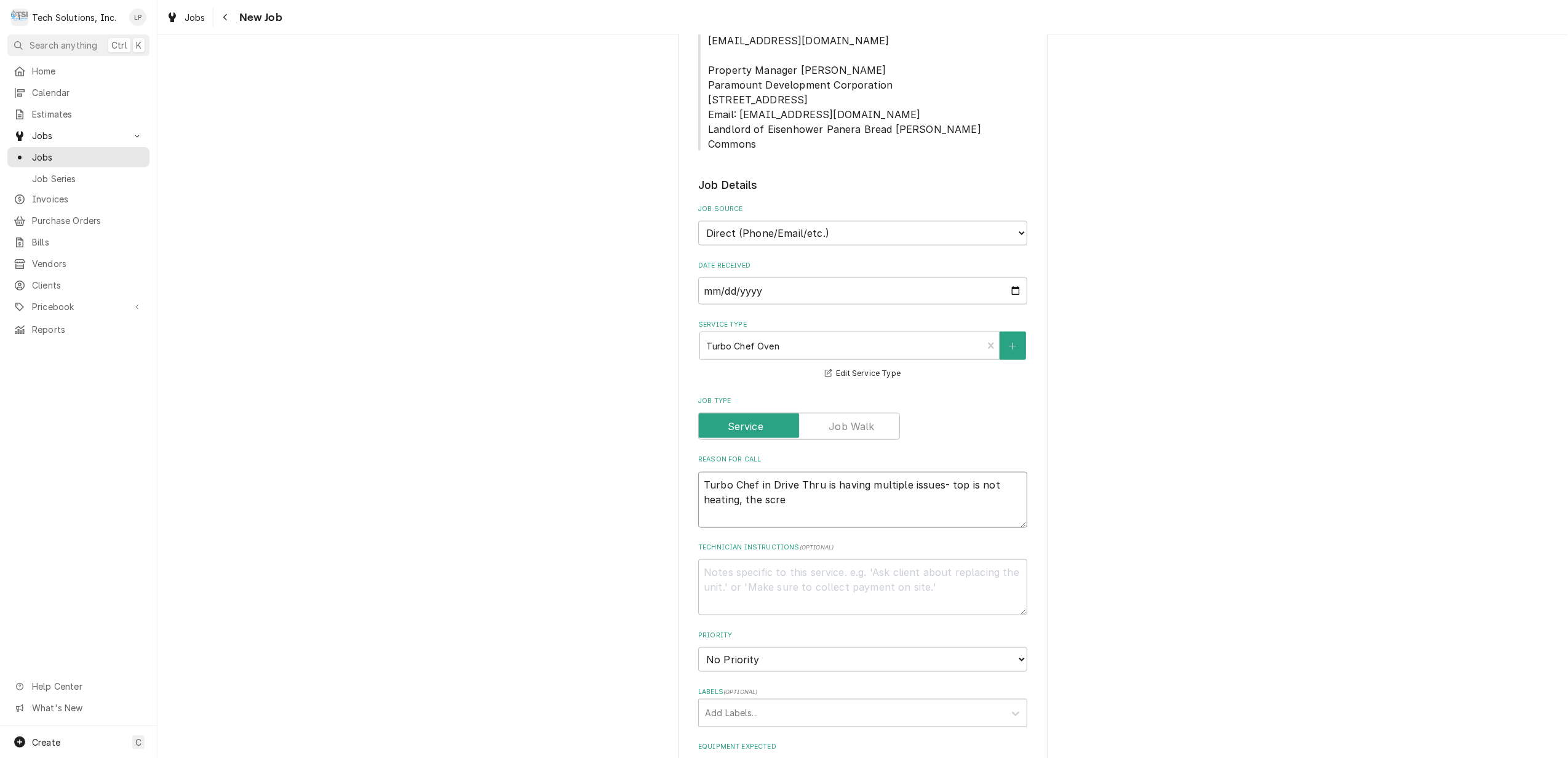
type textarea "x"
type textarea "Turbo Chef in Drive Thru is having multiple issues- top is not heating, the scr…"
type textarea "x"
type textarea "Turbo Chef in Drive Thru is having multiple issues- top is not heating, the scr…"
type textarea "x"
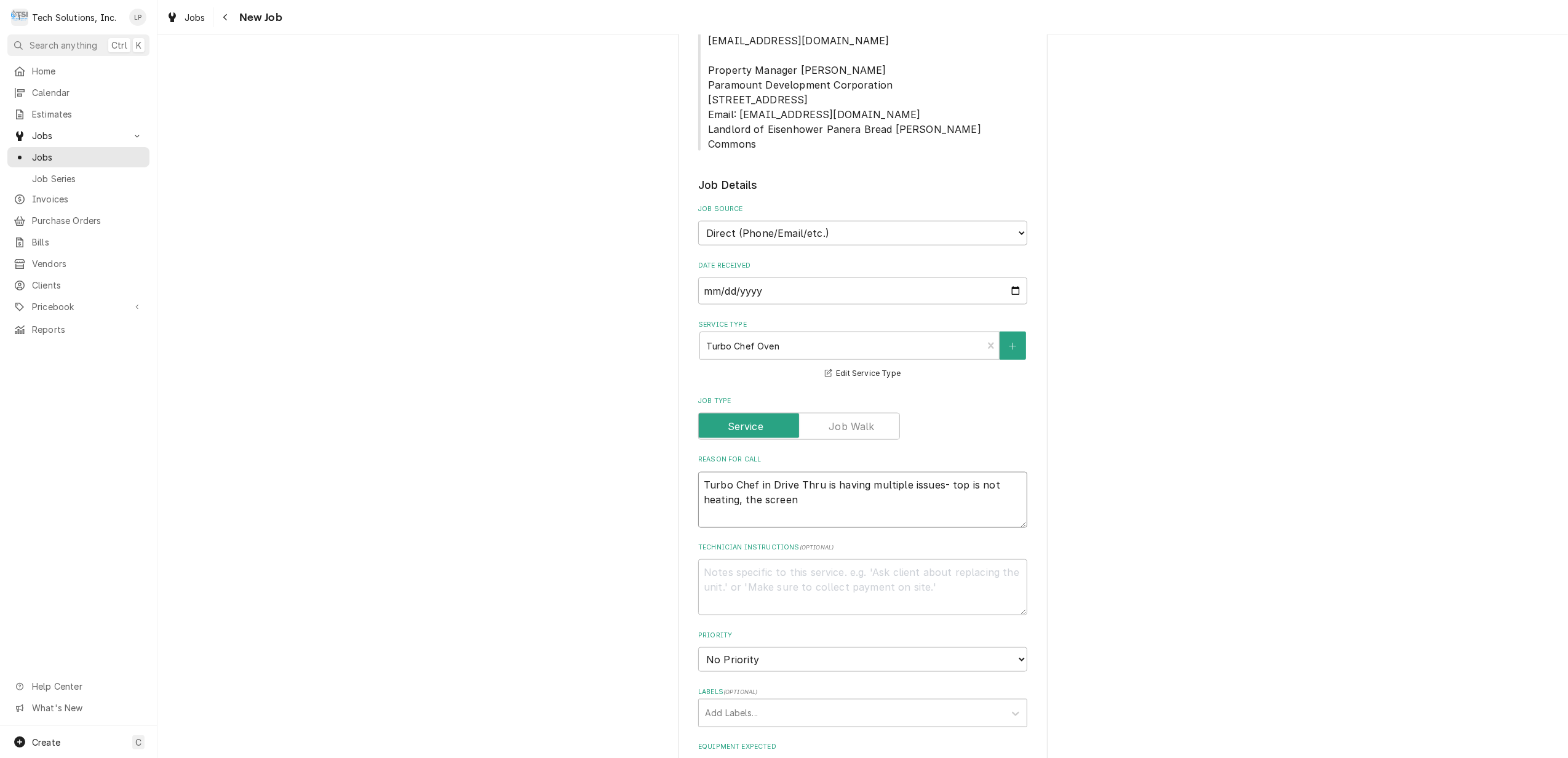
type textarea "Turbo Chef in Drive Thru is having multiple issues- top is not heating, the scr…"
type textarea "x"
type textarea "Turbo Chef in Drive Thru is having multiple issues- top is not heating, the scr…"
type textarea "x"
type textarea "Turbo Chef in Drive Thru is having multiple issues- top is not heating, the scr…"
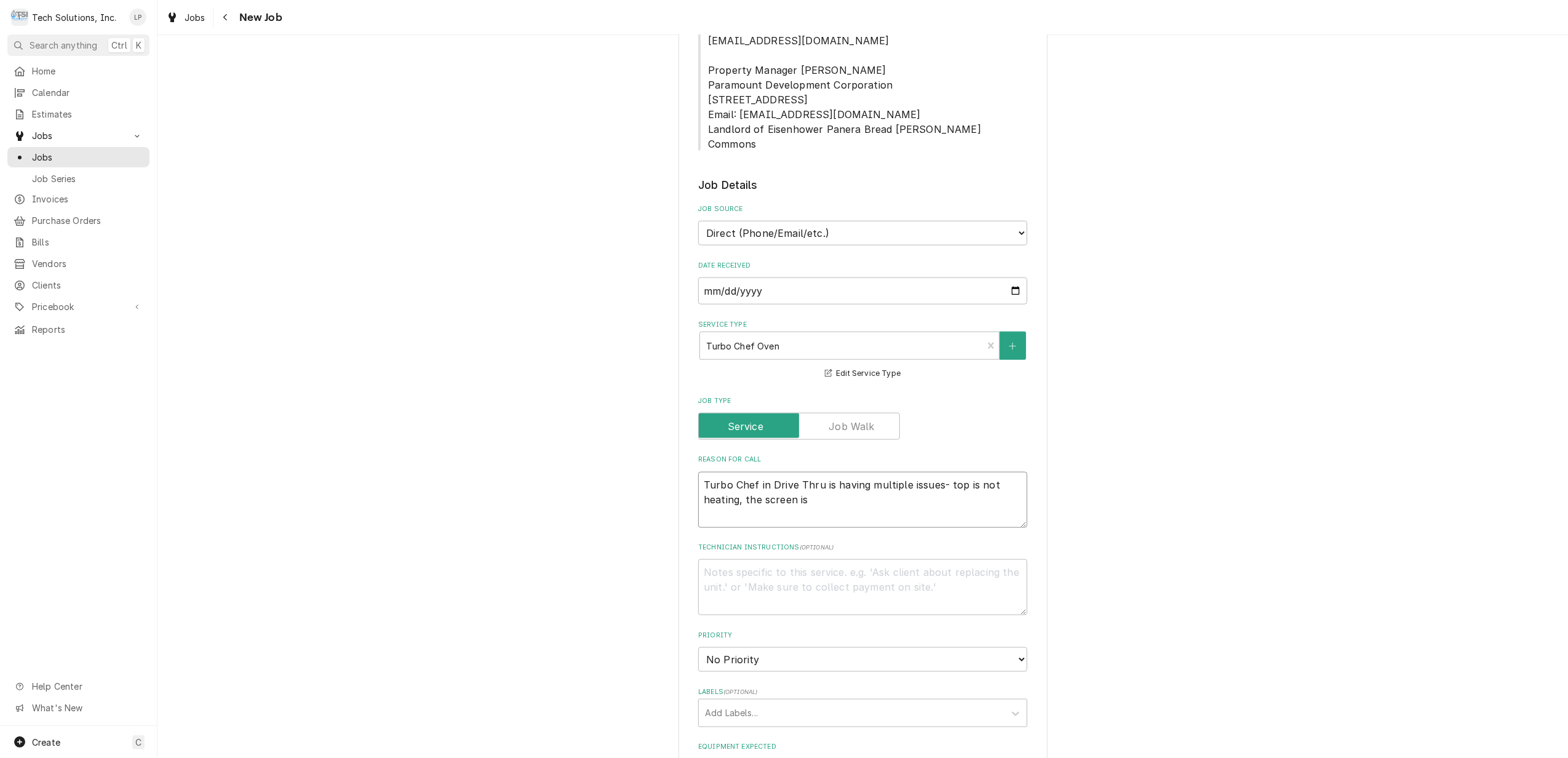
type textarea "x"
type textarea "Turbo Chef in Drive Thru is having multiple issues- top is not heating, the scr…"
type textarea "x"
type textarea "Turbo Chef in Drive Thru is having multiple issues- top is not heating, the scr…"
type textarea "x"
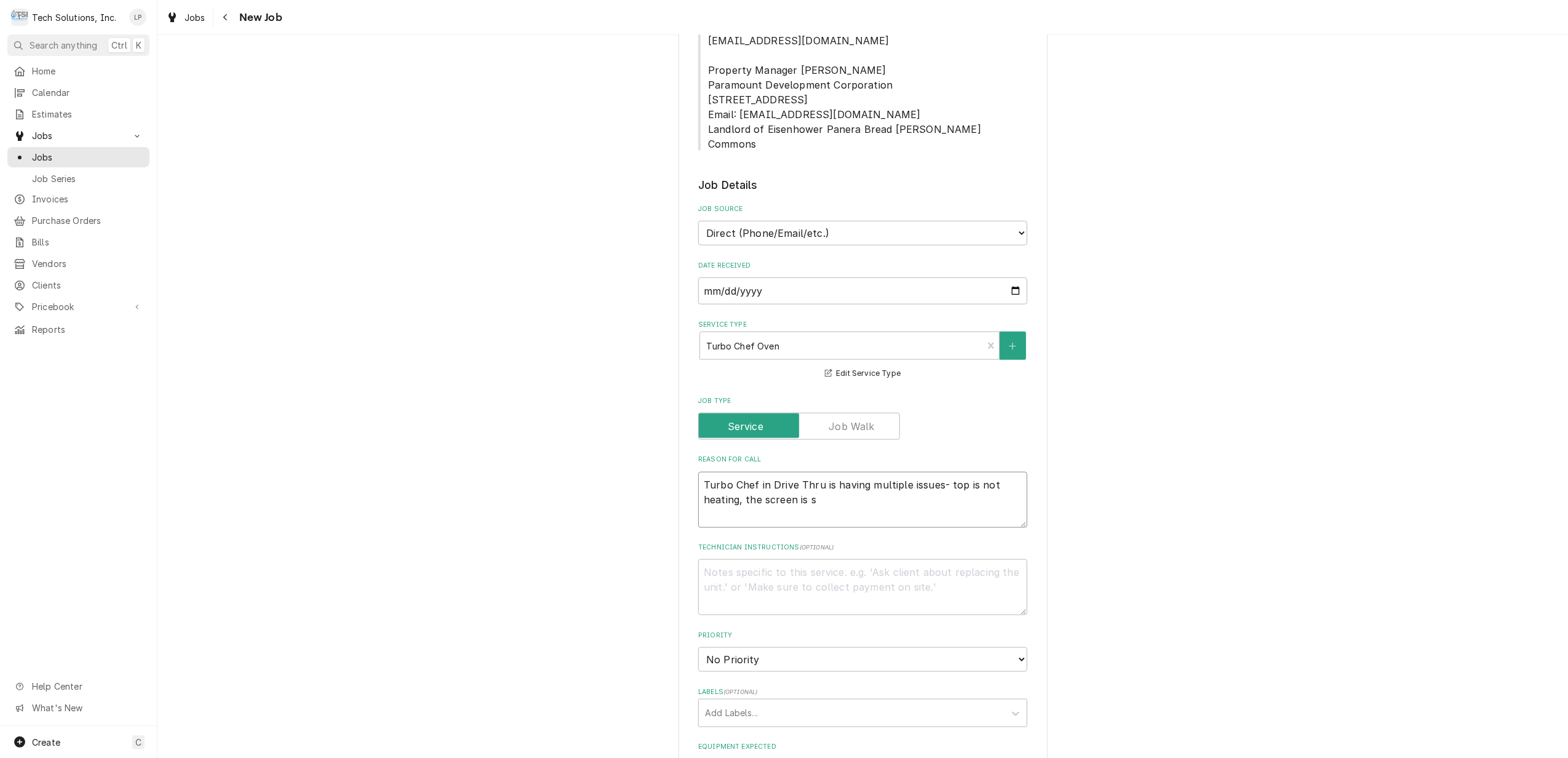
type textarea "Turbo Chef in Drive Thru is having multiple issues- top is not heating, the scr…"
type textarea "x"
type textarea "Turbo Chef in Drive Thru is having multiple issues- top is not heating, the scr…"
click at [869, 559] on textarea "Technician Instructions ( optional )" at bounding box center [862, 587] width 329 height 56
click at [898, 579] on fieldset "Job Details Job Source Direct (Phone/Email/etc.) Service Channel Other Date Rec…" at bounding box center [862, 645] width 329 height 937
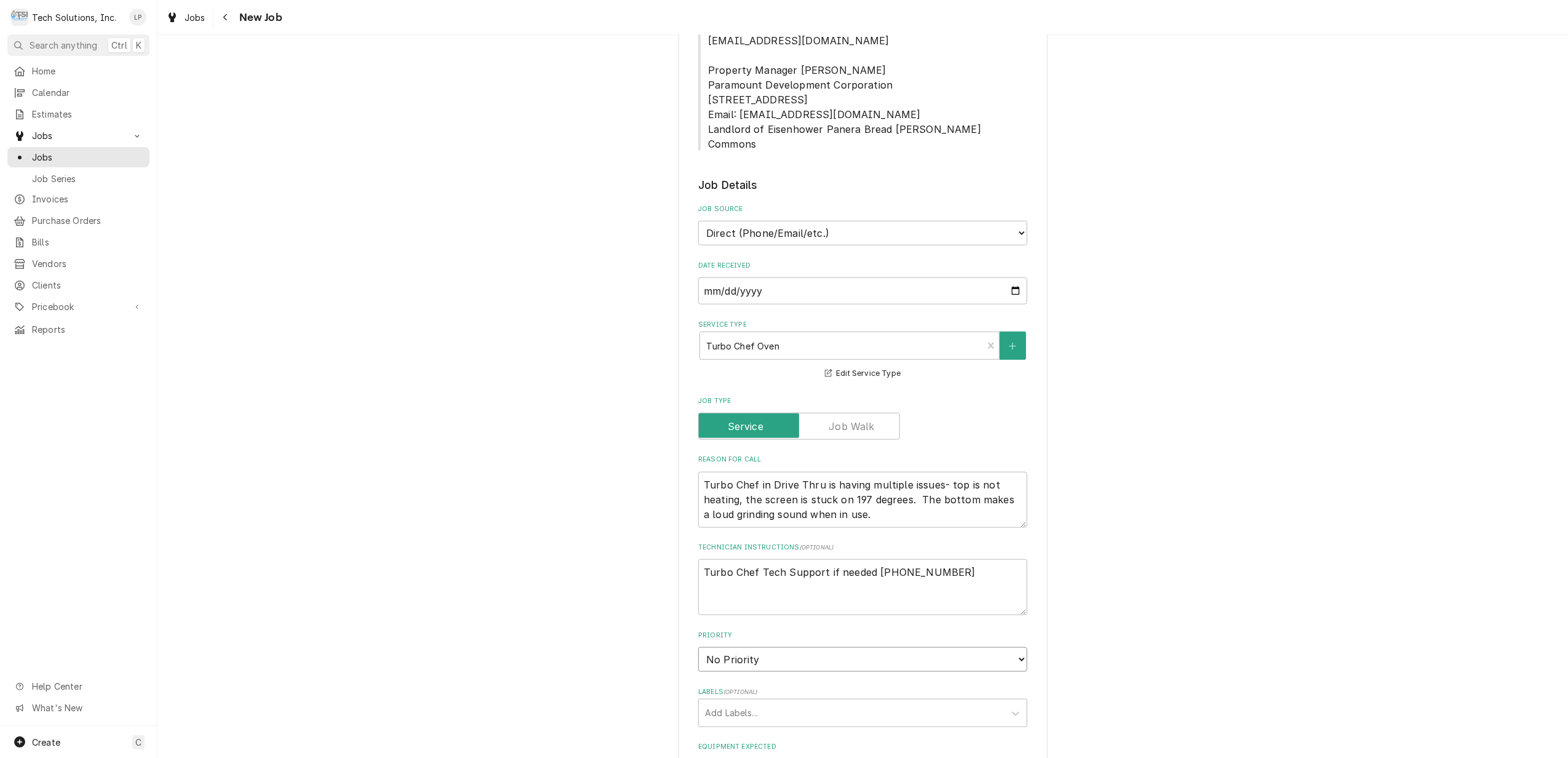
click at [1010, 647] on select "No Priority Urgent High Medium Low" at bounding box center [862, 659] width 329 height 25
click at [698, 647] on select "No Priority Urgent High Medium Low" at bounding box center [862, 659] width 329 height 25
click at [954, 702] on div "Labels" at bounding box center [851, 713] width 294 height 22
click at [785, 703] on input "Ecotrak Work Order" at bounding box center [748, 713] width 87 height 19
click at [811, 730] on div "Create "Ecotrak Work Order 3860496"" at bounding box center [862, 739] width 328 height 19
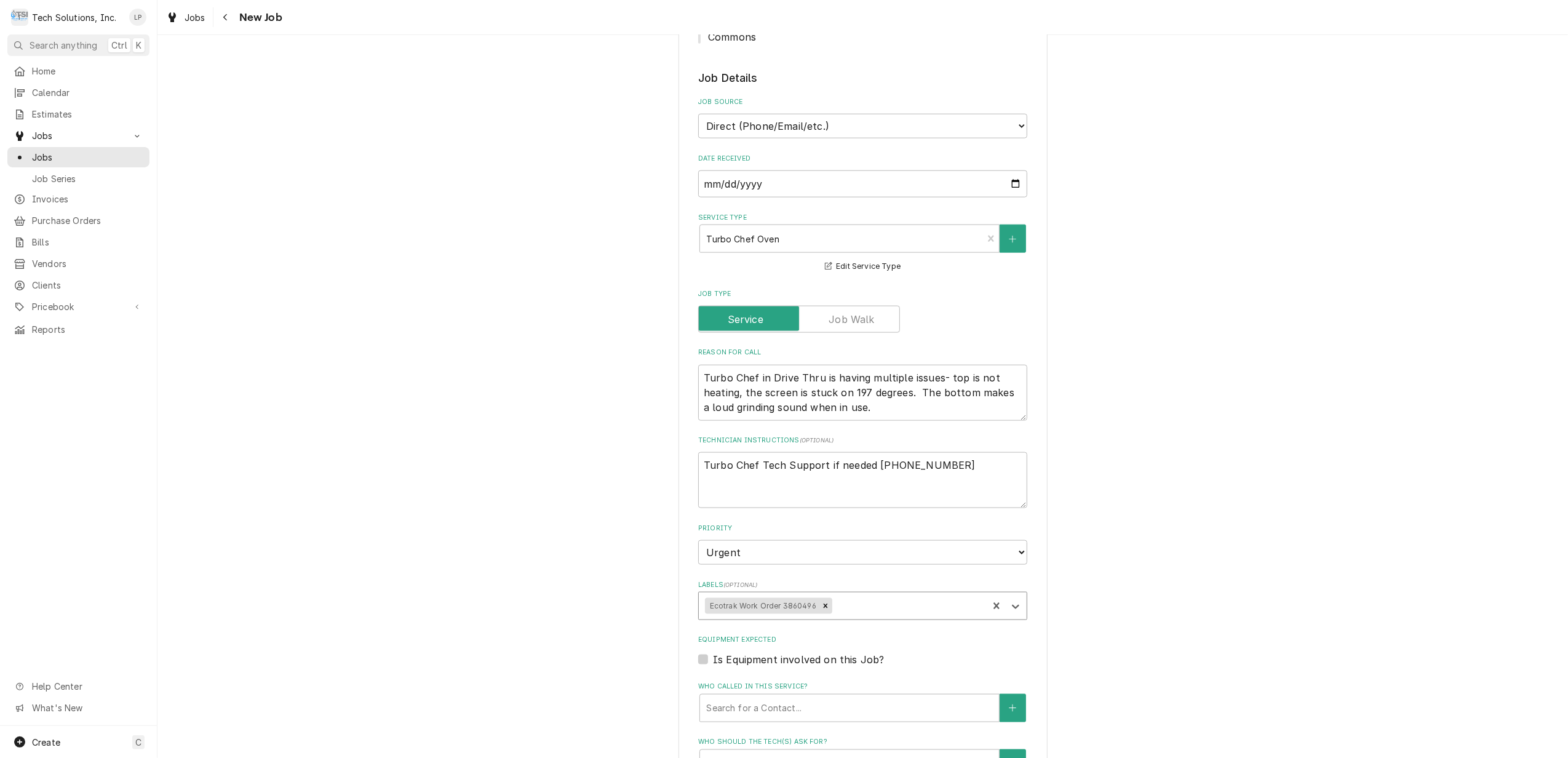
scroll to position [1710, 0]
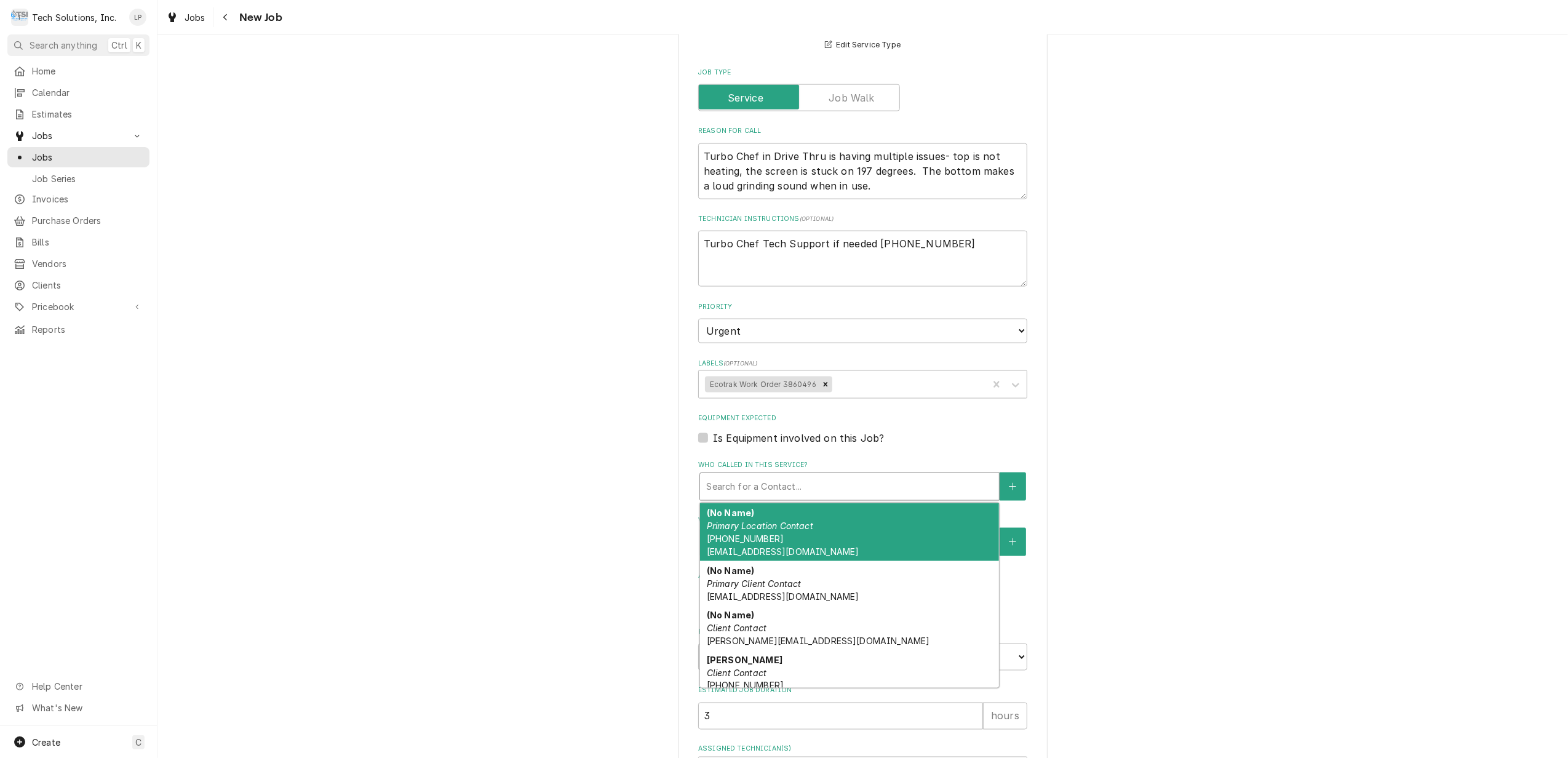
click at [741, 475] on div "Who called in this service?" at bounding box center [849, 487] width 286 height 22
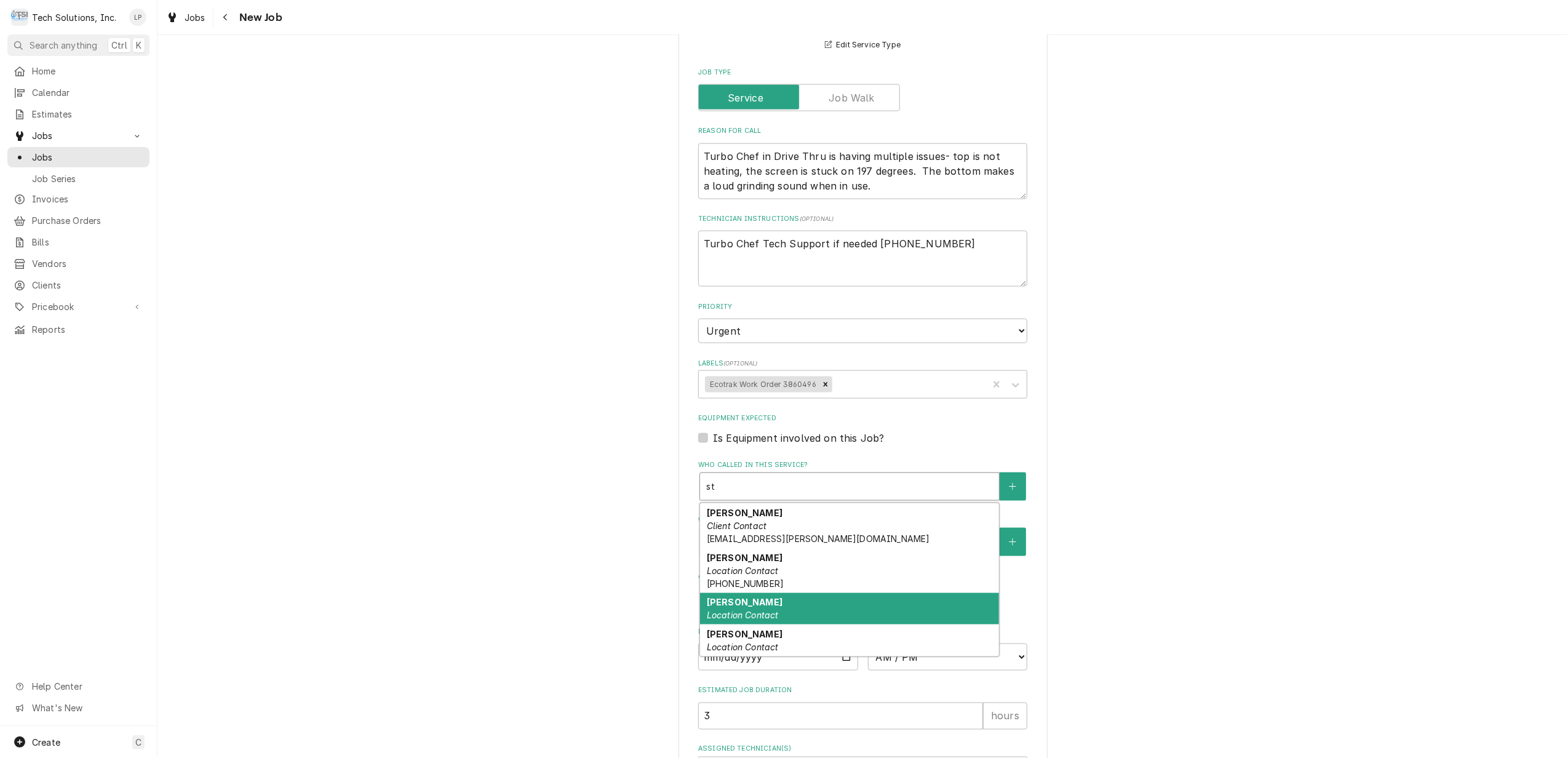
click at [739, 610] on em "Location Contact" at bounding box center [743, 615] width 72 height 10
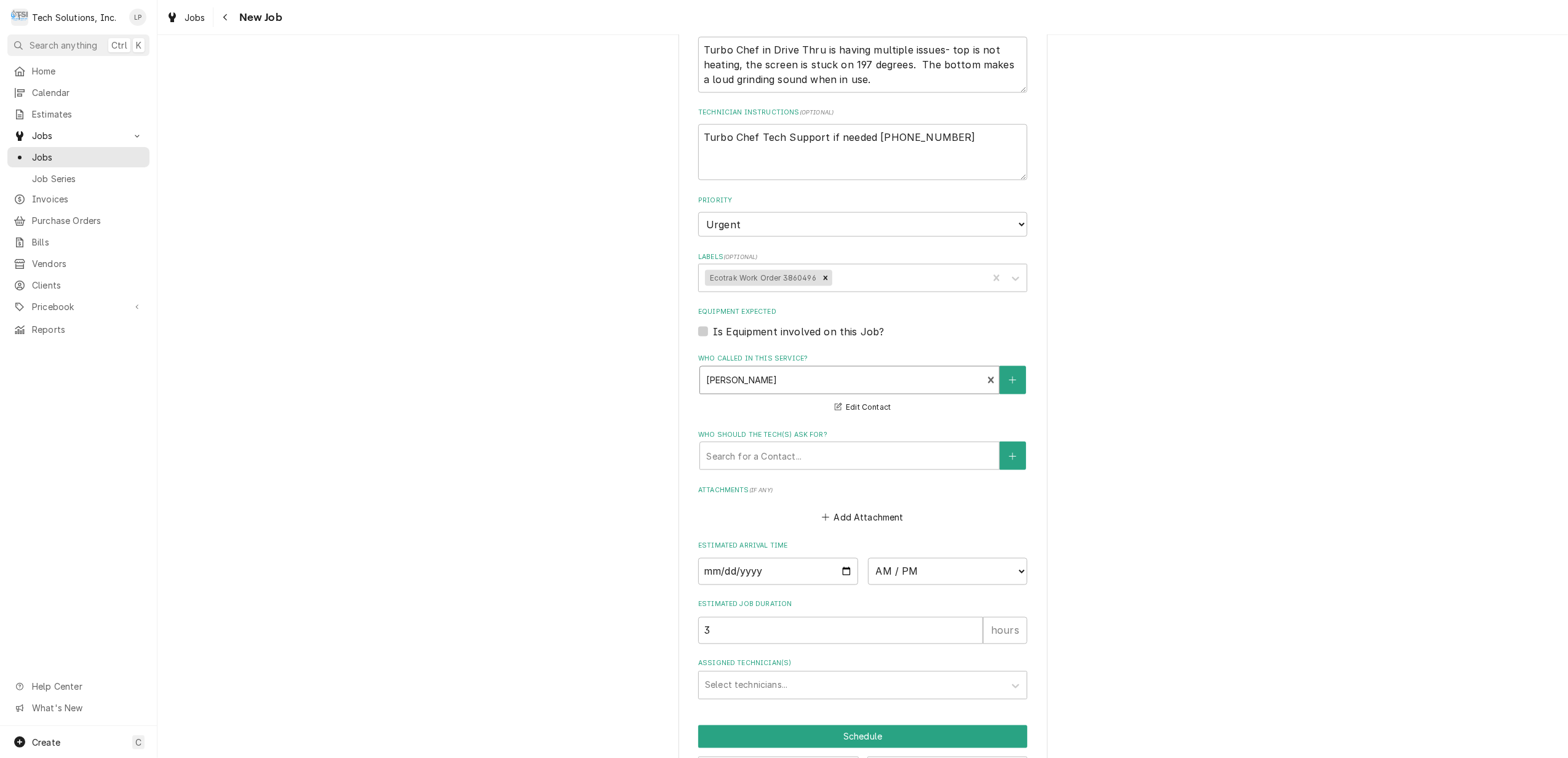
scroll to position [1822, 0]
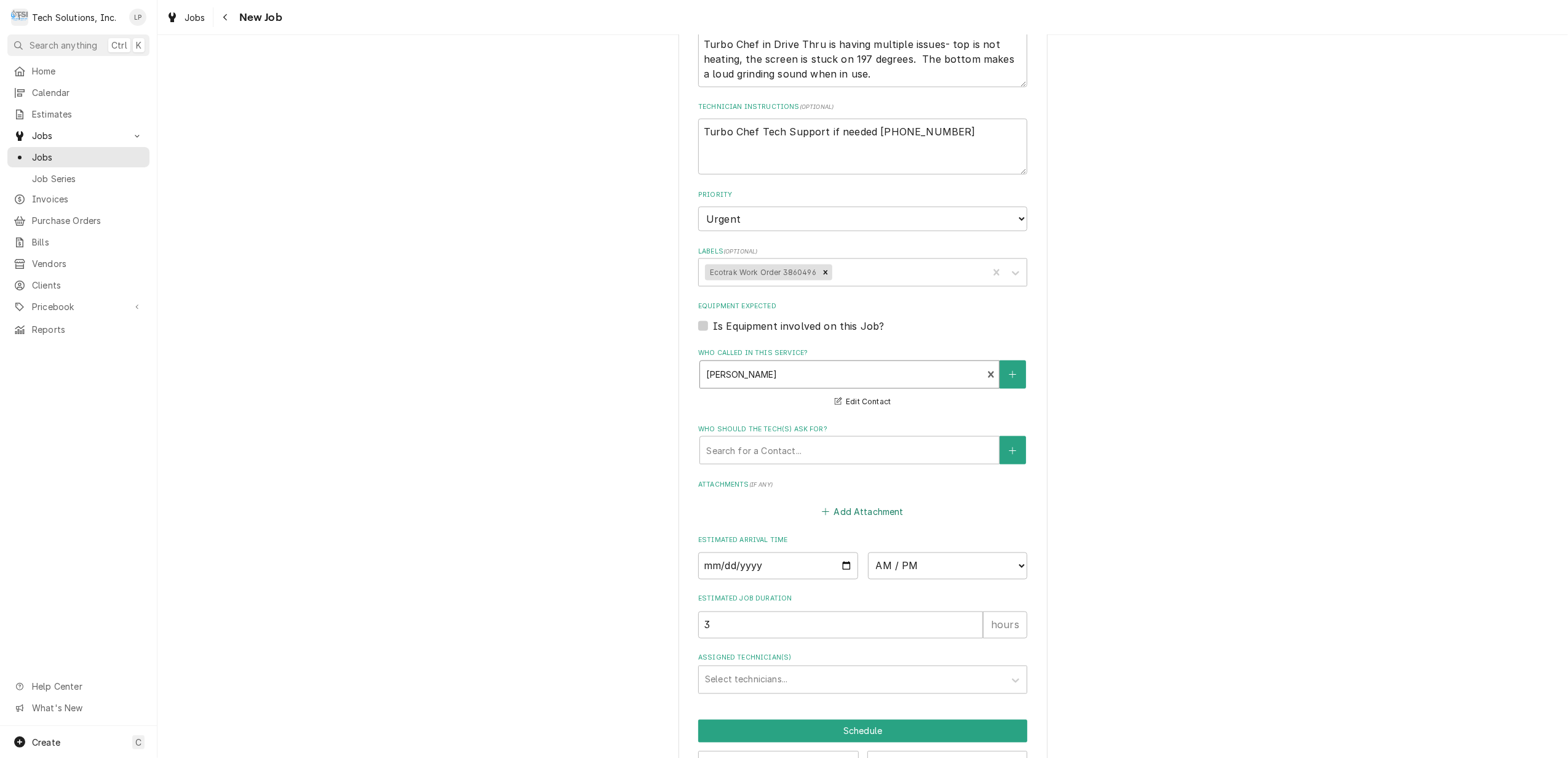
click at [845, 503] on button "Add Attachment" at bounding box center [862, 511] width 86 height 17
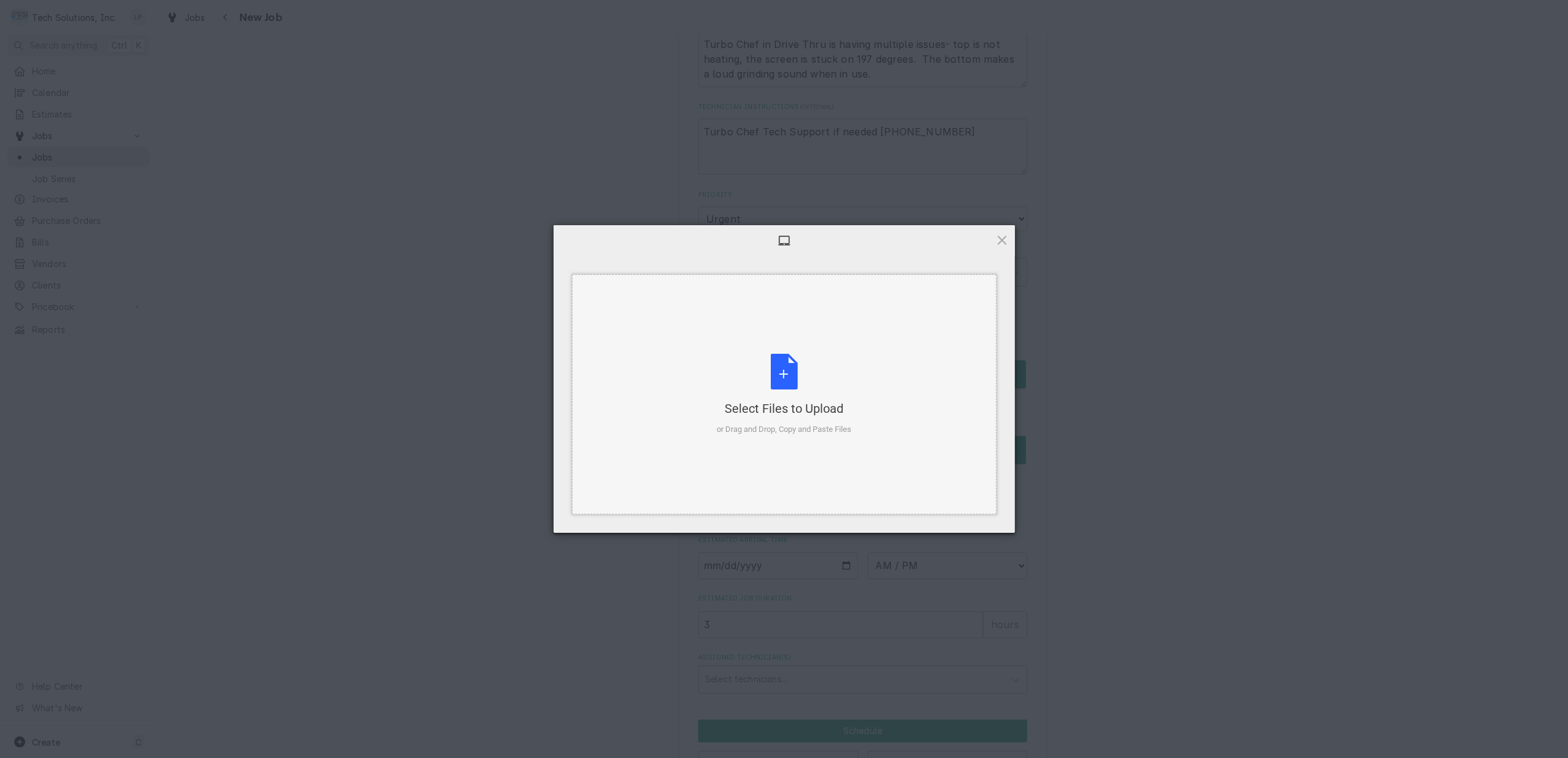
click at [780, 411] on div "Select Files to Upload" at bounding box center [784, 408] width 135 height 17
click at [978, 515] on span "Upload 1" at bounding box center [978, 517] width 24 height 9
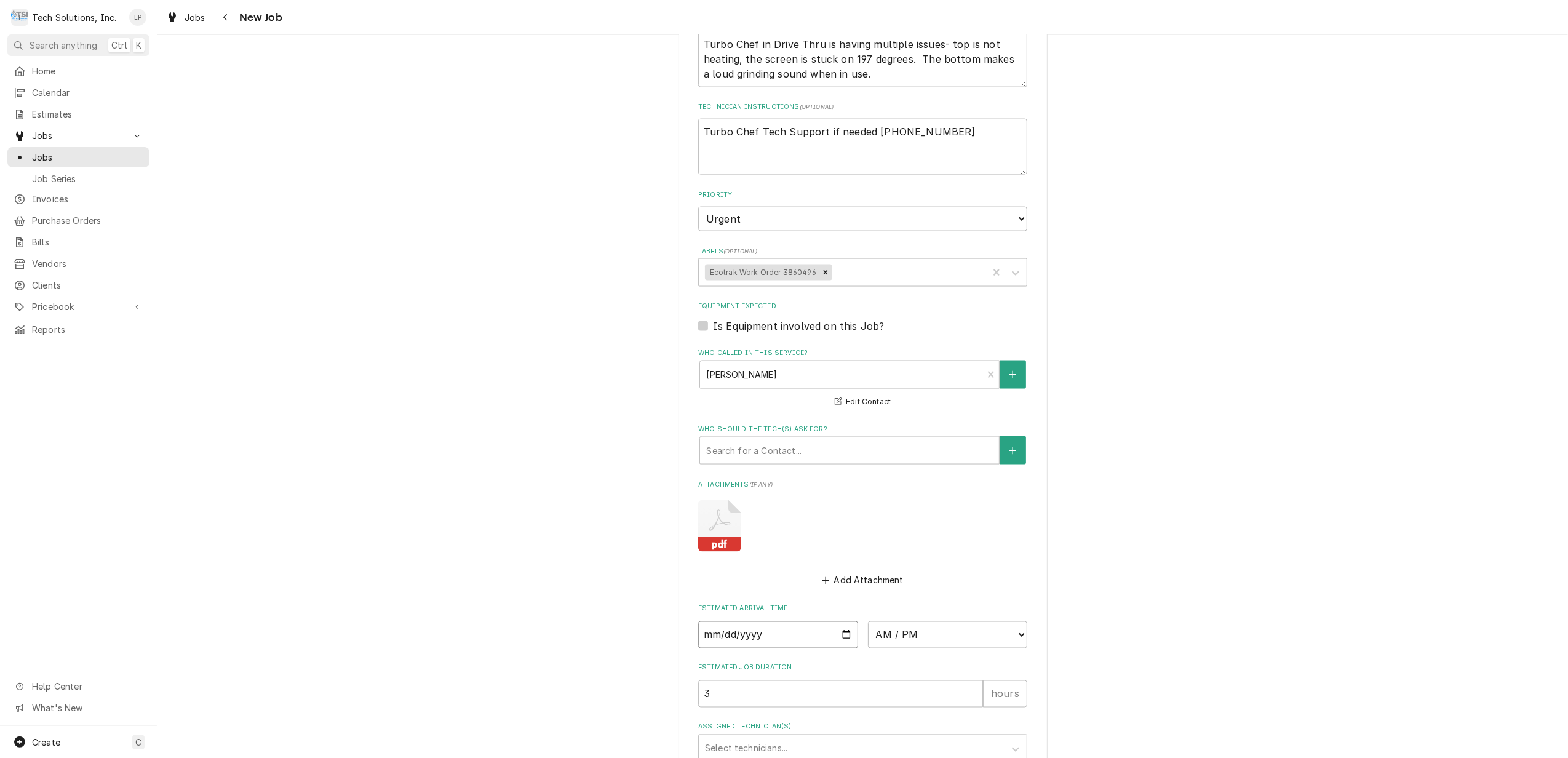
click at [839, 621] on input "Date" at bounding box center [778, 635] width 160 height 27
click at [1013, 621] on select "AM / PM 6:00 AM 6:15 AM 6:30 AM 6:45 AM 7:00 AM 7:15 AM 7:30 AM 7:45 AM 8:00 AM…" at bounding box center [948, 635] width 160 height 27
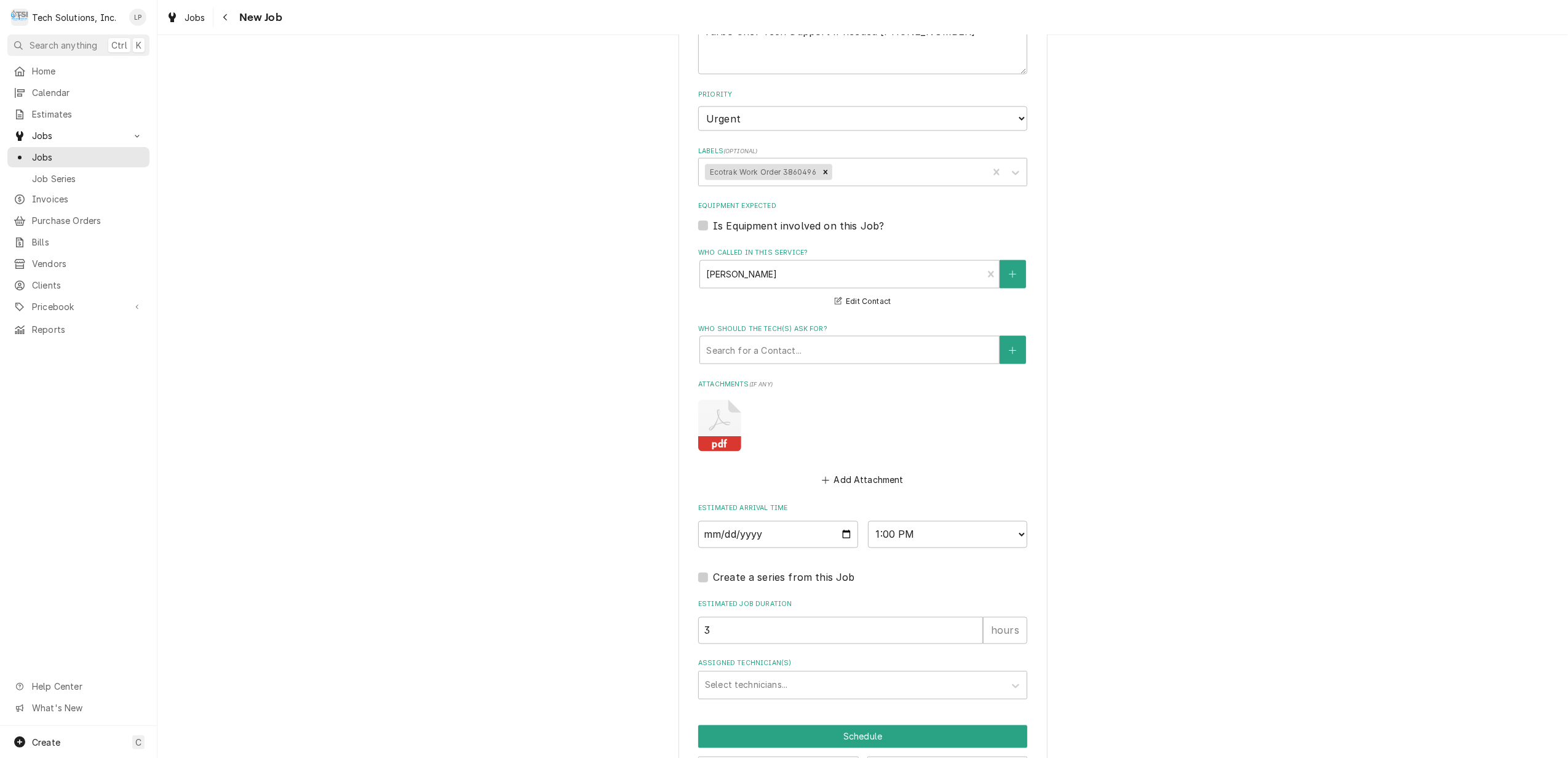
scroll to position [1928, 0]
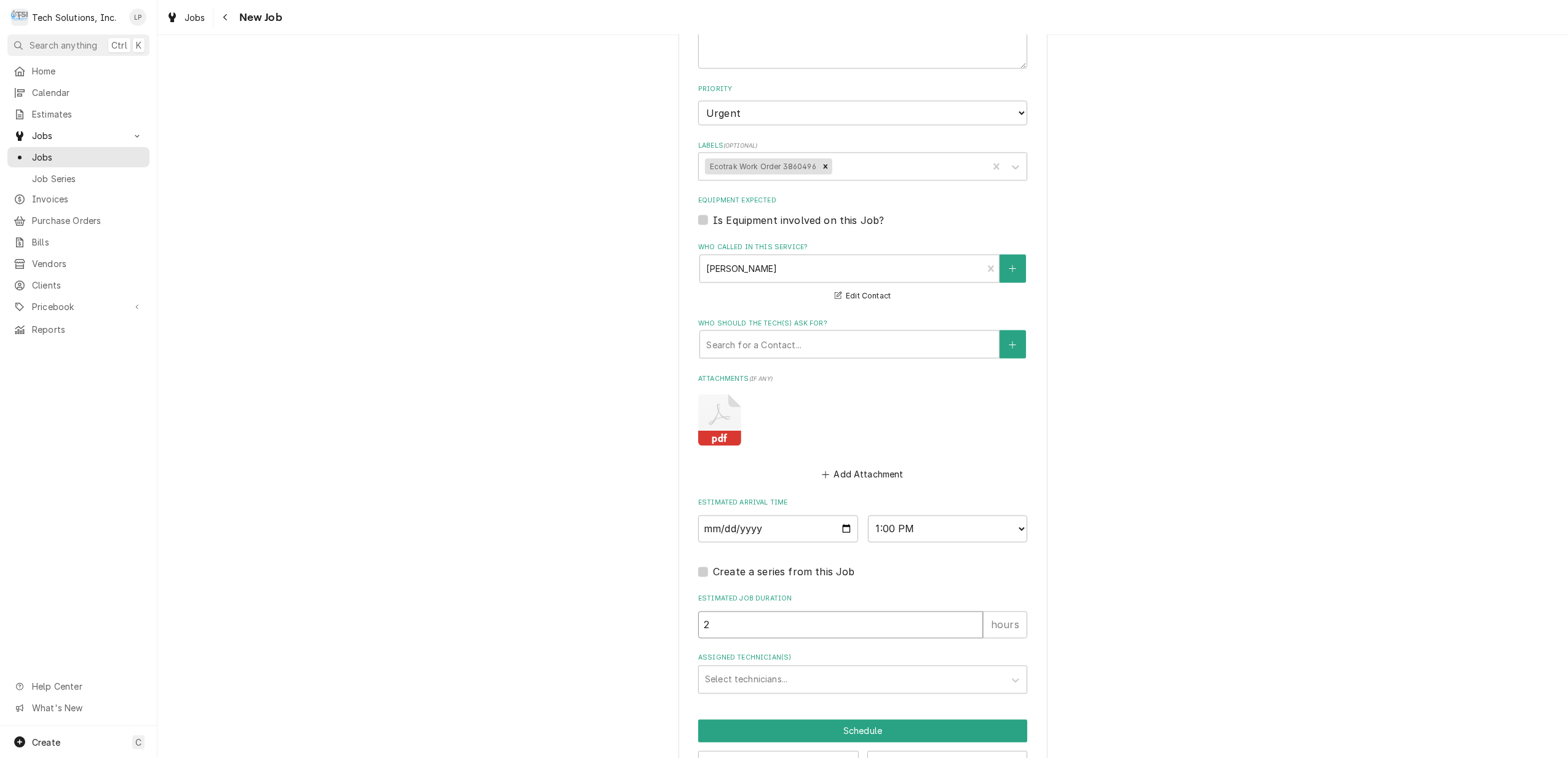
click at [969, 611] on input "2" at bounding box center [840, 625] width 285 height 27
click at [970, 611] on input "3" at bounding box center [840, 625] width 285 height 27
click at [1009, 674] on icon "Assigned Technician(s)" at bounding box center [1015, 680] width 12 height 12
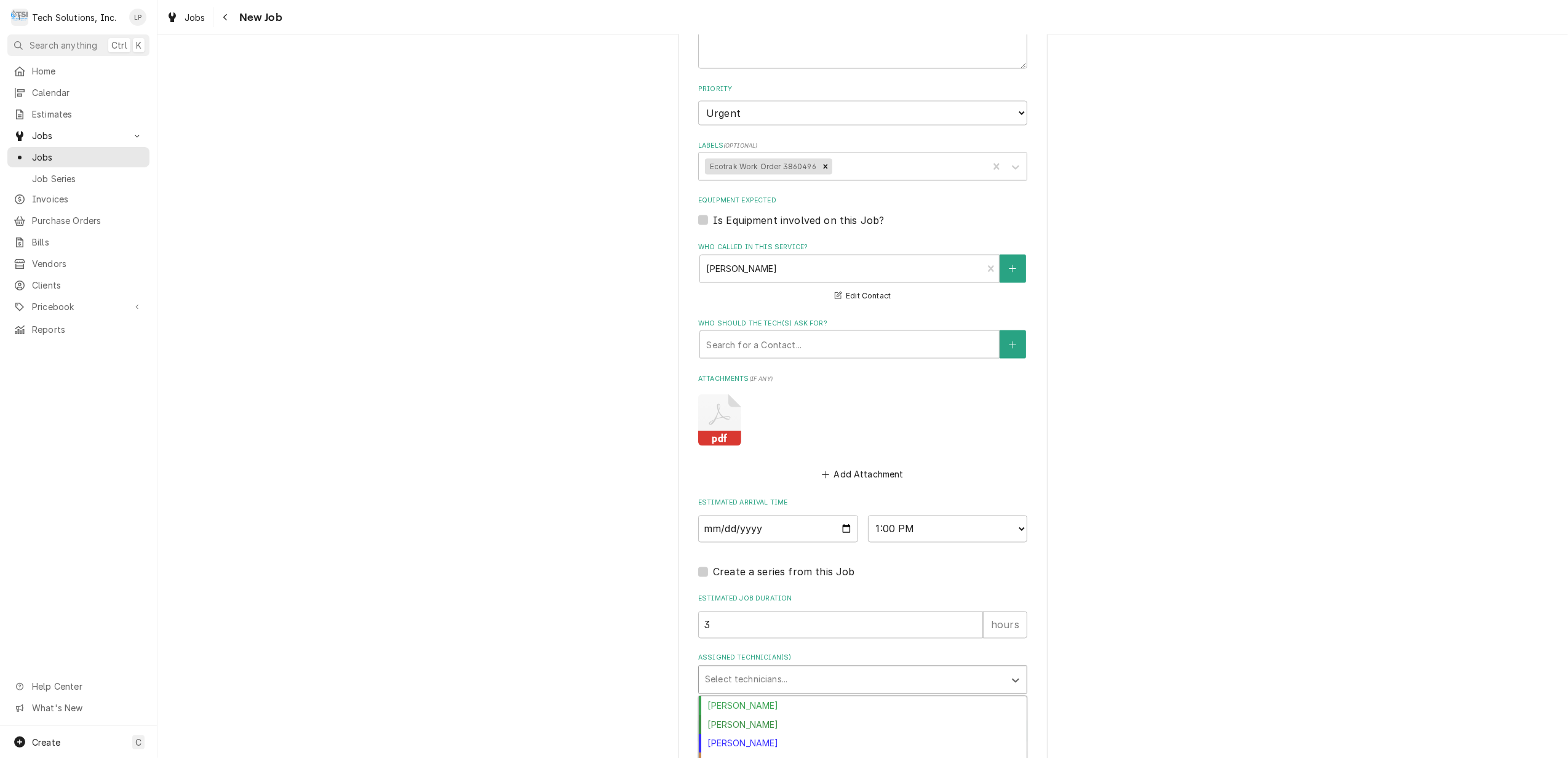
scroll to position [47, 0]
click at [977, 757] on div "Otis Tooley" at bounding box center [862, 772] width 328 height 19
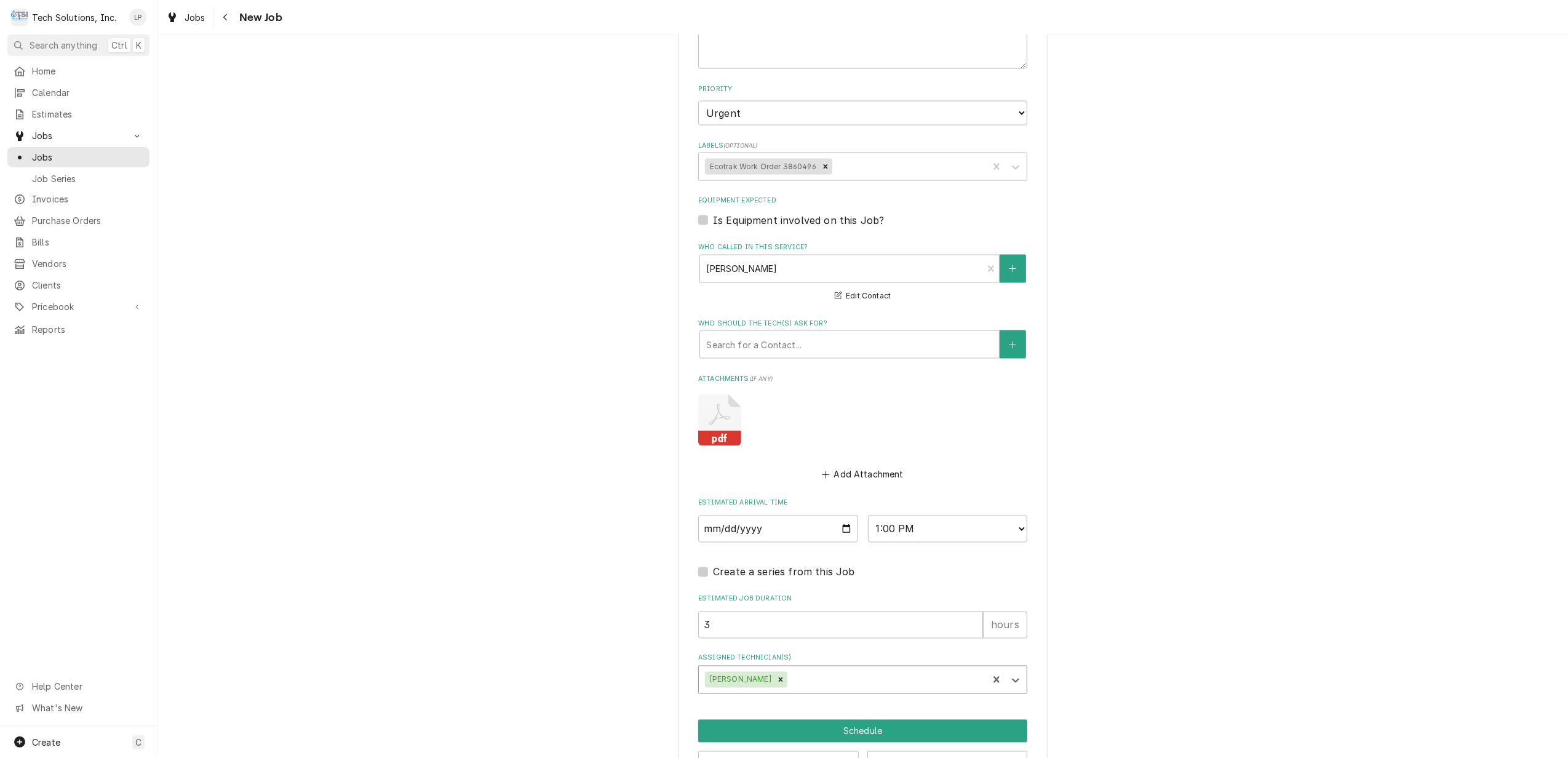
click at [882, 720] on button "Schedule" at bounding box center [862, 731] width 329 height 22
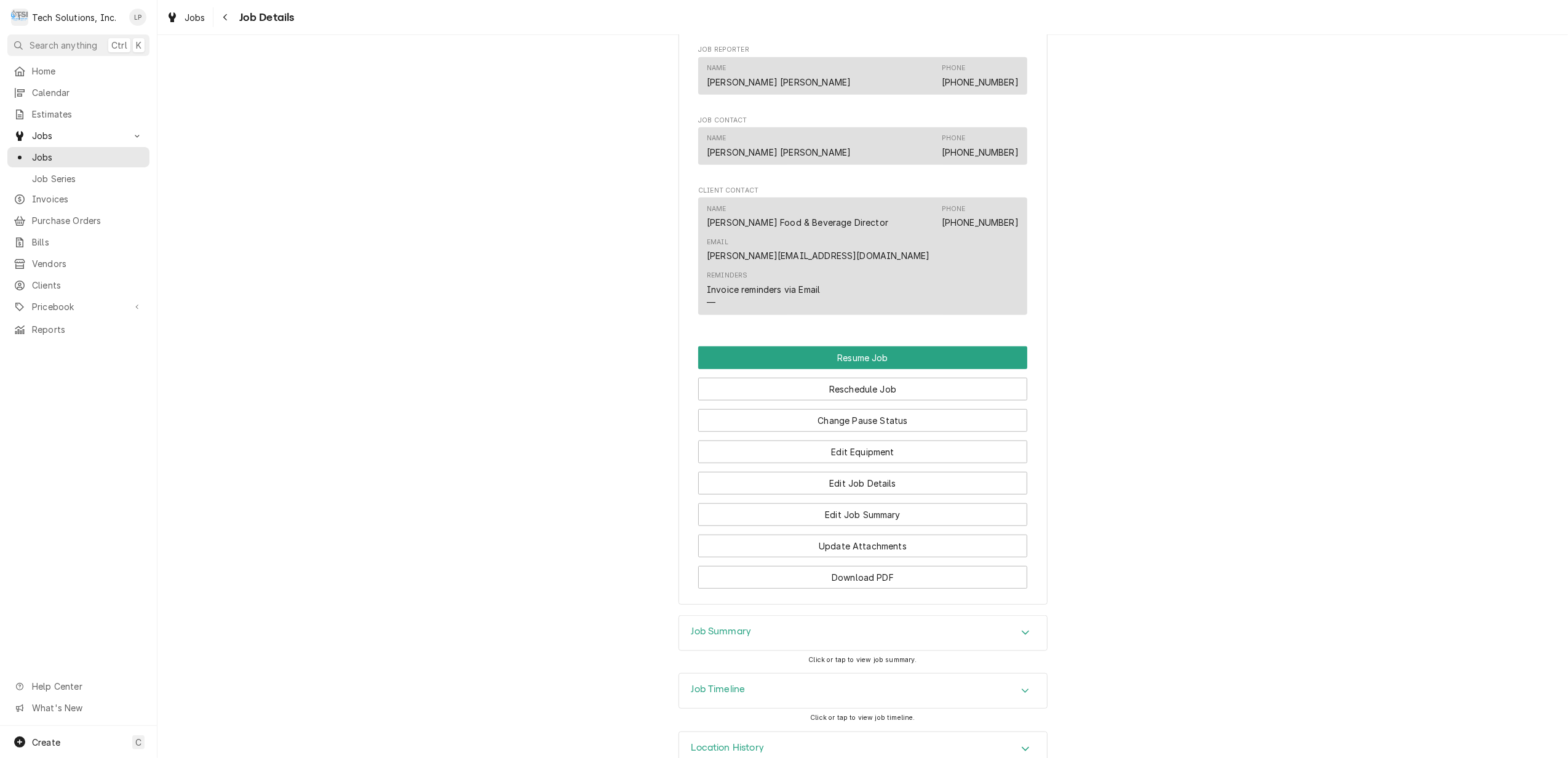
scroll to position [982, 0]
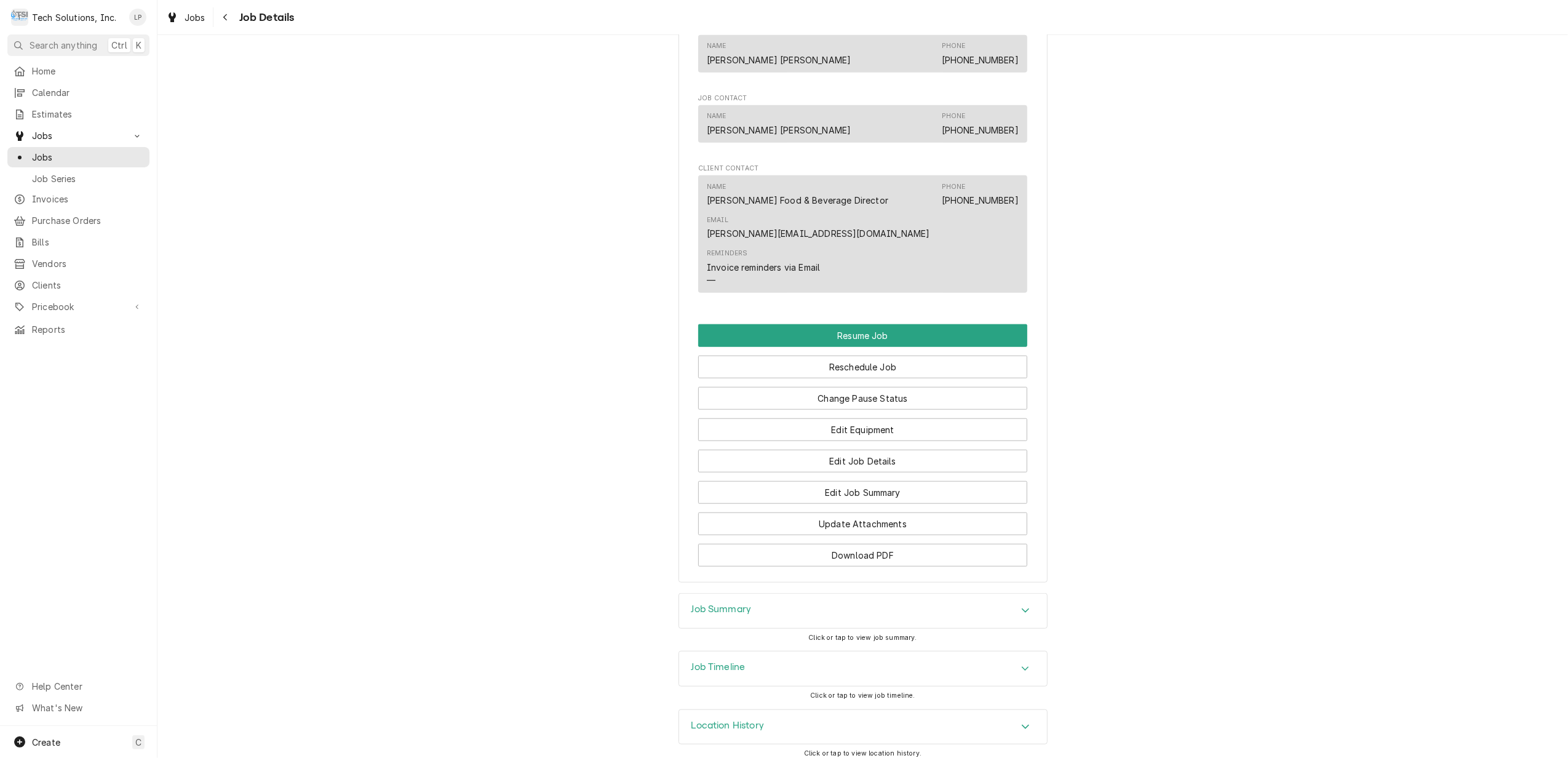
click at [1021, 664] on icon "Accordion Header" at bounding box center [1025, 668] width 9 height 10
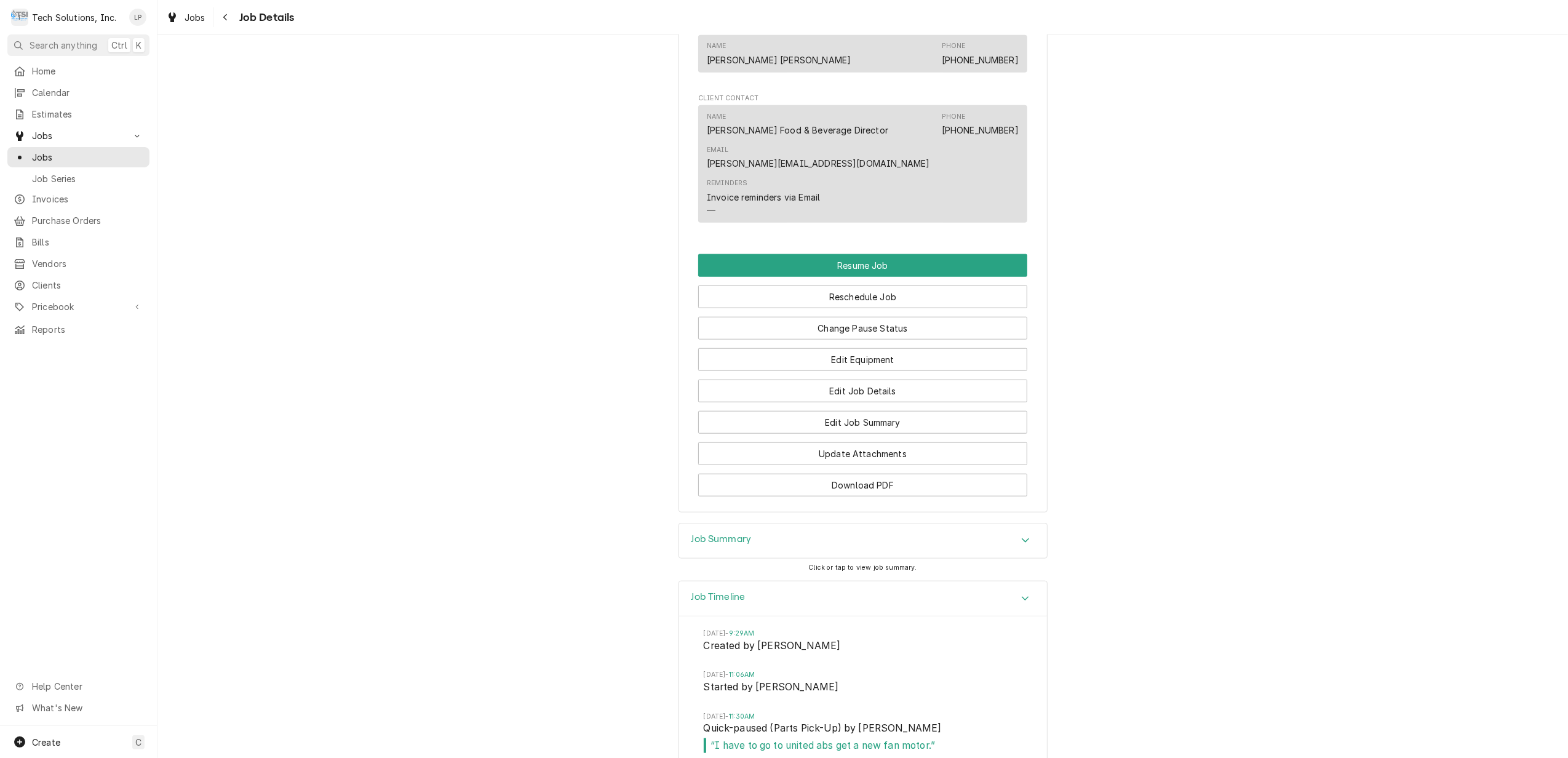
scroll to position [1152, 0]
